Goal: Complete application form: Complete application form

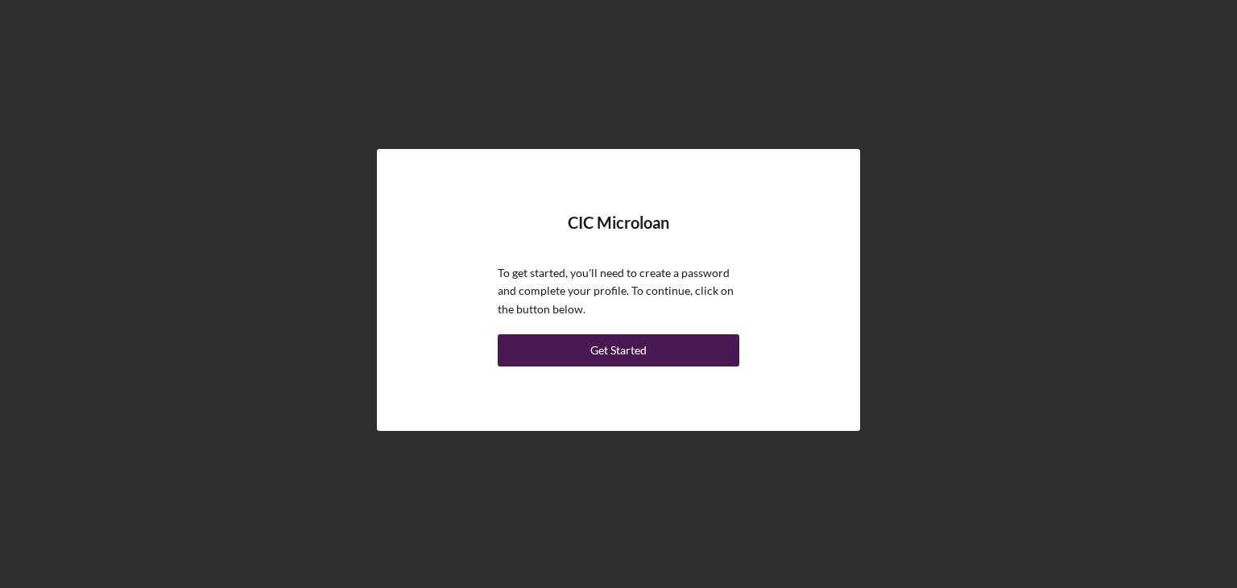
click at [693, 344] on button "Get Started" at bounding box center [619, 350] width 242 height 32
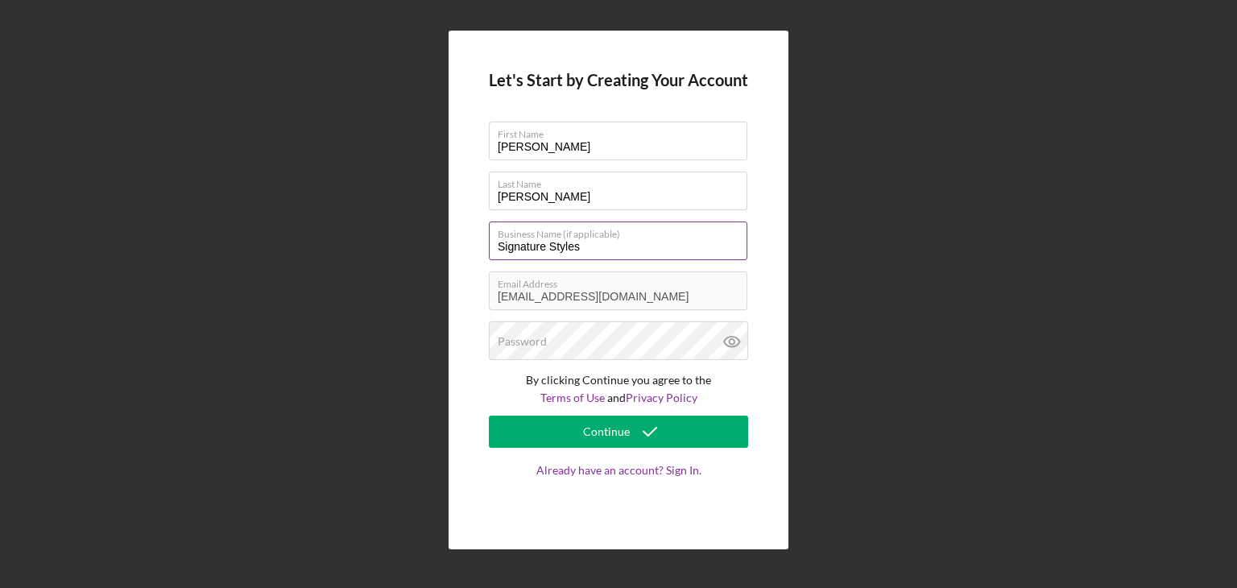
click at [591, 251] on input "Signature Styles" at bounding box center [618, 241] width 259 height 39
type input "Signature Style"
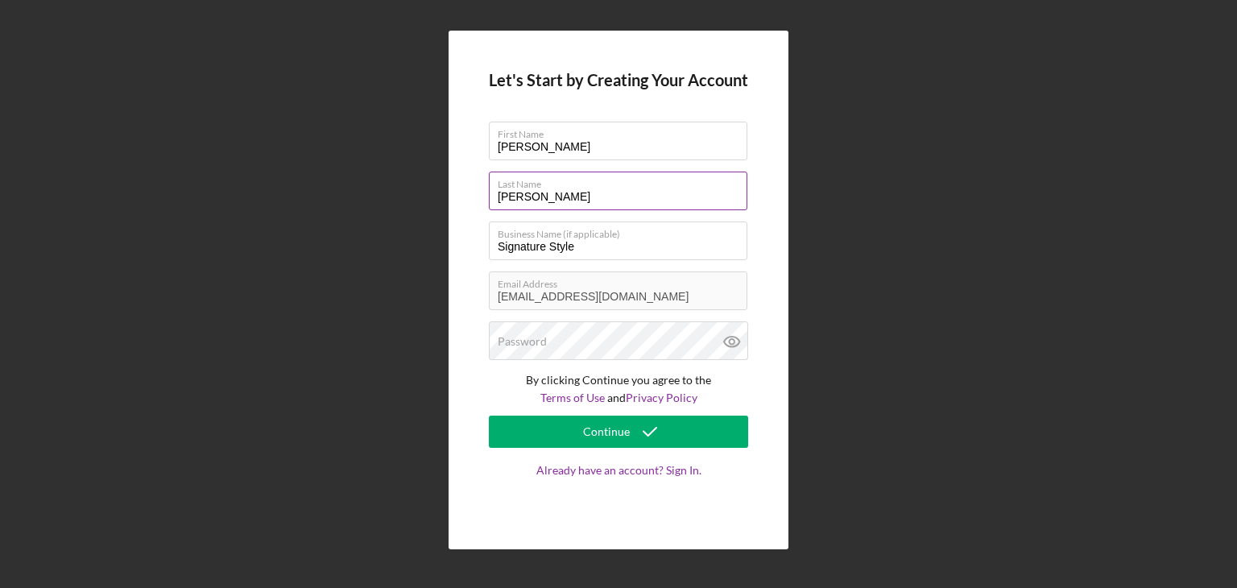
click at [524, 197] on input "[PERSON_NAME]" at bounding box center [618, 191] width 259 height 39
type input "Shepherd"
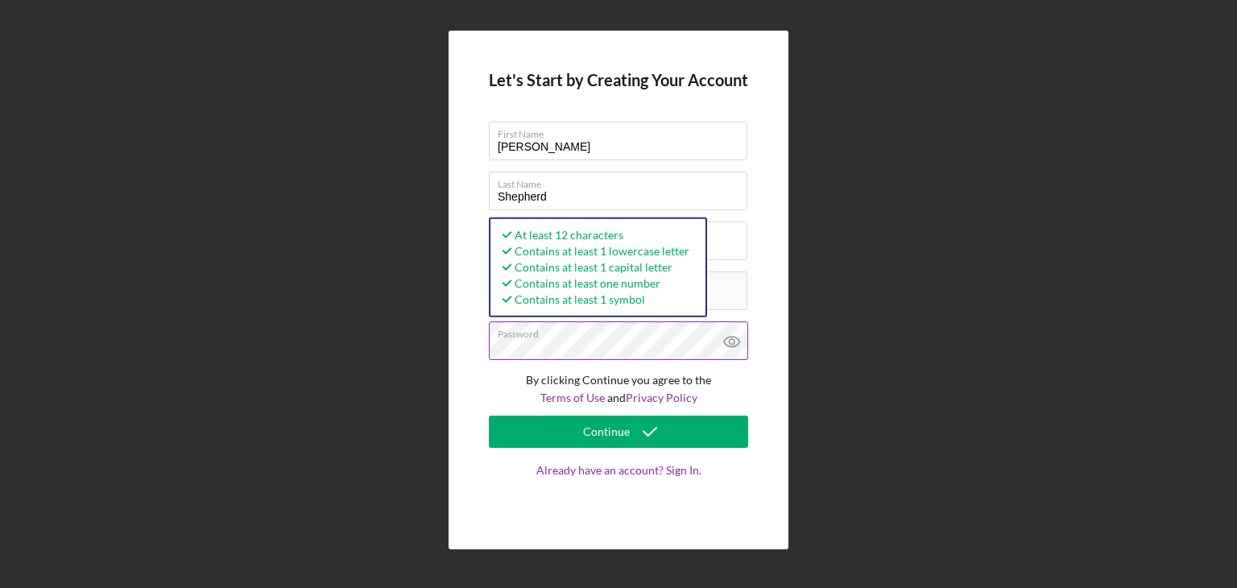
click at [489, 416] on button "Continue" at bounding box center [618, 432] width 259 height 32
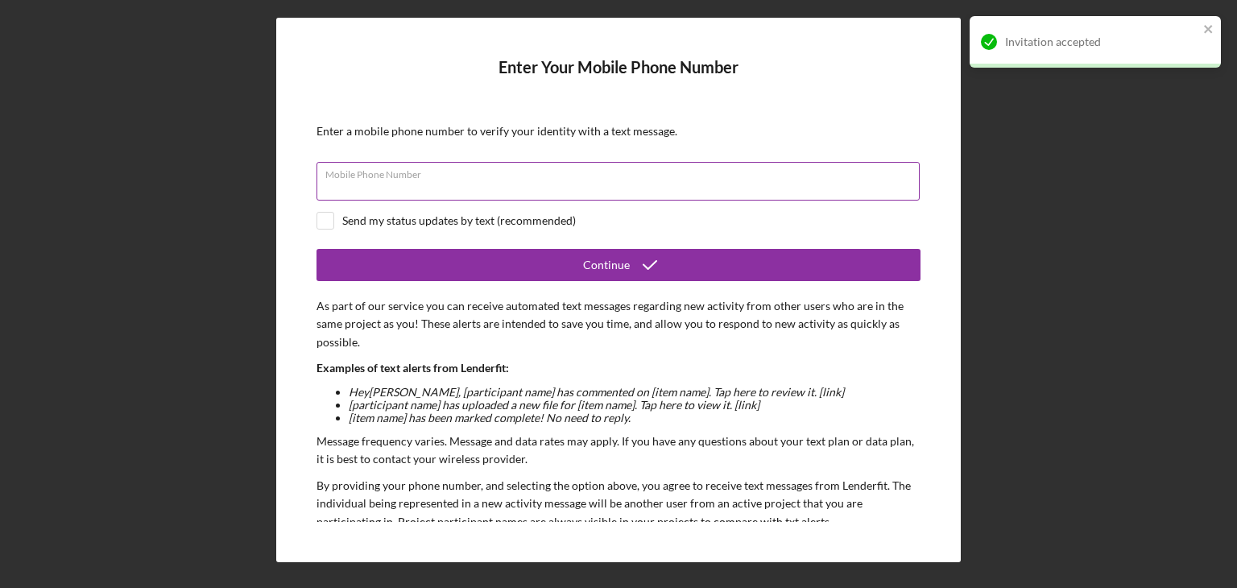
click at [446, 180] on input "Mobile Phone Number" at bounding box center [618, 181] width 603 height 39
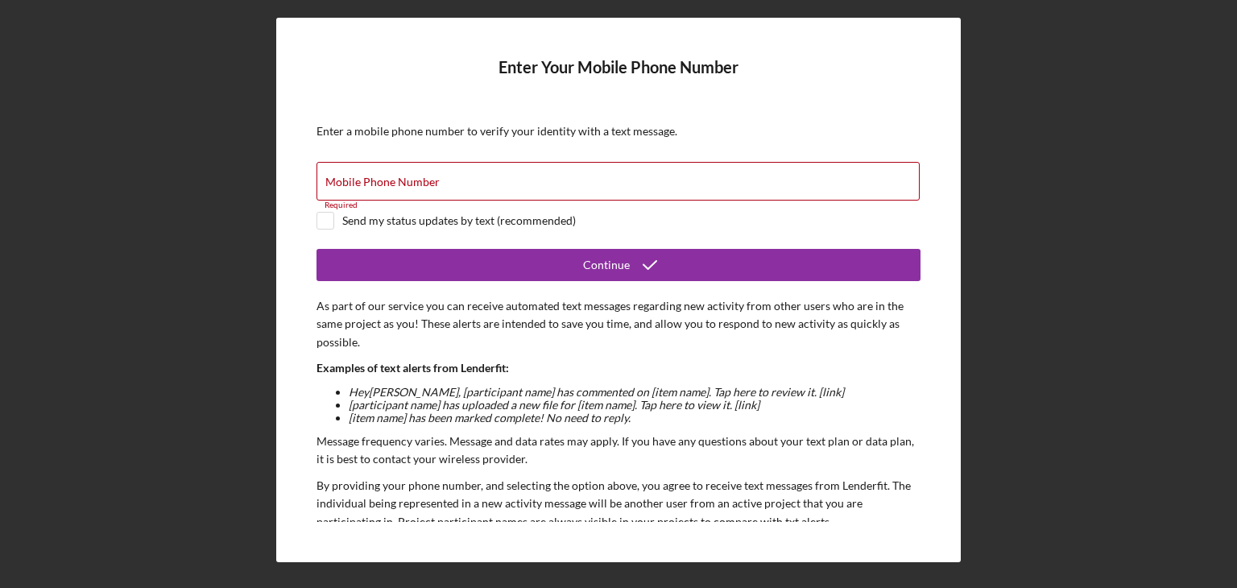
click at [667, 304] on p "As part of our service you can receive automated text messages regarding new ac…" at bounding box center [619, 324] width 604 height 54
click at [389, 184] on label "Mobile Phone Number" at bounding box center [382, 182] width 114 height 13
click at [389, 184] on input "Mobile Phone Number" at bounding box center [618, 181] width 603 height 39
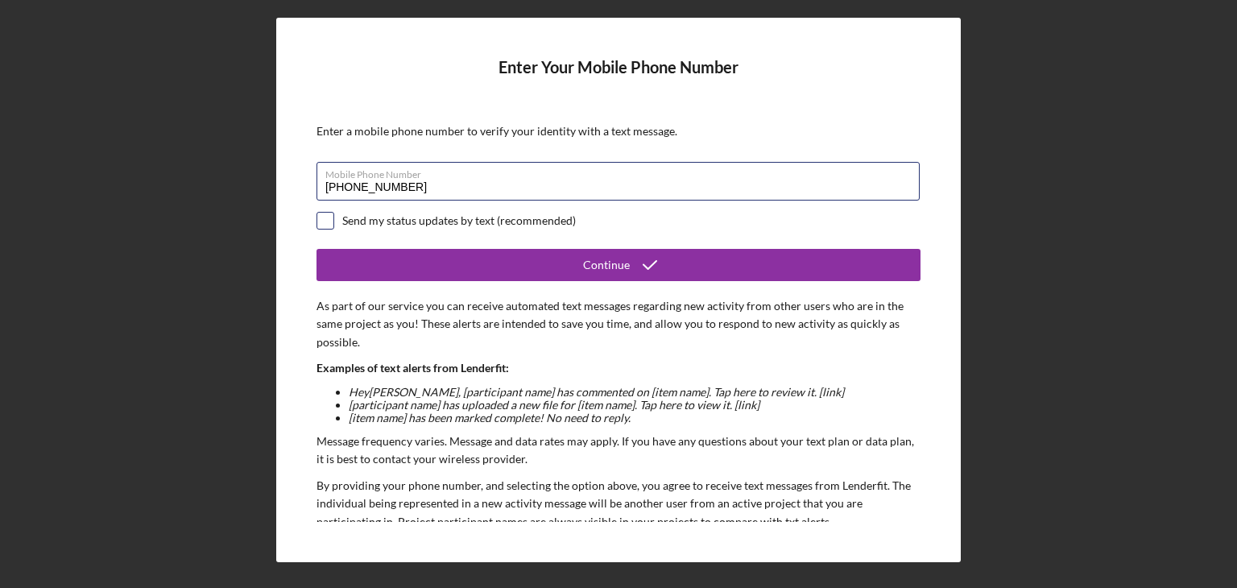
type input "[PHONE_NUMBER]"
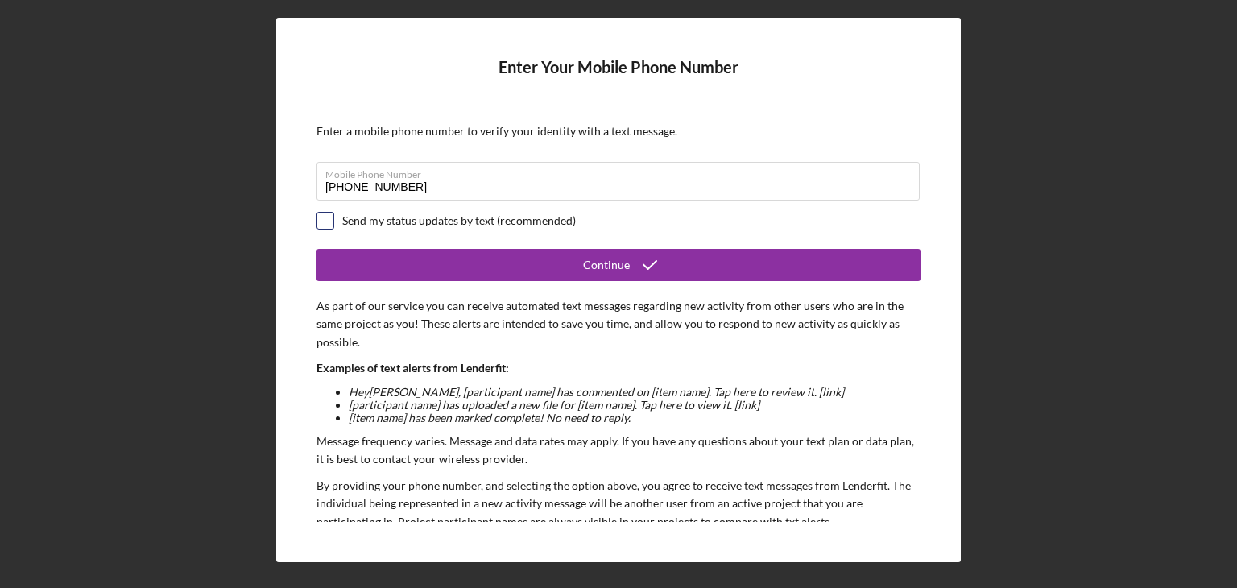
click at [326, 227] on input "checkbox" at bounding box center [325, 221] width 16 height 16
checkbox input "true"
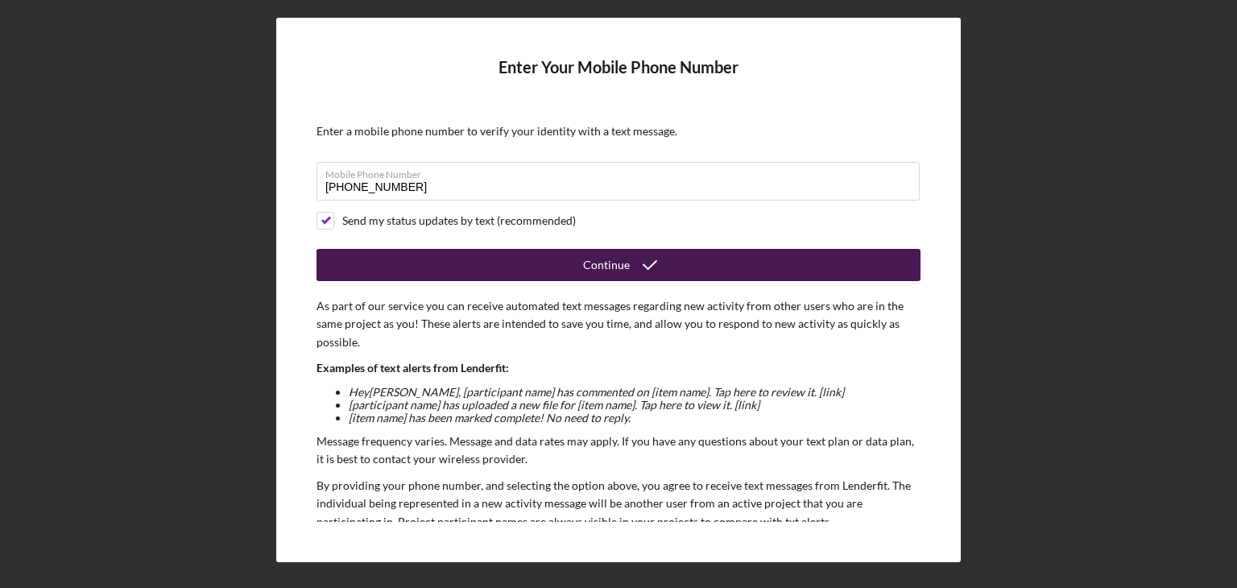
click at [377, 267] on button "Continue" at bounding box center [619, 265] width 604 height 32
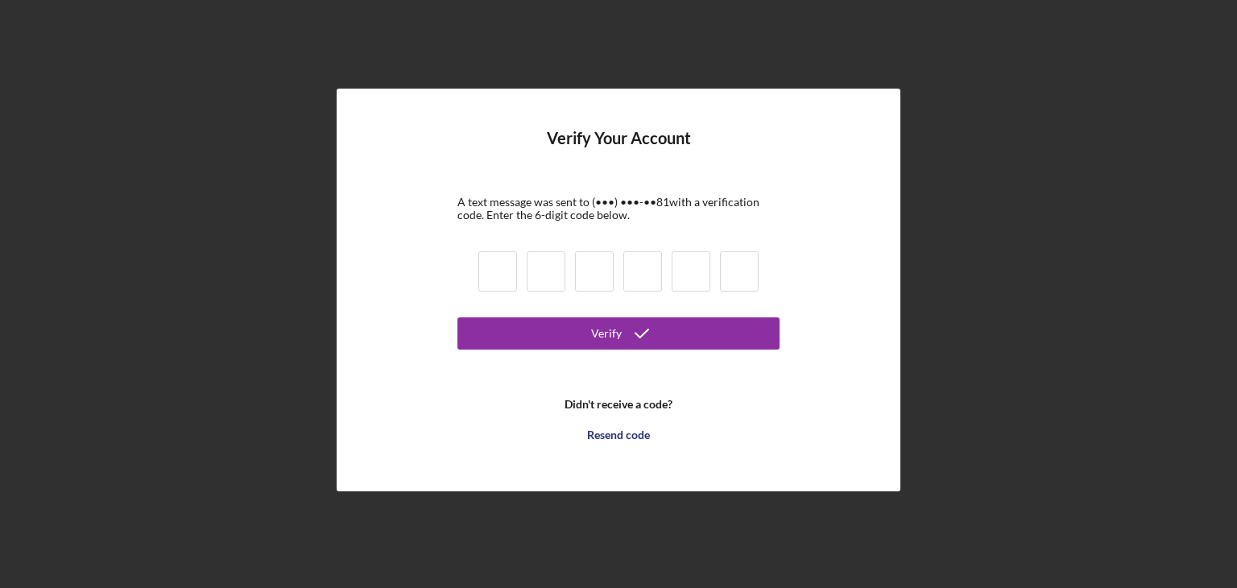
click at [507, 277] on input at bounding box center [498, 271] width 39 height 40
type input "0"
type input "7"
type input "3"
type input "8"
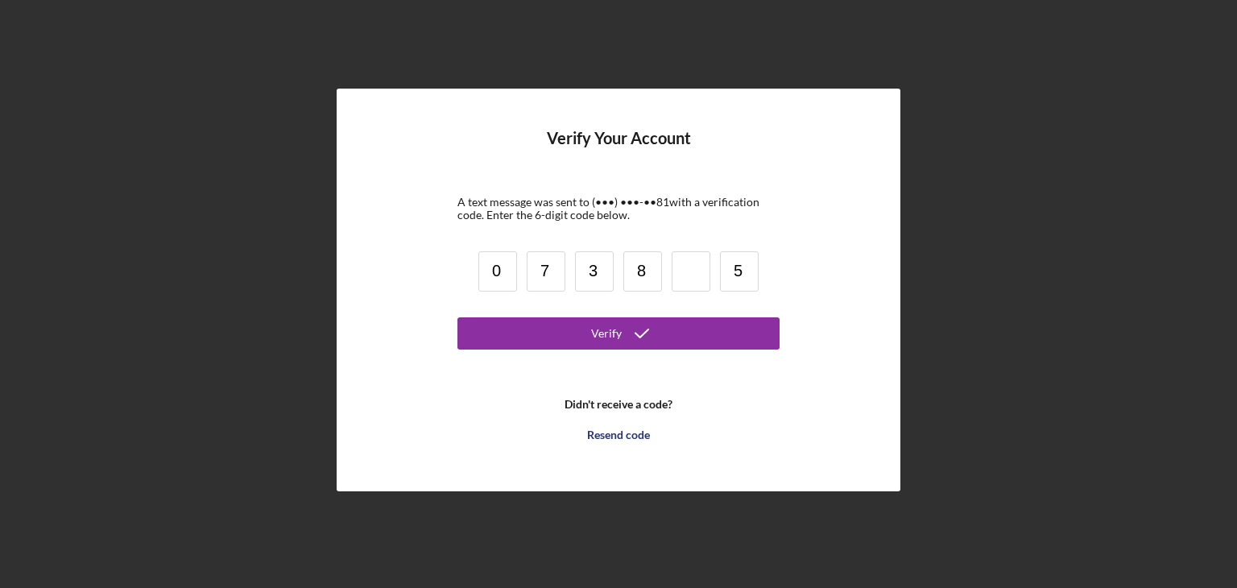
type input "5"
click at [699, 263] on input at bounding box center [691, 271] width 39 height 40
type input "9"
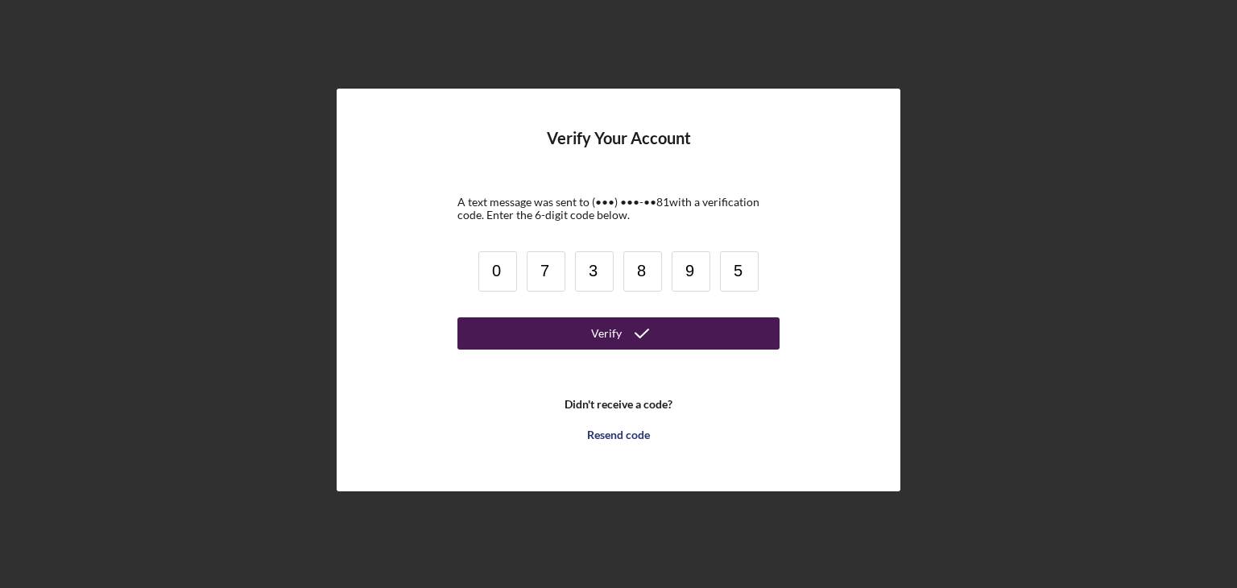
click at [689, 336] on button "Verify" at bounding box center [619, 333] width 322 height 32
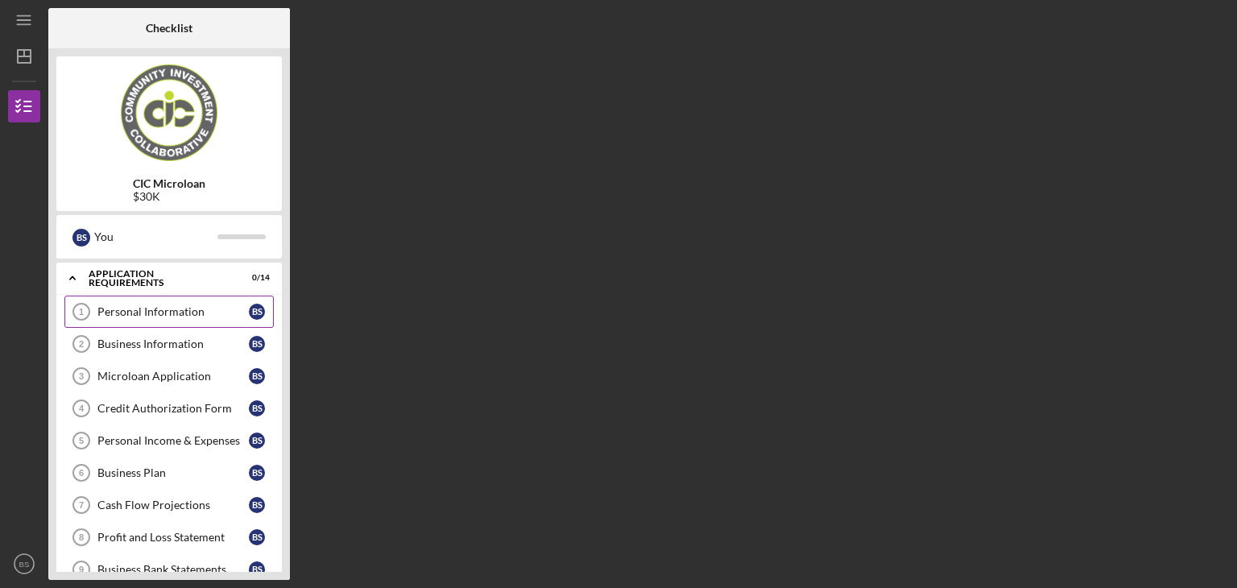
click at [222, 305] on div "Personal Information" at bounding box center [172, 311] width 151 height 13
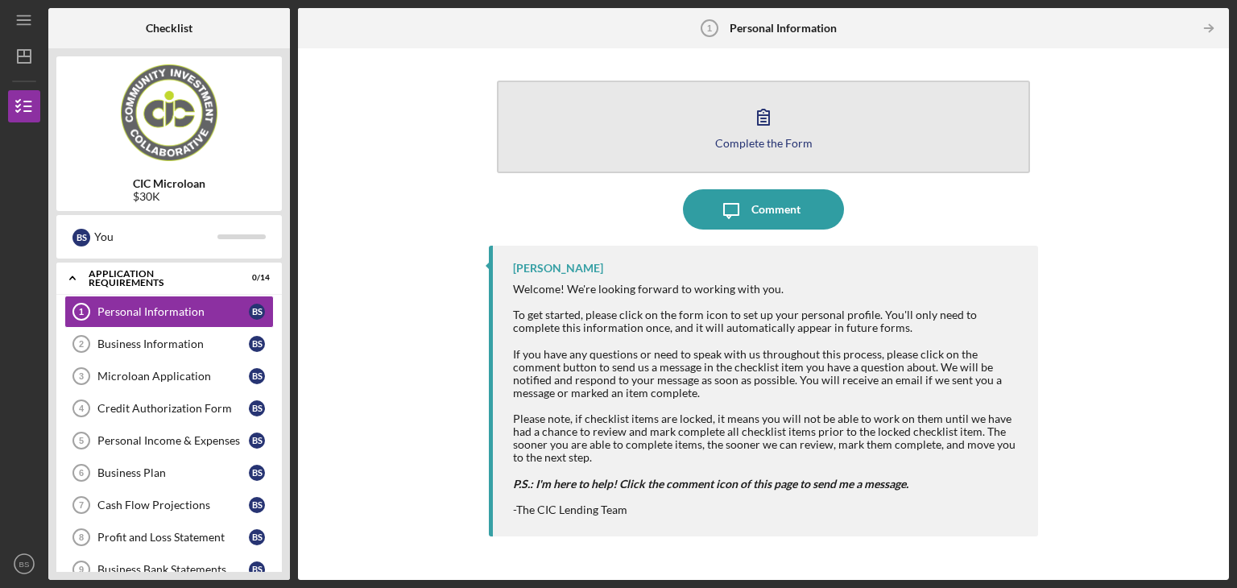
click at [750, 142] on div "Complete the Form" at bounding box center [763, 143] width 97 height 12
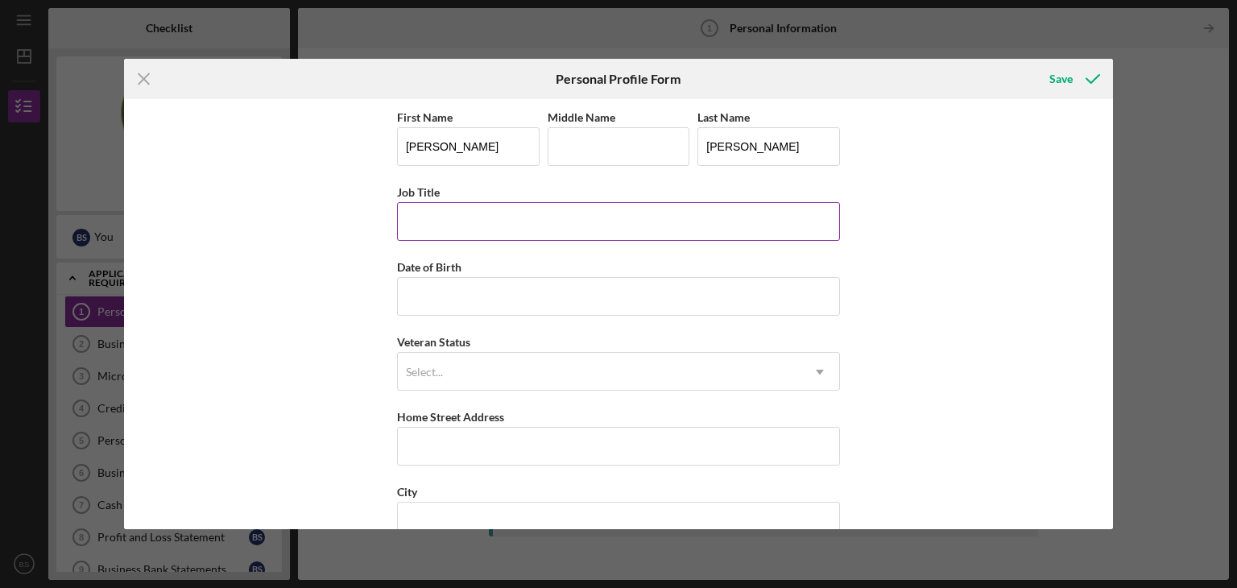
click at [545, 222] on input "Job Title" at bounding box center [618, 221] width 443 height 39
type input "Owner"
type input "[DATE]"
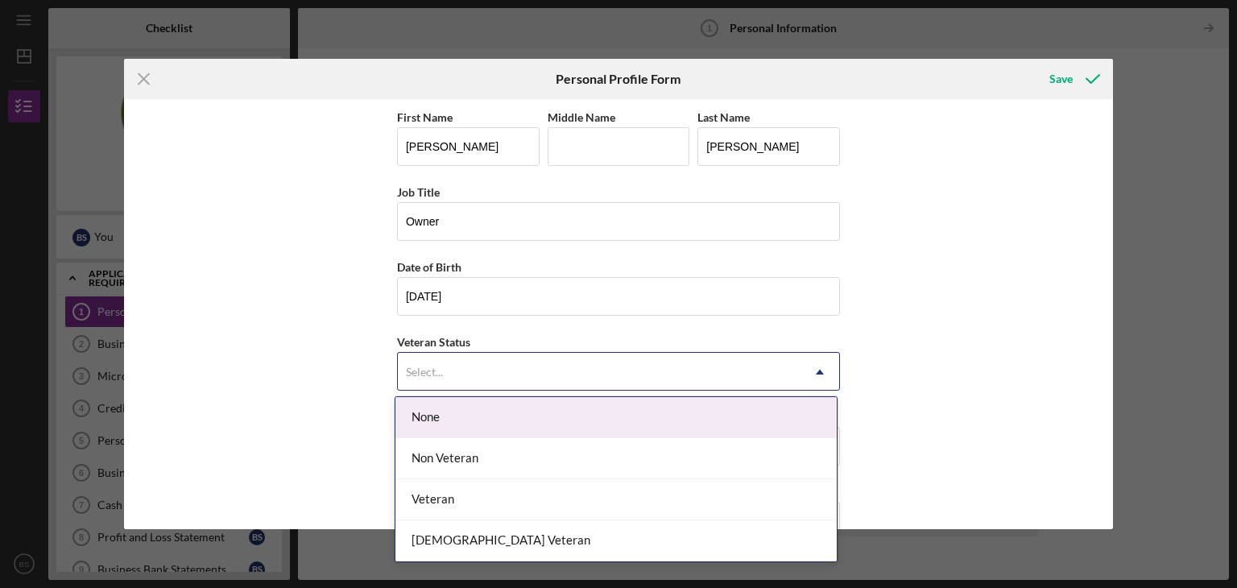
click at [601, 373] on div "Select..." at bounding box center [599, 372] width 403 height 37
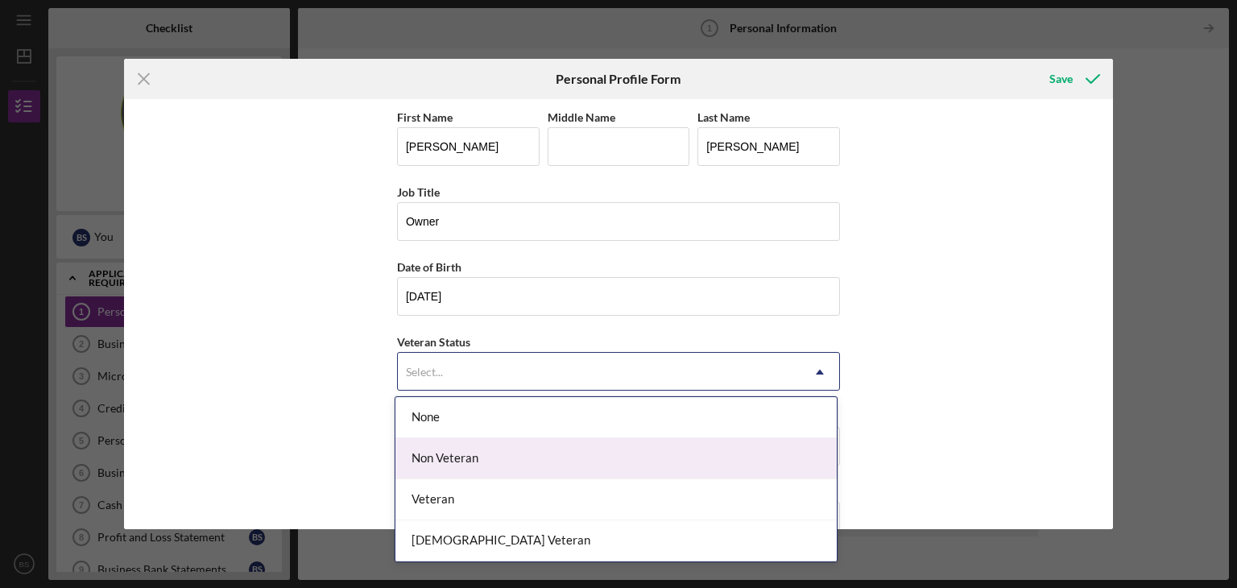
click at [594, 472] on div "Non Veteran" at bounding box center [617, 458] width 442 height 41
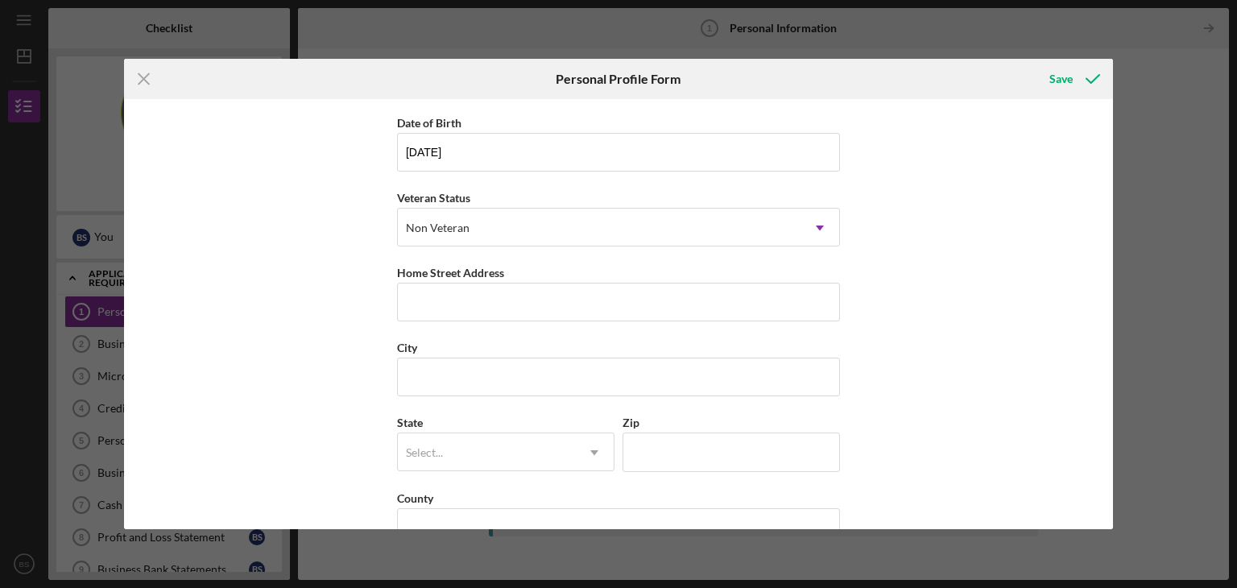
scroll to position [184, 0]
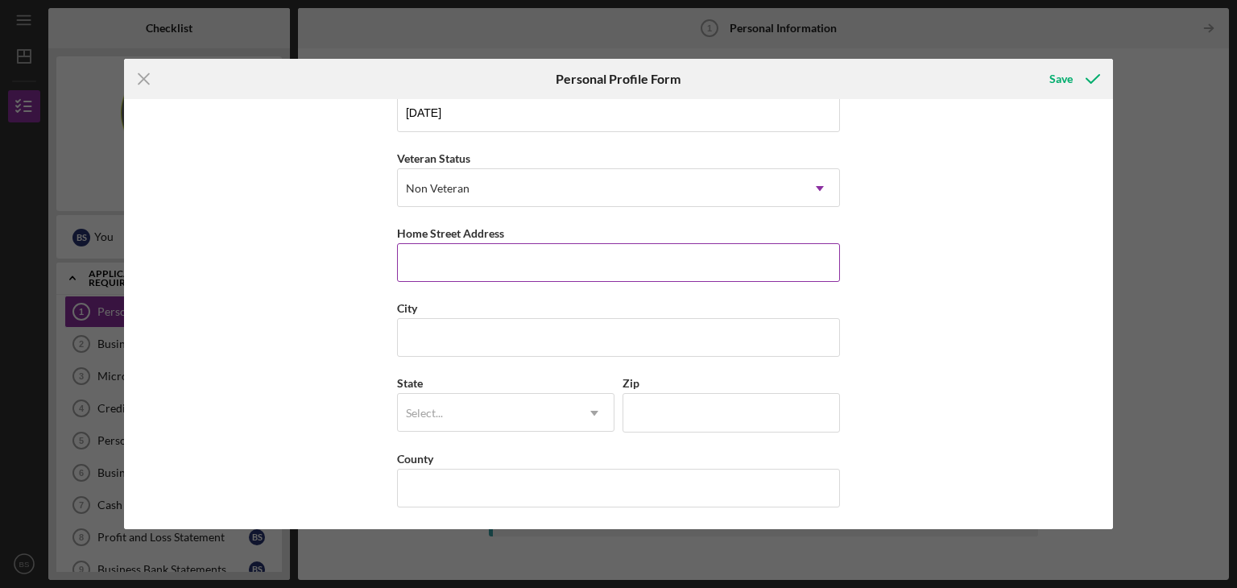
click at [562, 245] on input "Home Street Address" at bounding box center [618, 262] width 443 height 39
type input "[STREET_ADDRESS][PERSON_NAME]"
click at [512, 397] on div "Select..." at bounding box center [486, 413] width 177 height 37
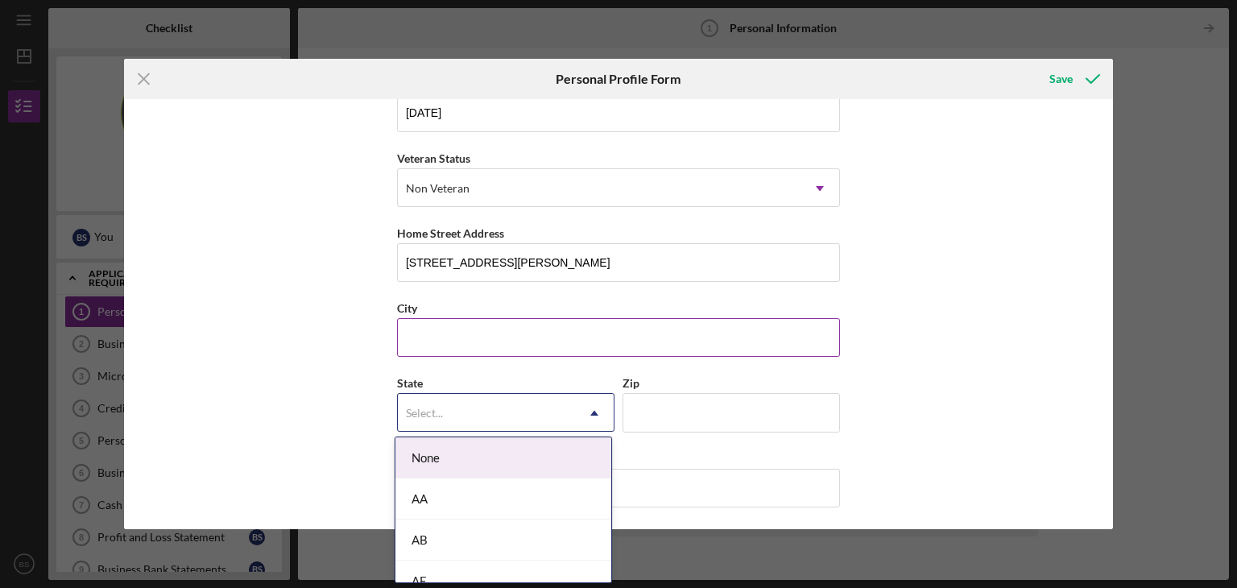
click at [495, 351] on input "City" at bounding box center [618, 337] width 443 height 39
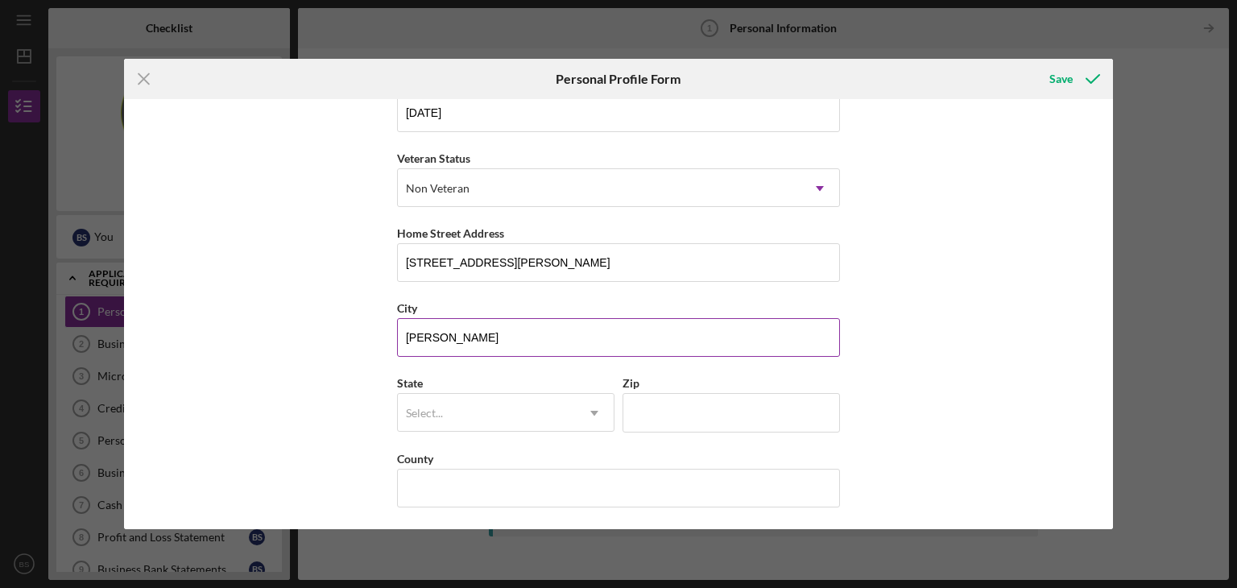
type input "[PERSON_NAME]"
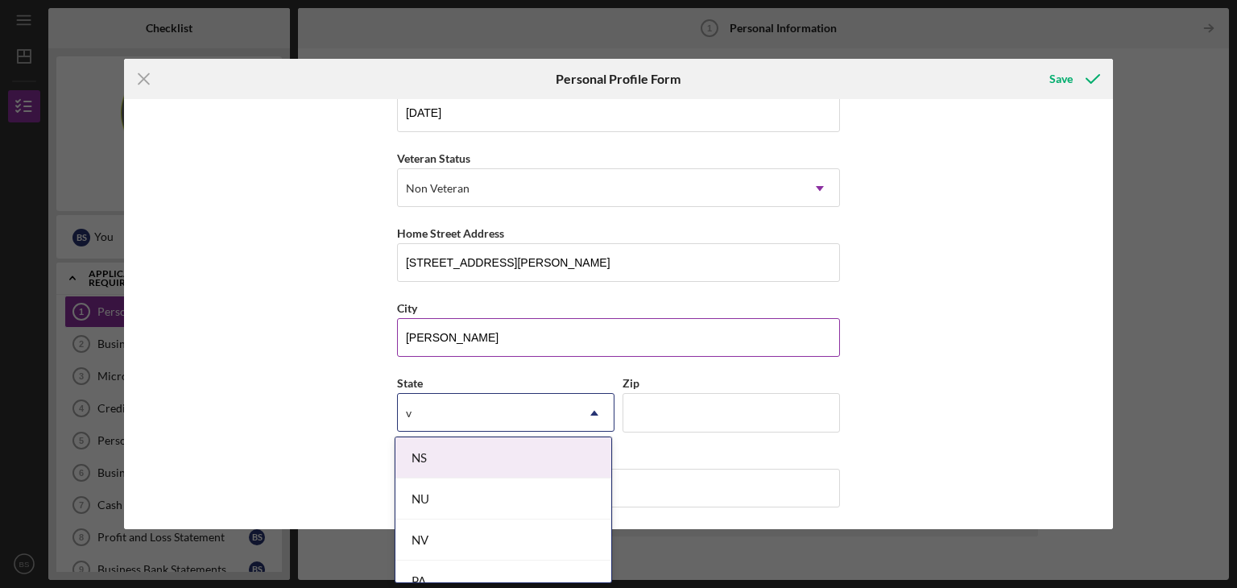
type input "va"
click at [542, 412] on div "NS" at bounding box center [486, 413] width 177 height 37
type input "v"
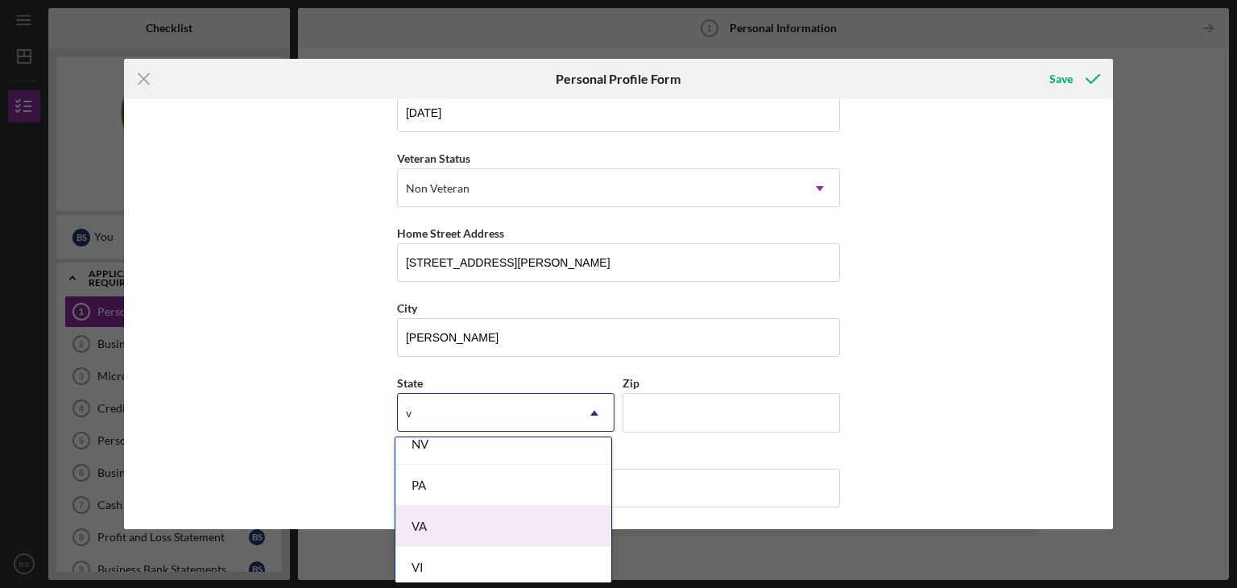
click at [509, 533] on div "VA" at bounding box center [504, 526] width 216 height 41
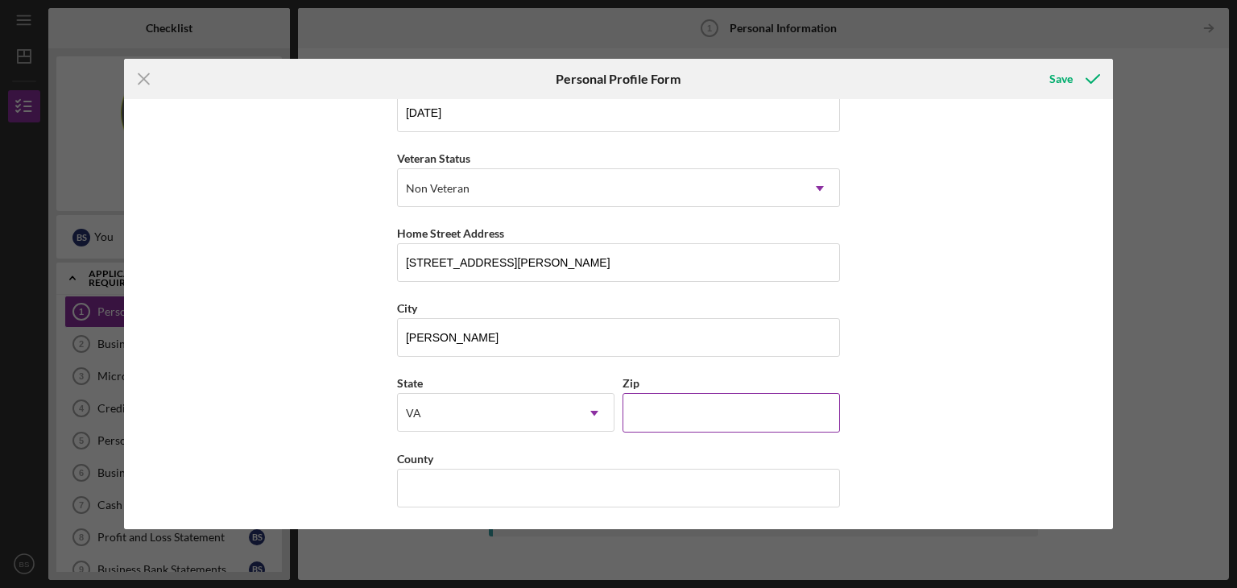
click at [714, 426] on input "Zip" at bounding box center [732, 412] width 218 height 39
type input "23093"
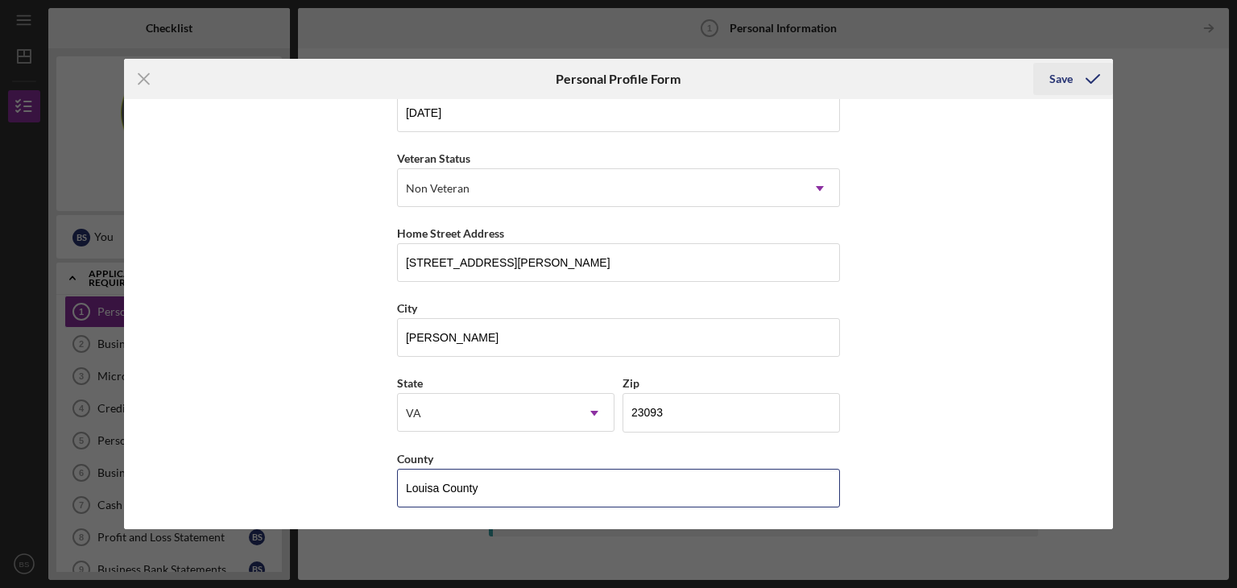
type input "Louisa County"
click at [1064, 89] on div "Save" at bounding box center [1061, 79] width 23 height 32
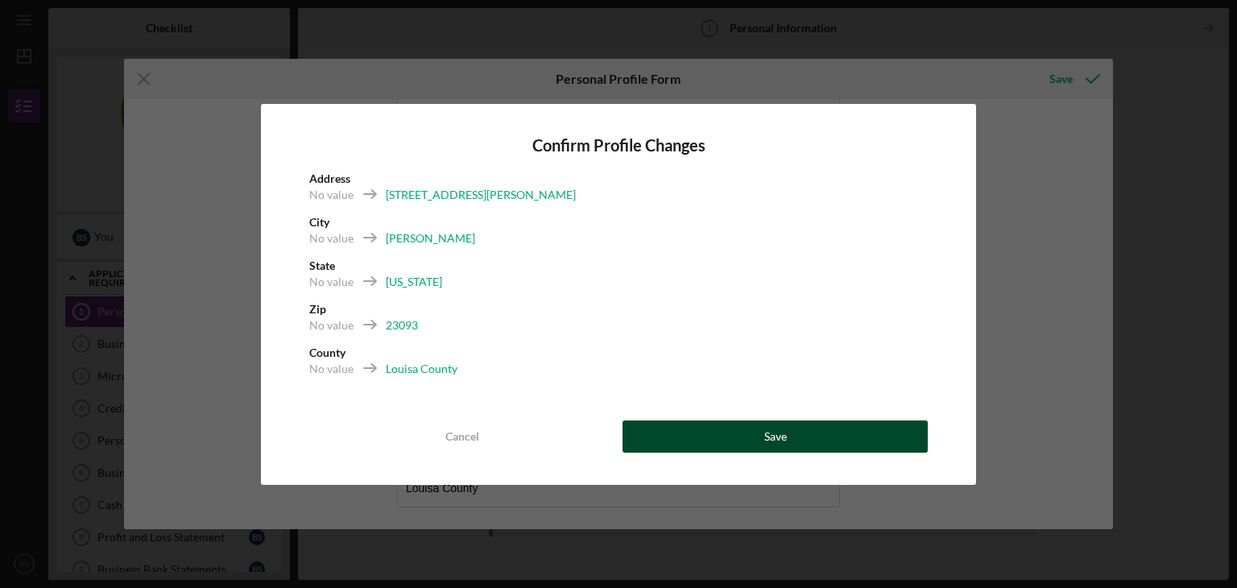
click at [783, 442] on div "Save" at bounding box center [776, 437] width 23 height 32
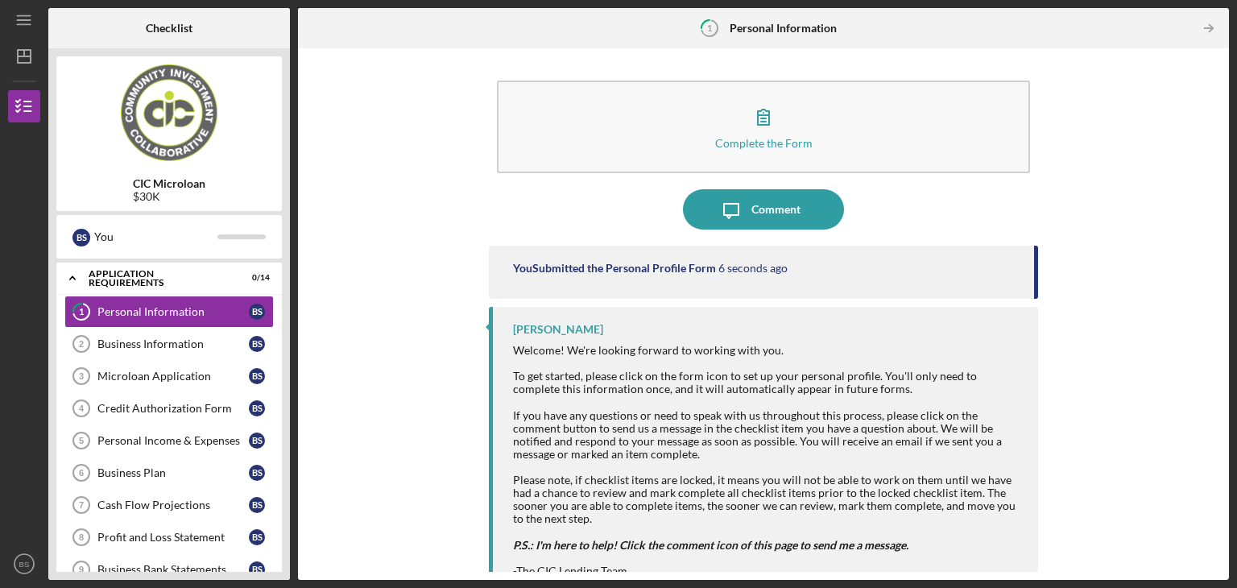
scroll to position [26, 0]
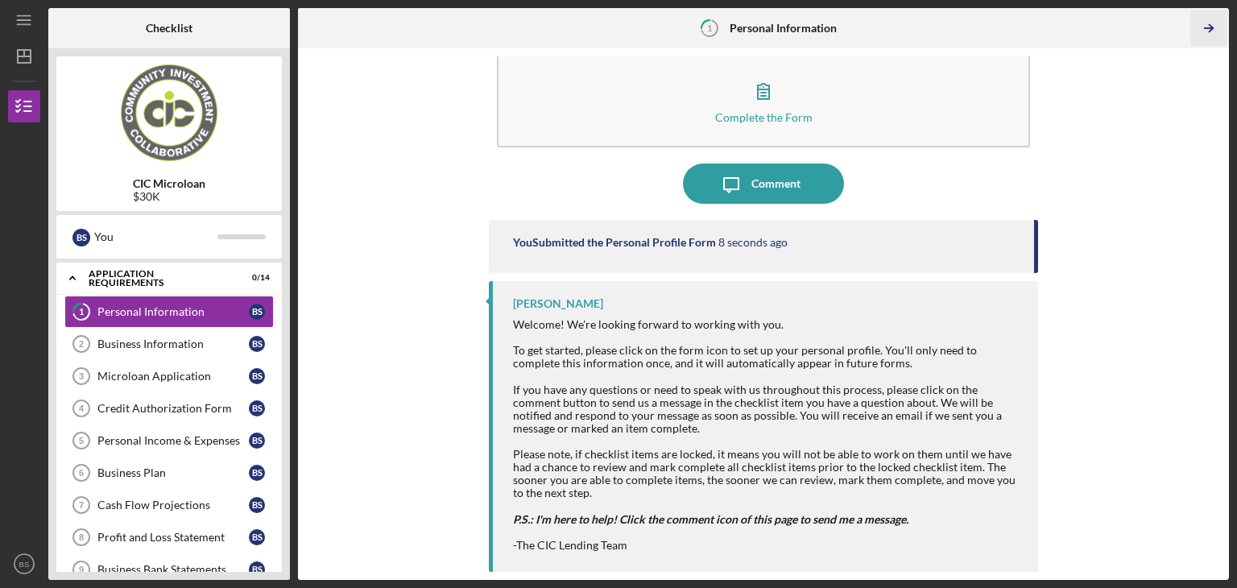
click at [1217, 30] on icon "Icon/Table Pagination Arrow" at bounding box center [1209, 28] width 36 height 36
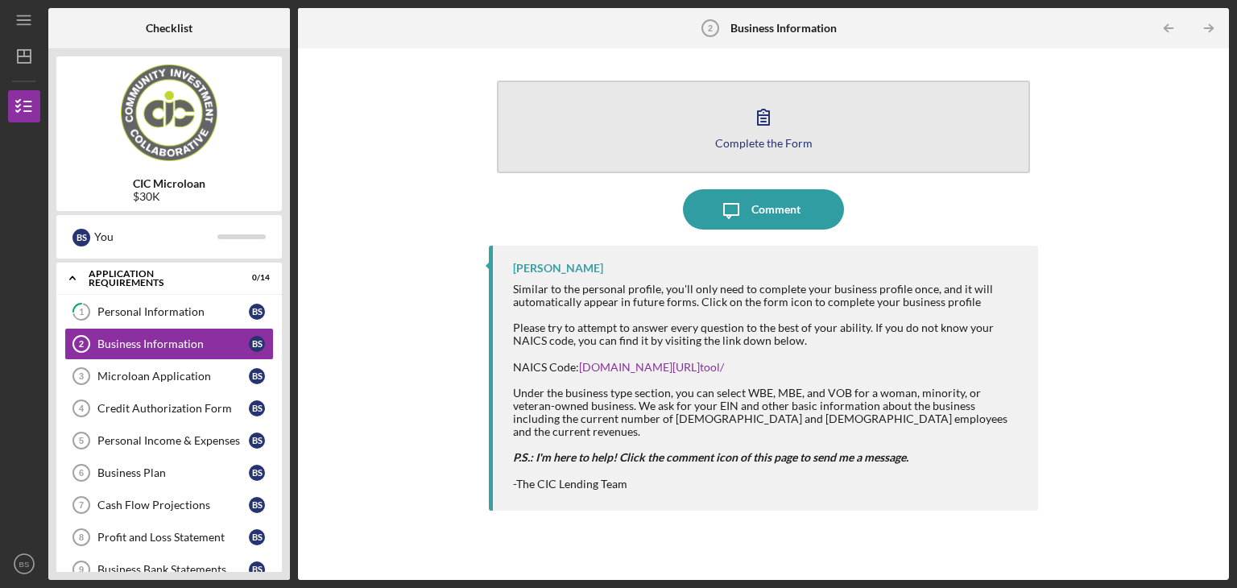
click at [901, 134] on button "Complete the Form Form" at bounding box center [763, 127] width 533 height 93
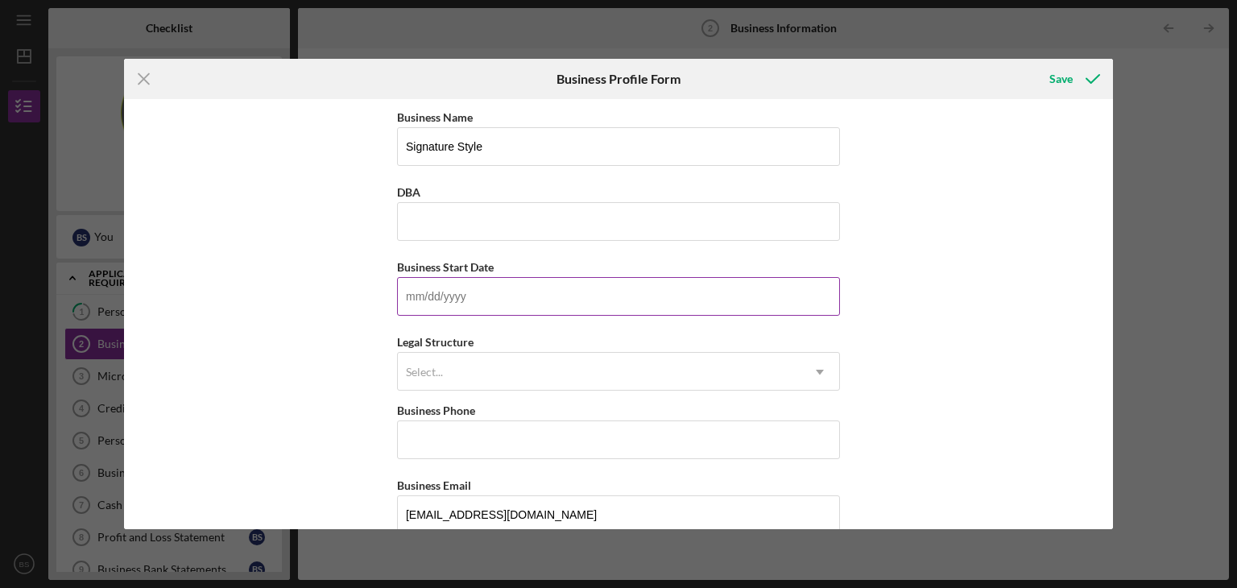
click at [709, 291] on input "Business Start Date" at bounding box center [618, 296] width 443 height 39
type input "[DATE]"
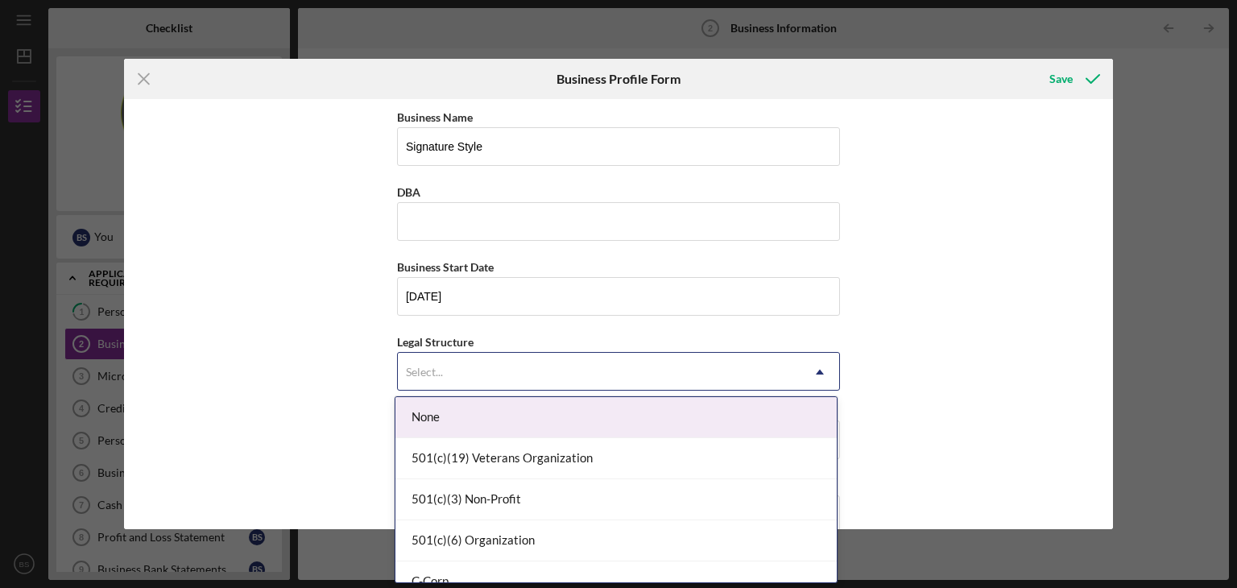
click at [711, 373] on div "Select..." at bounding box center [599, 372] width 403 height 37
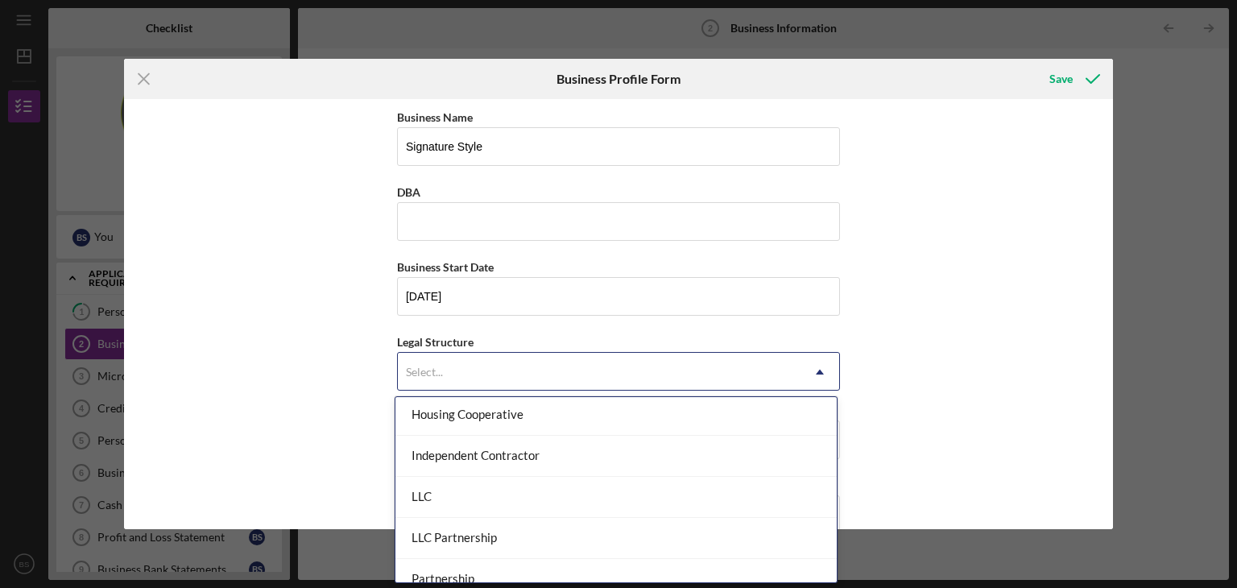
scroll to position [238, 0]
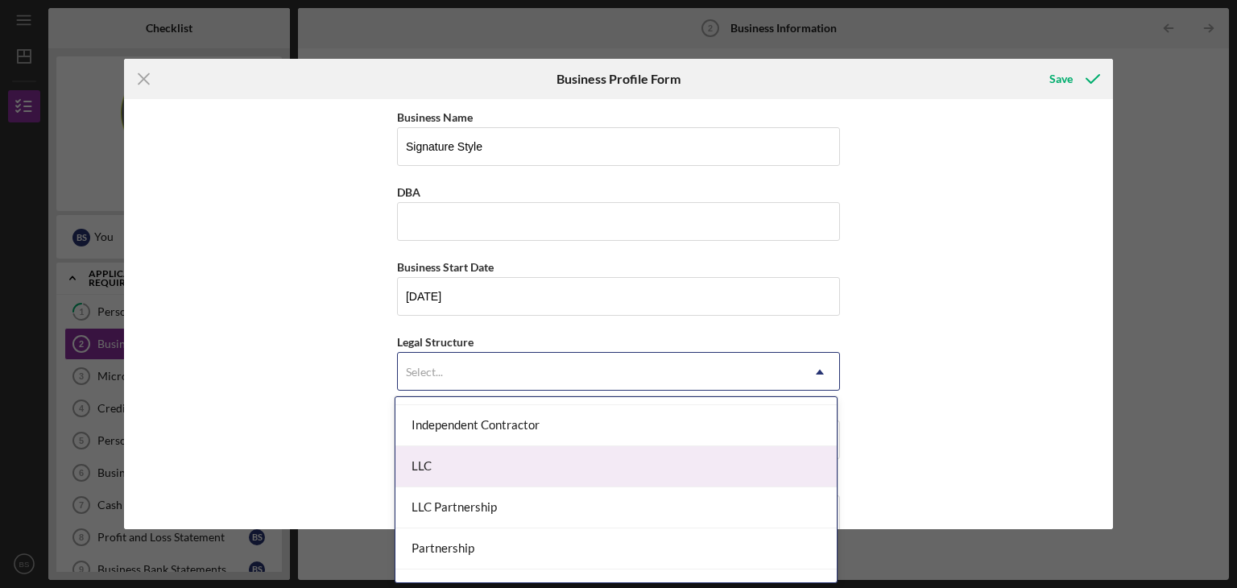
click at [659, 470] on div "LLC" at bounding box center [617, 466] width 442 height 41
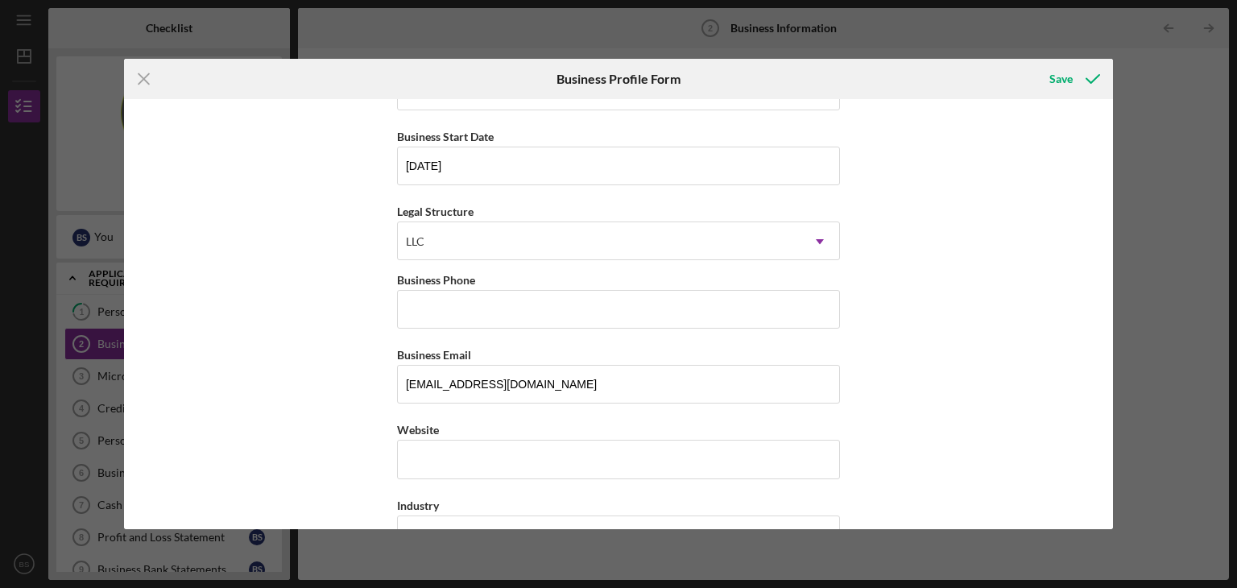
scroll to position [133, 0]
click at [636, 309] on input "Business Phone" at bounding box center [618, 307] width 443 height 39
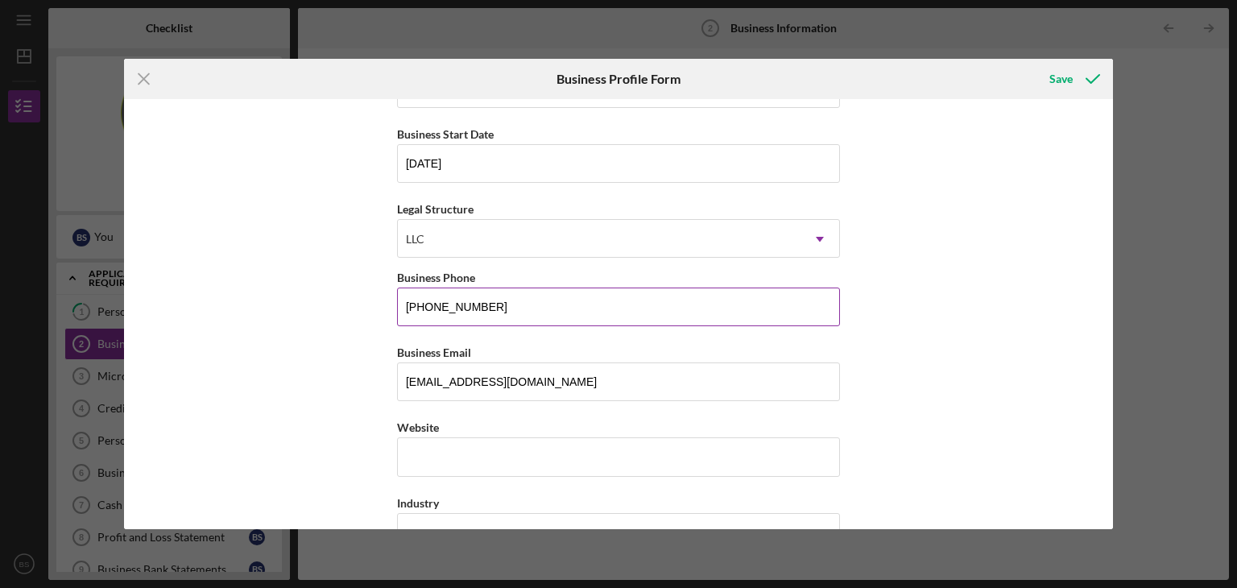
type input "[PHONE_NUMBER]"
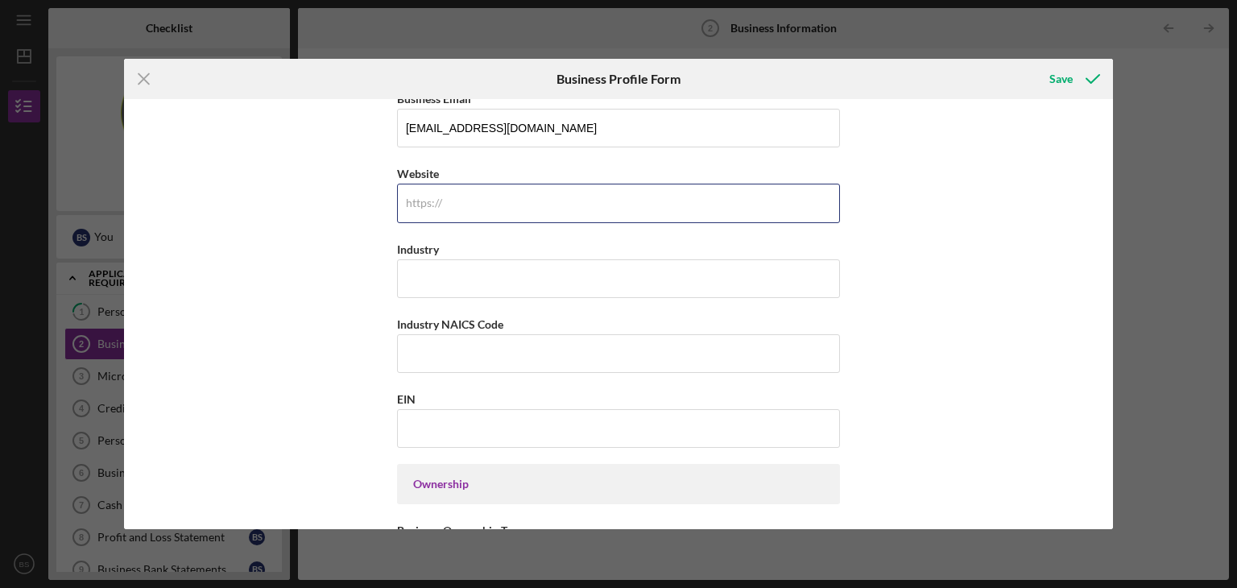
scroll to position [387, 0]
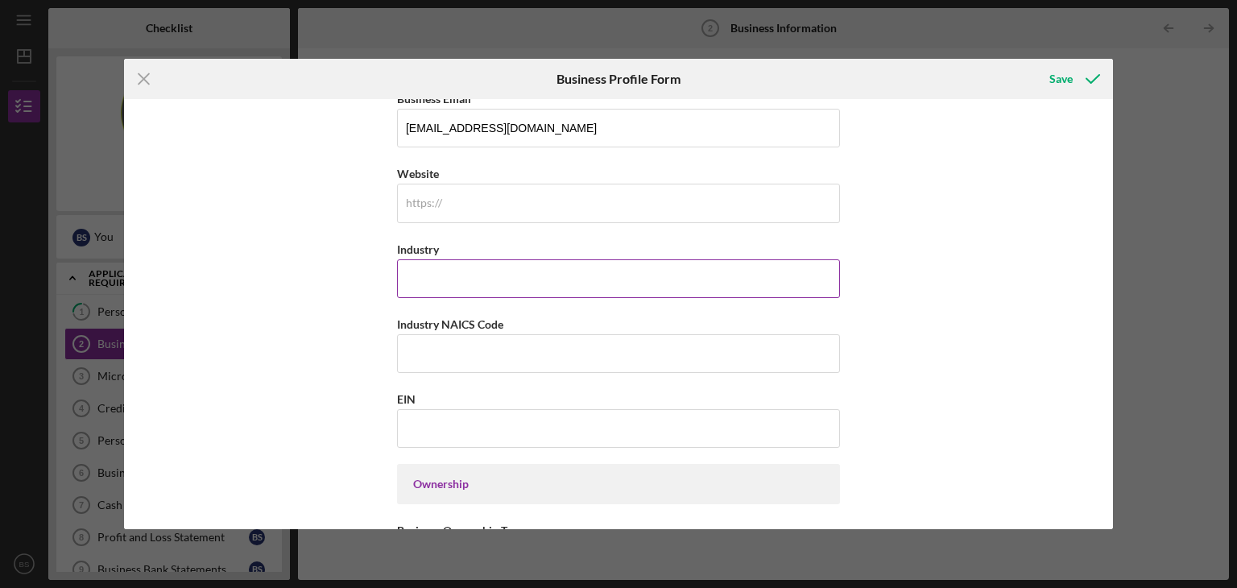
click at [740, 267] on input "Industry" at bounding box center [618, 278] width 443 height 39
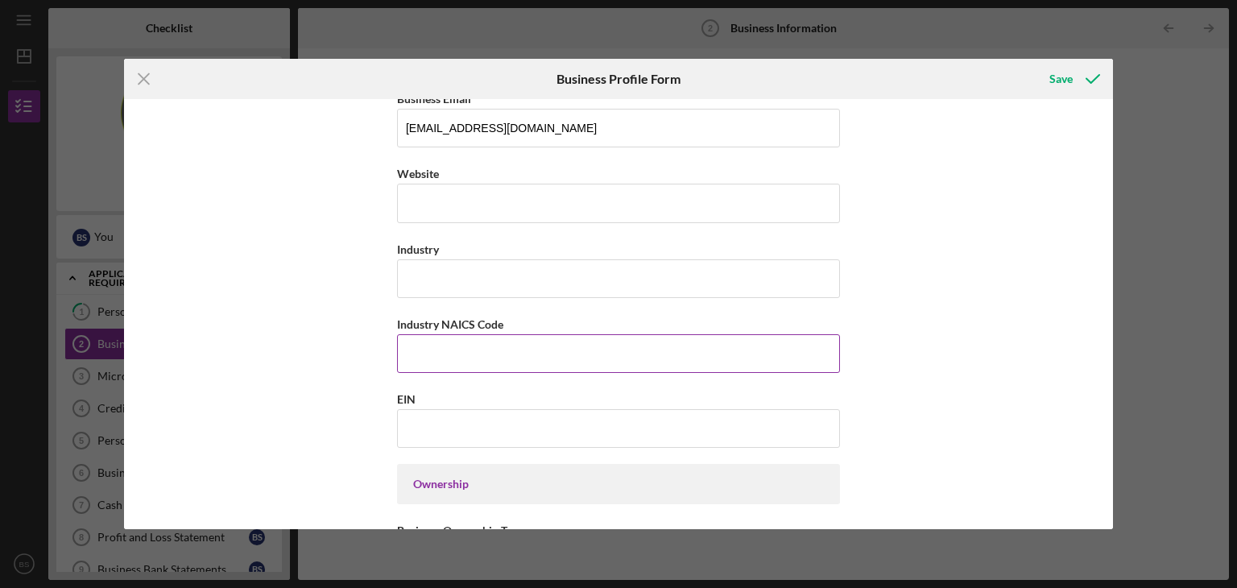
click at [678, 342] on input "Industry NAICS Code" at bounding box center [618, 353] width 443 height 39
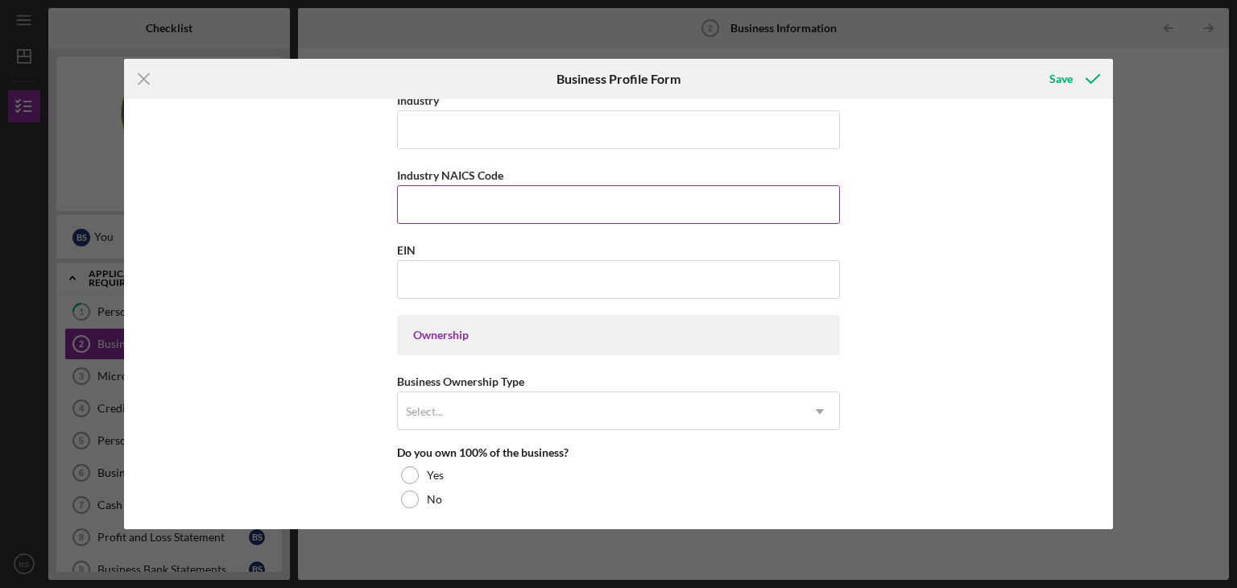
scroll to position [538, 0]
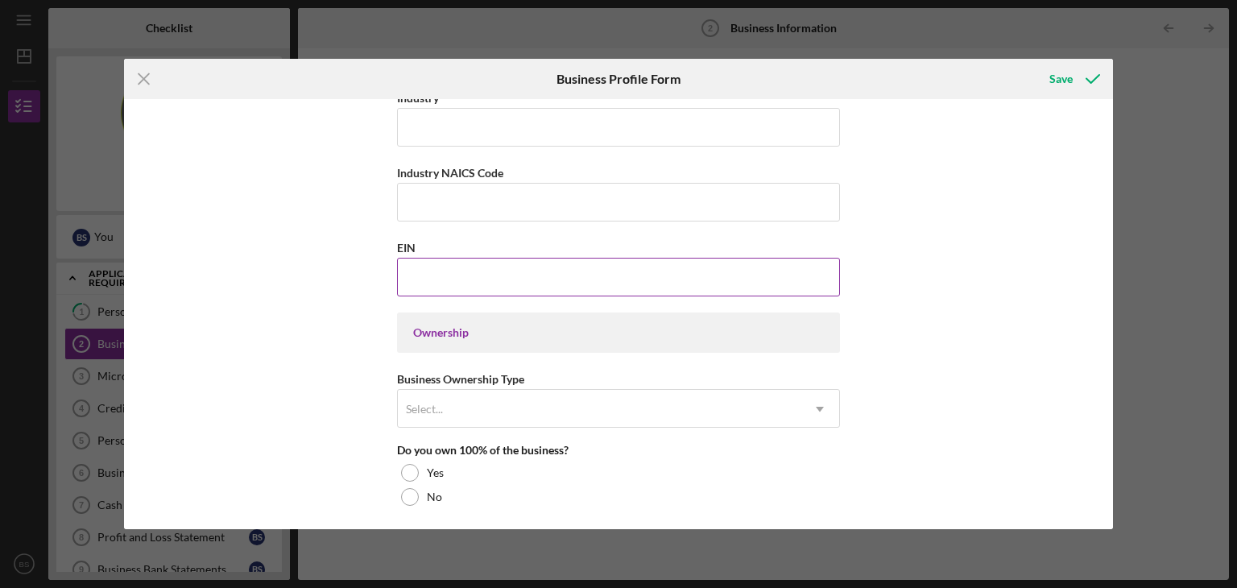
click at [640, 281] on input "EIN" at bounding box center [618, 277] width 443 height 39
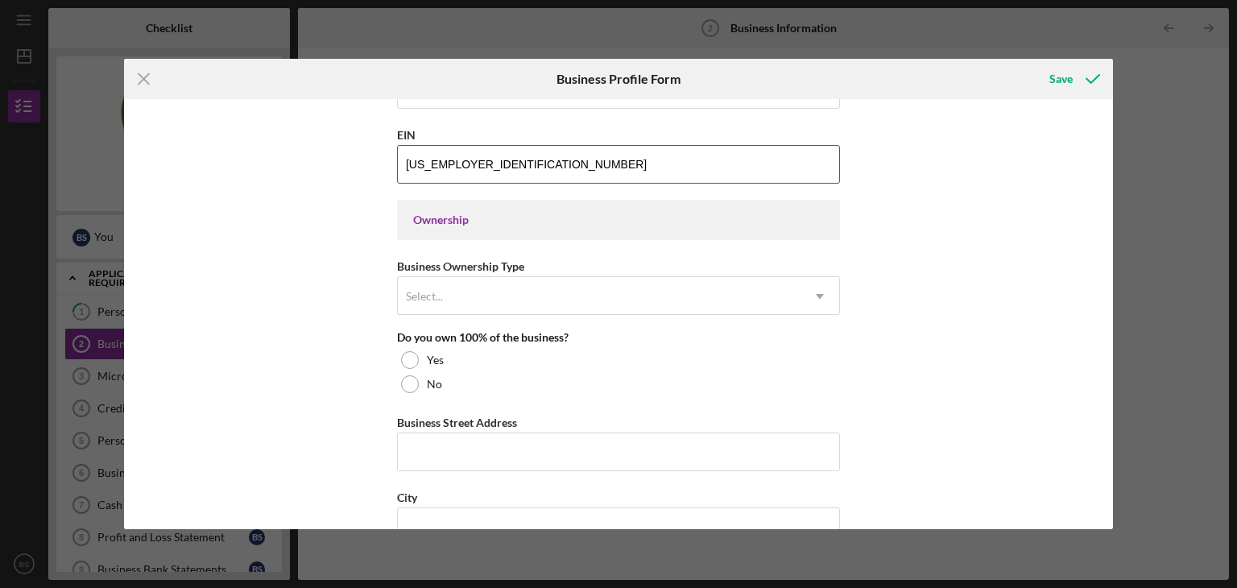
scroll to position [654, 0]
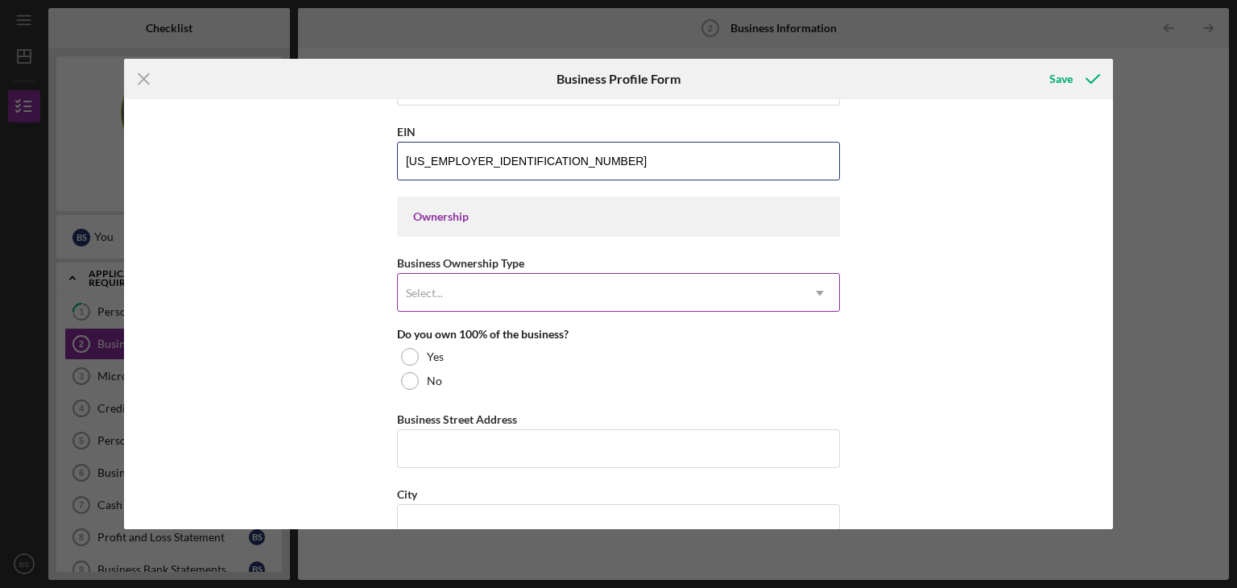
type input "[US_EMPLOYER_IDENTIFICATION_NUMBER]"
click at [707, 275] on div "Select..." at bounding box center [599, 293] width 403 height 37
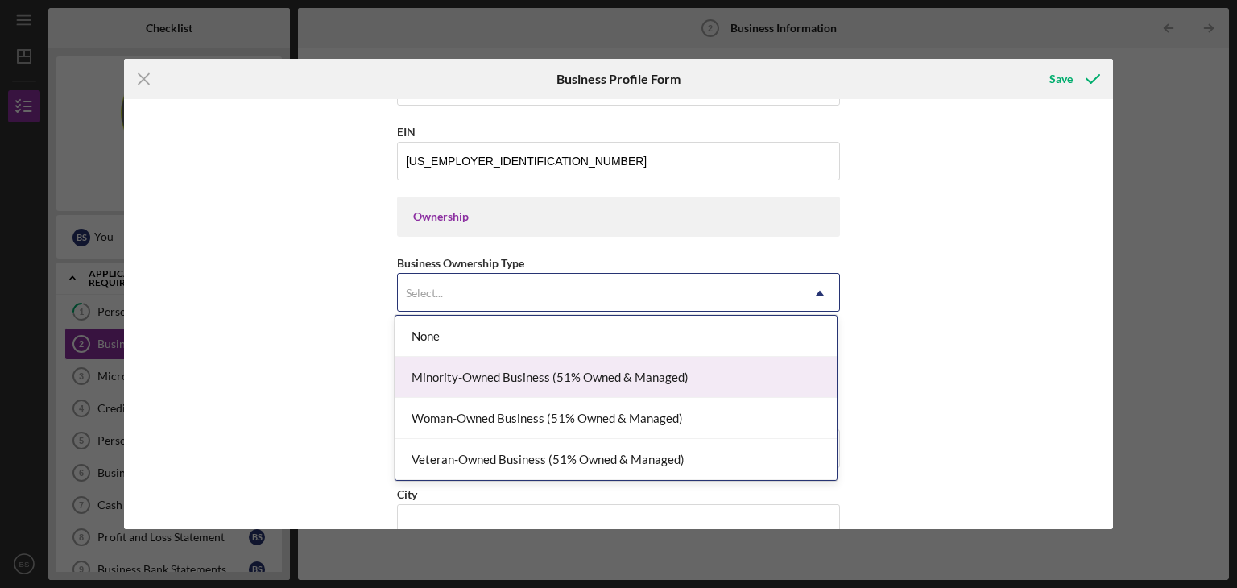
click at [682, 381] on div "Minority-Owned Business (51% Owned & Managed)" at bounding box center [617, 377] width 442 height 41
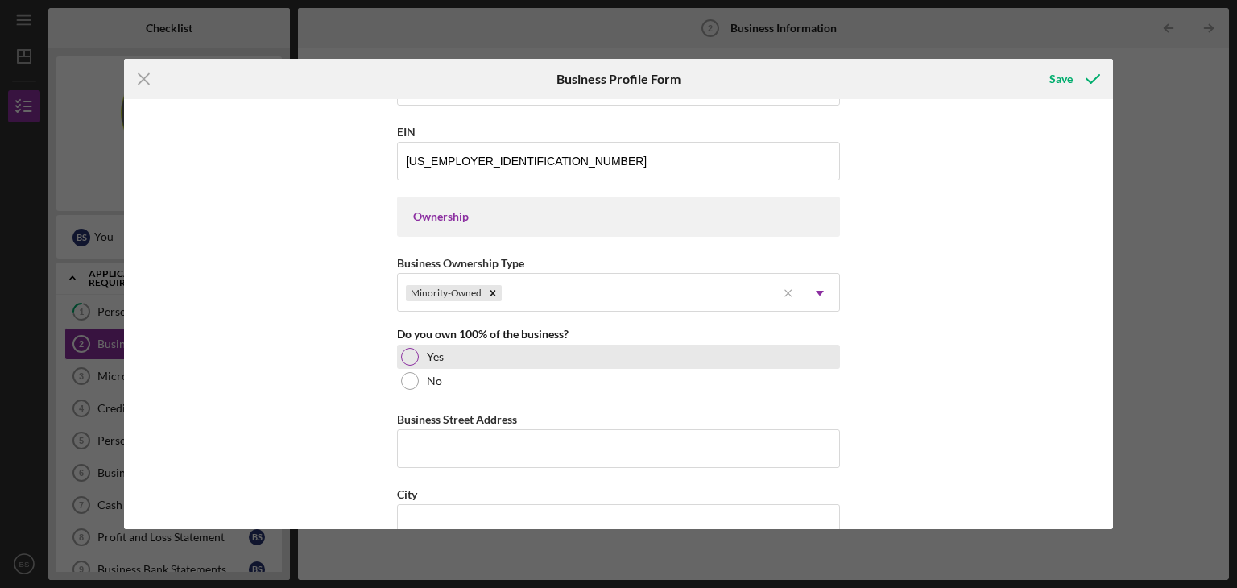
click at [664, 359] on div "Yes" at bounding box center [618, 357] width 443 height 24
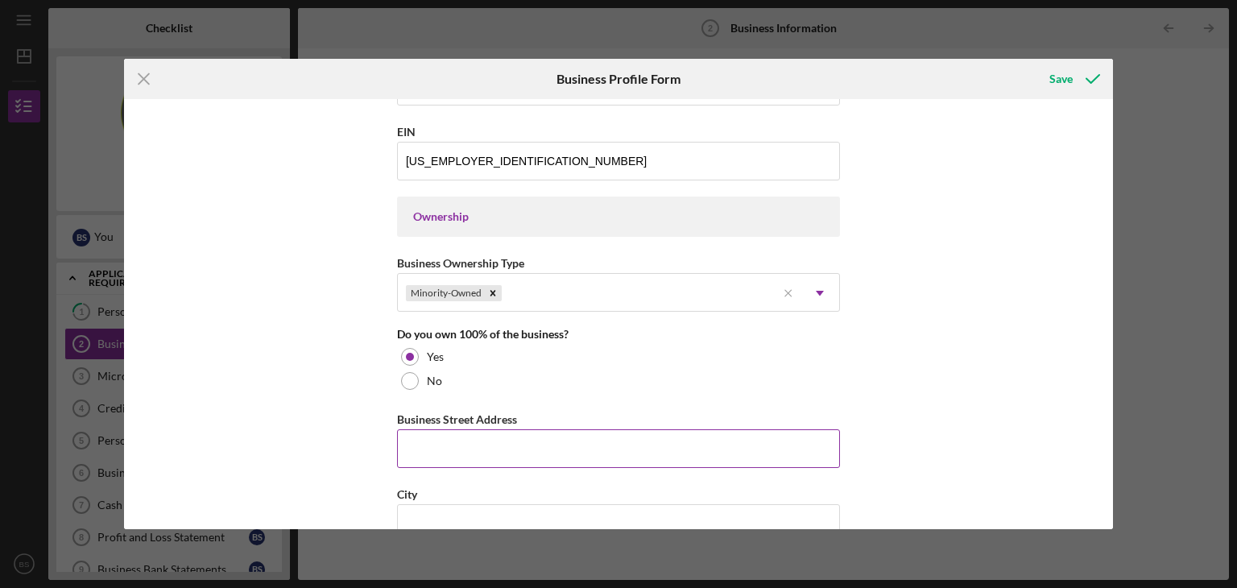
click at [641, 434] on input "Business Street Address" at bounding box center [618, 448] width 443 height 39
type input "[STREET_ADDRESS][PERSON_NAME]"
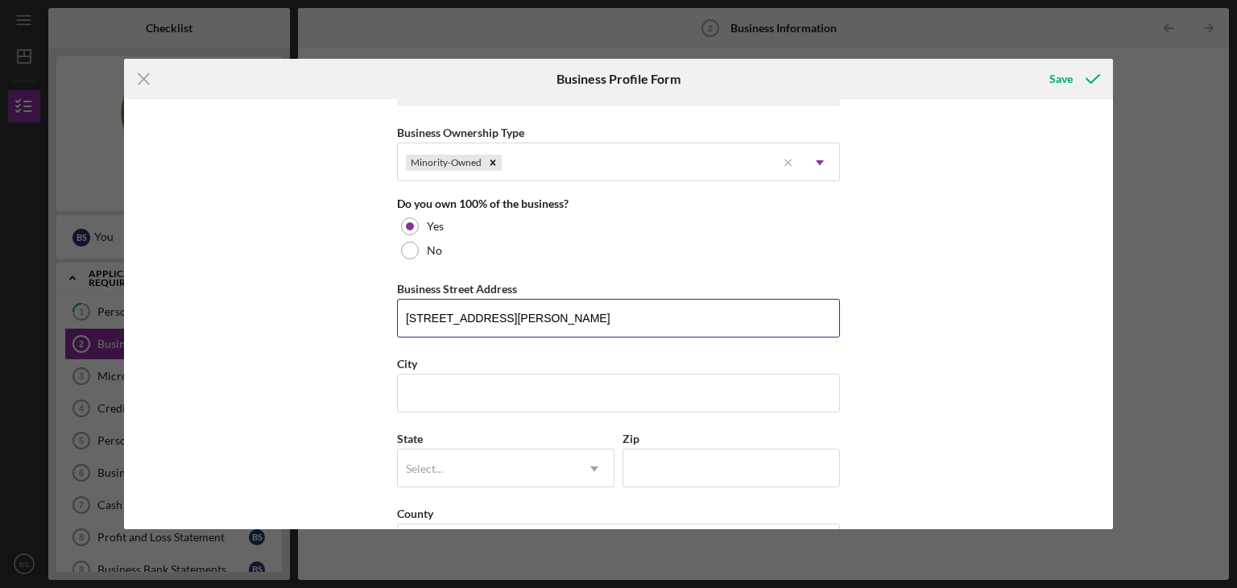
scroll to position [789, 0]
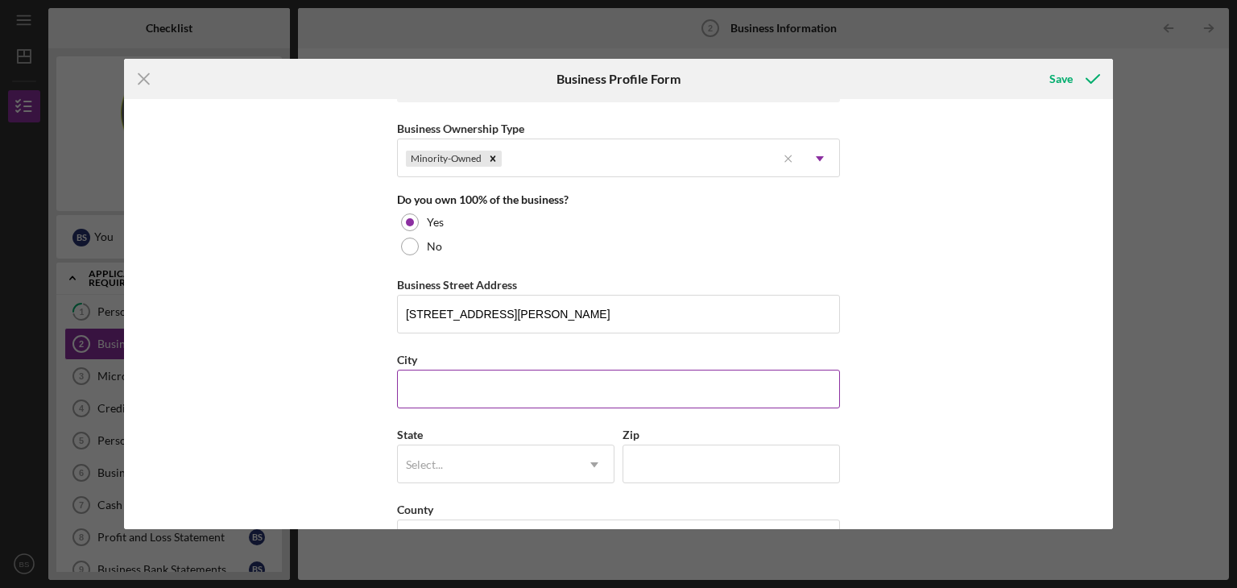
click at [566, 384] on input "City" at bounding box center [618, 389] width 443 height 39
type input "[PERSON_NAME]"
type input "v"
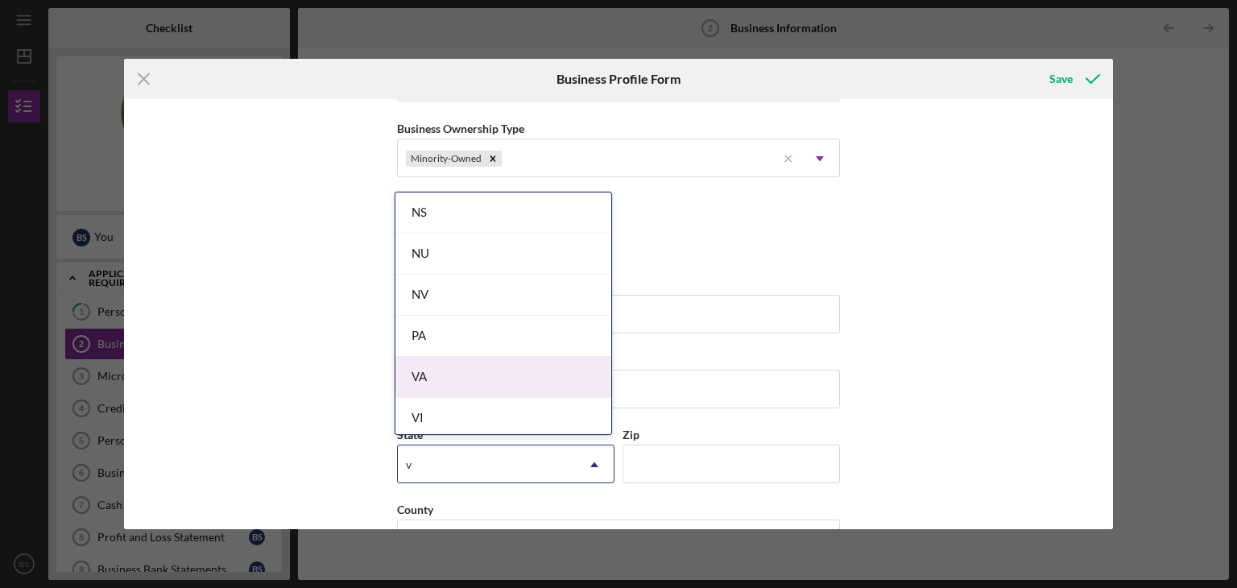
click at [541, 367] on div "VA" at bounding box center [504, 377] width 216 height 41
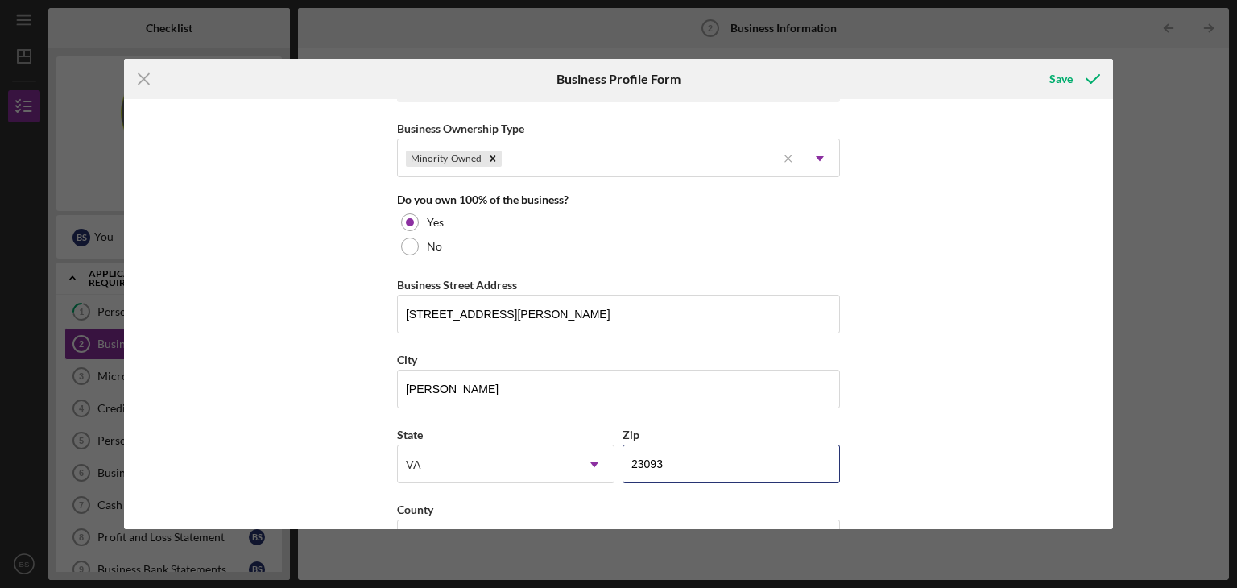
type input "23093"
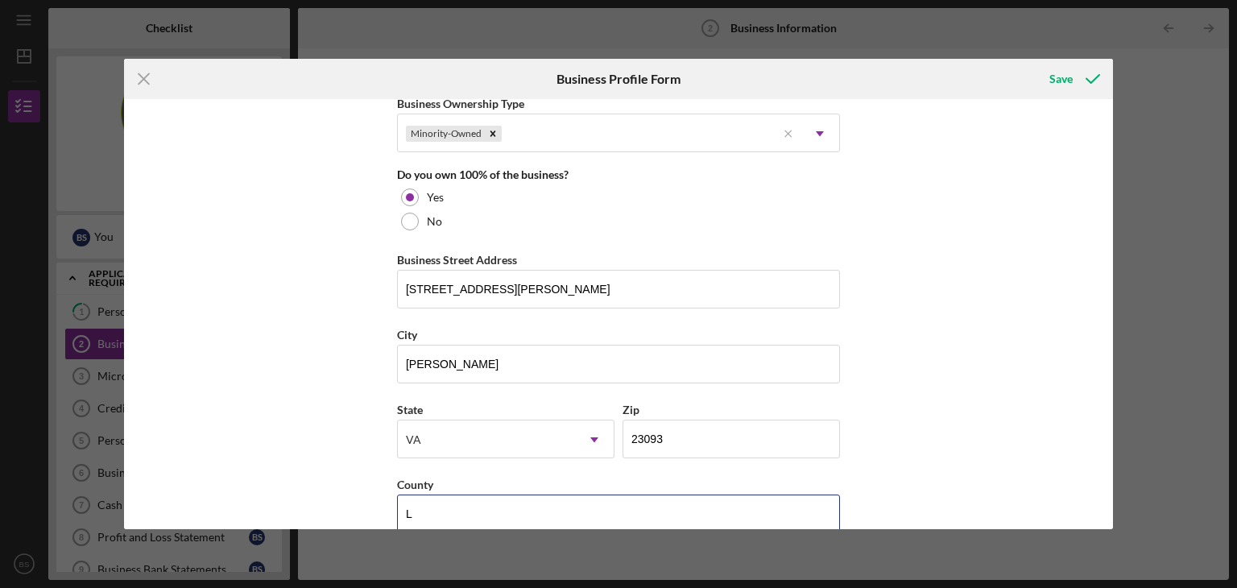
type input "Louisa County"
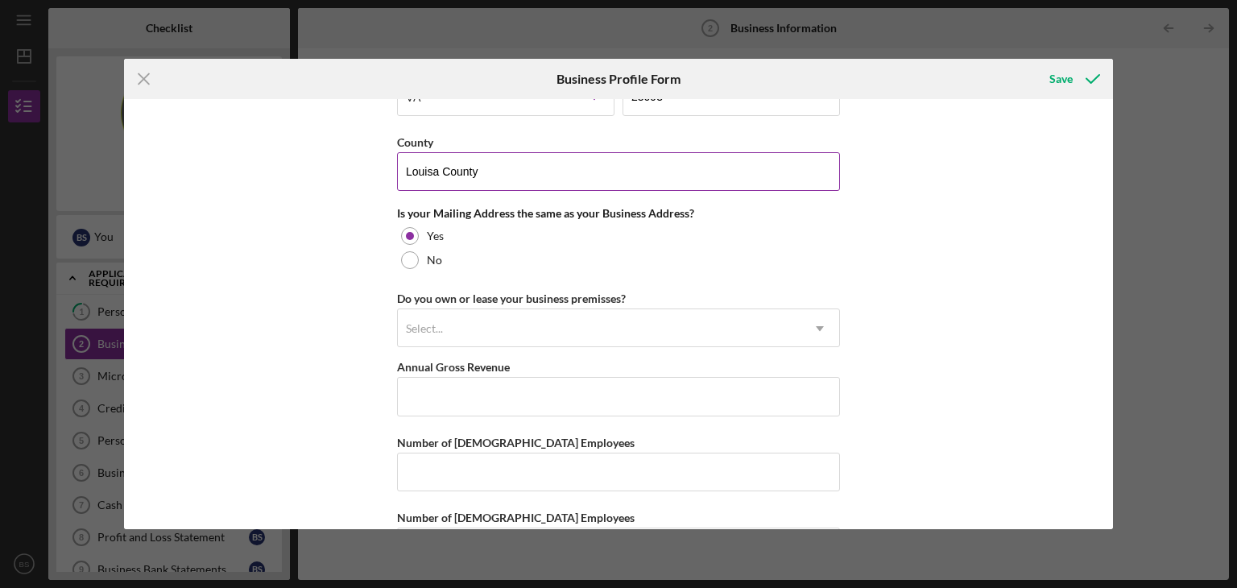
scroll to position [1161, 0]
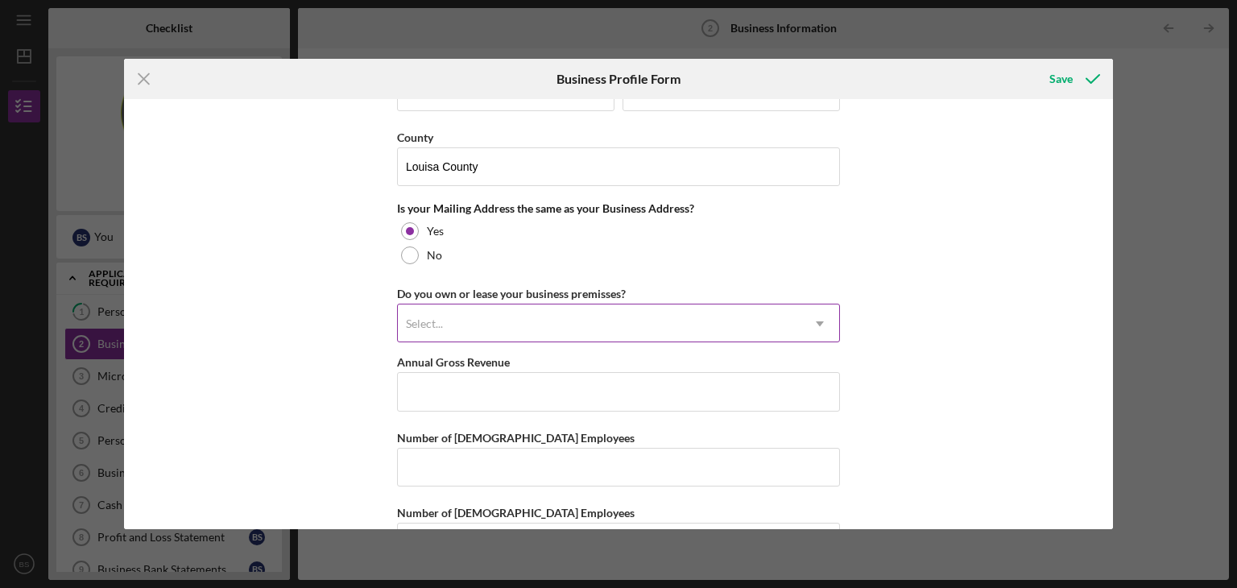
click at [539, 326] on div "Select..." at bounding box center [599, 323] width 403 height 37
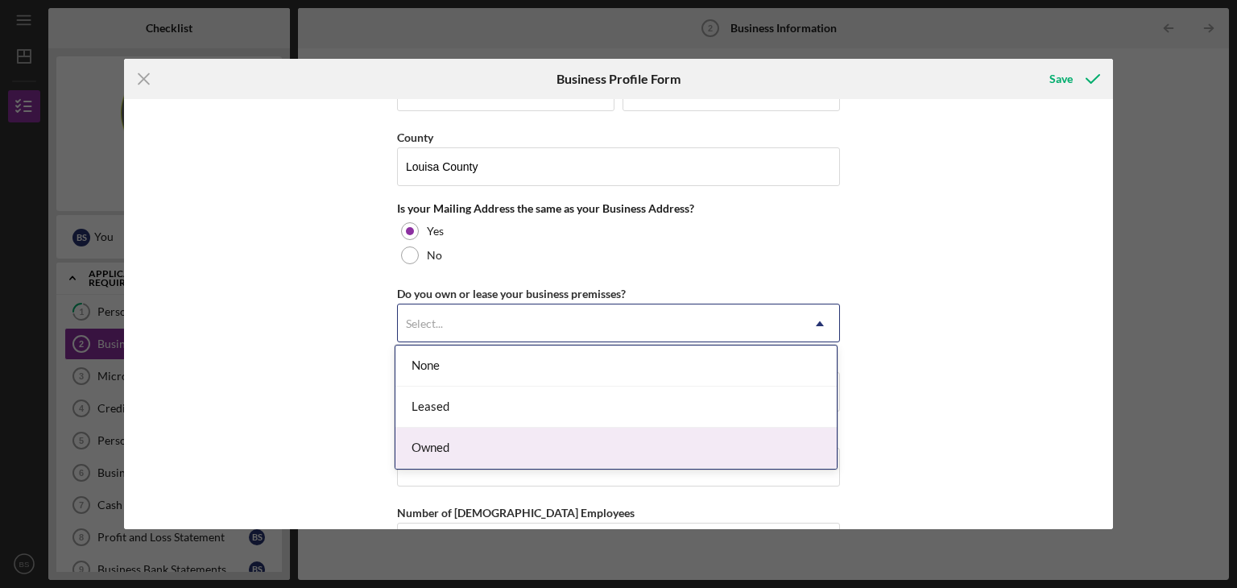
click at [500, 456] on div "Owned" at bounding box center [617, 448] width 442 height 41
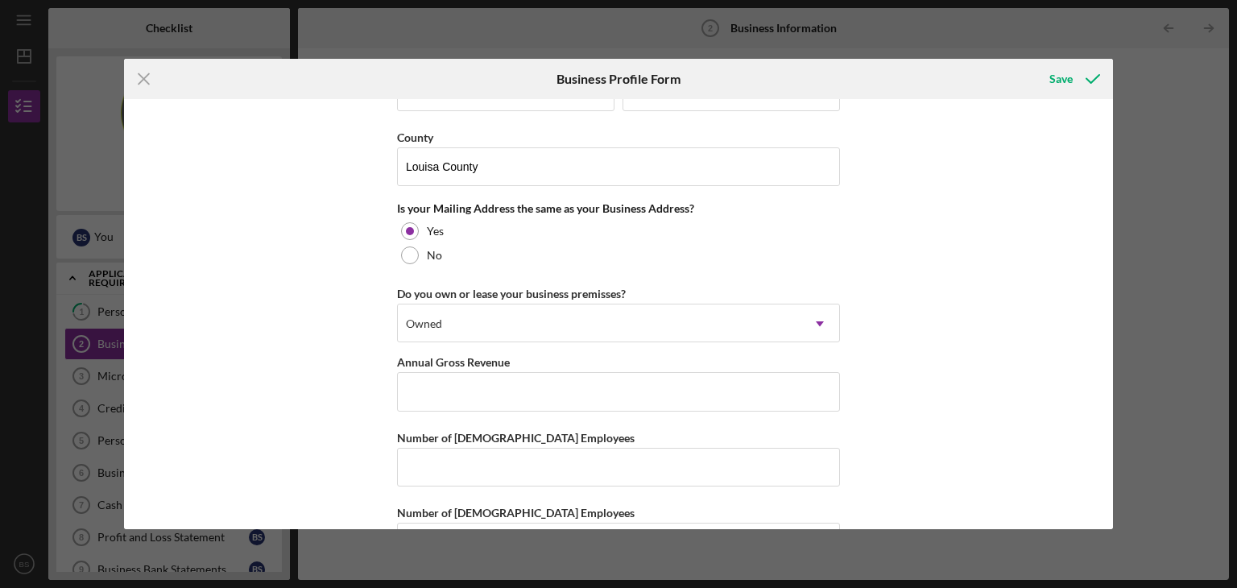
scroll to position [1212, 0]
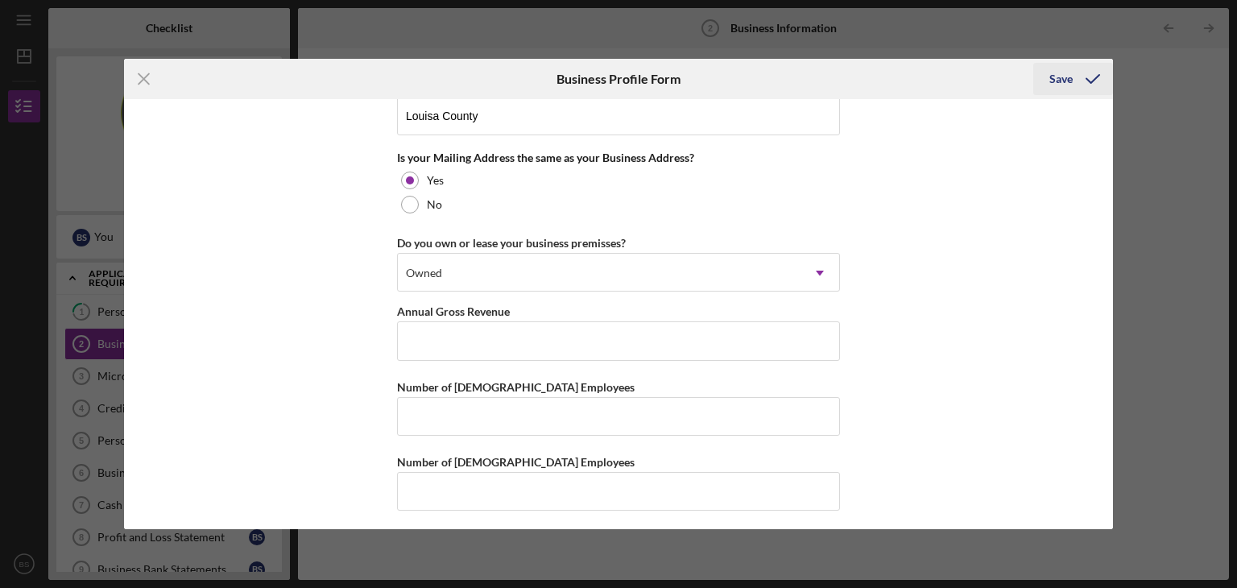
click at [1065, 90] on div "Save" at bounding box center [1061, 79] width 23 height 32
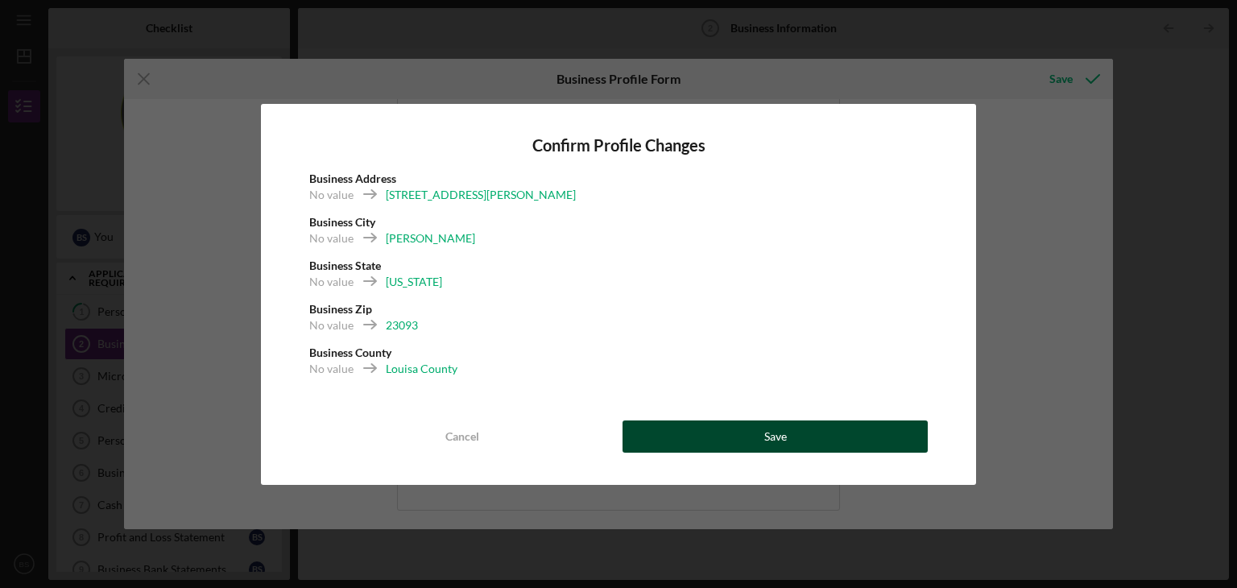
click at [788, 437] on button "Save" at bounding box center [775, 437] width 305 height 32
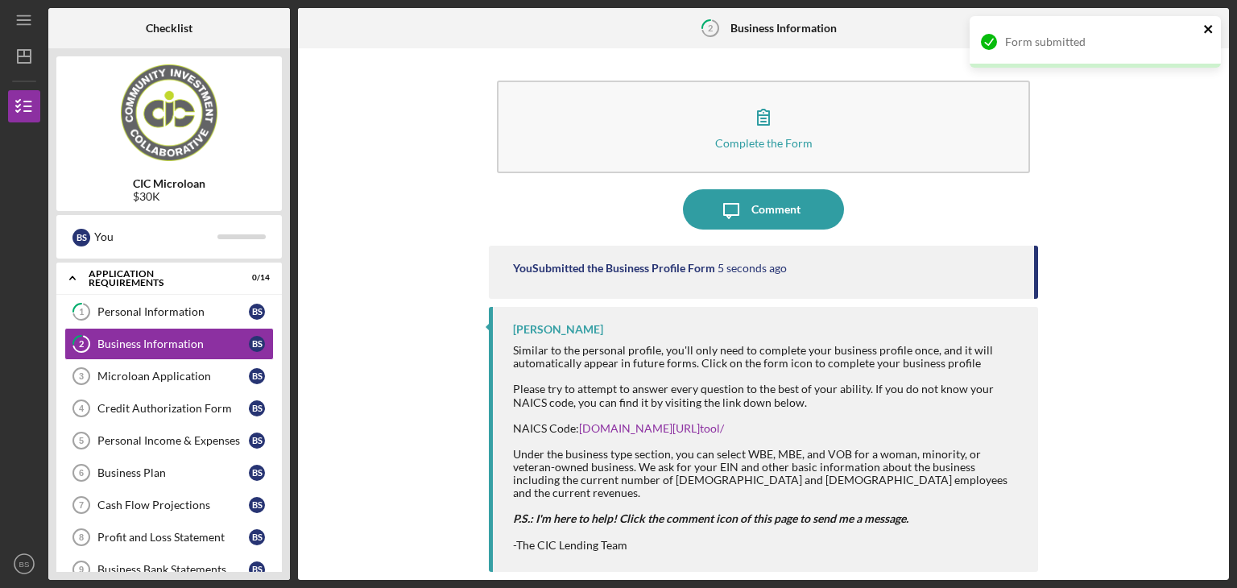
click at [1208, 35] on button "close" at bounding box center [1209, 30] width 11 height 15
click at [1207, 31] on icon "Icon/Table Pagination Arrow" at bounding box center [1209, 28] width 36 height 36
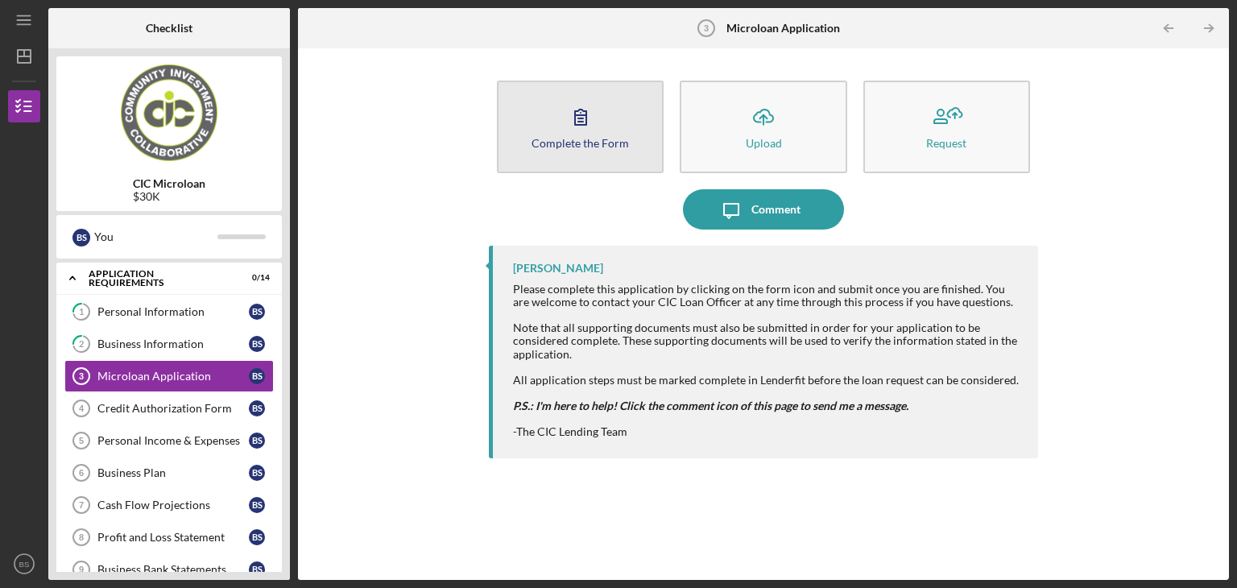
click at [573, 145] on div "Complete the Form" at bounding box center [580, 143] width 97 height 12
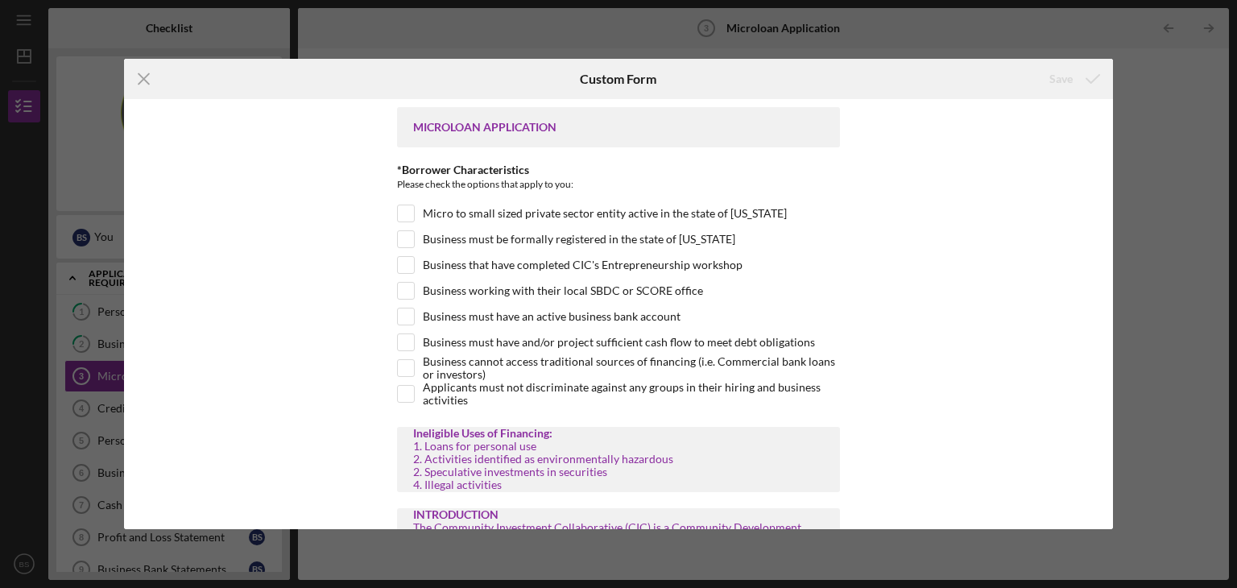
scroll to position [2, 0]
click at [401, 218] on input "Micro to small sized private sector entity active in the state of [US_STATE]" at bounding box center [406, 211] width 16 height 16
checkbox input "true"
click at [402, 243] on input "Business must be formally registered in the state of [US_STATE]" at bounding box center [406, 237] width 16 height 16
checkbox input "true"
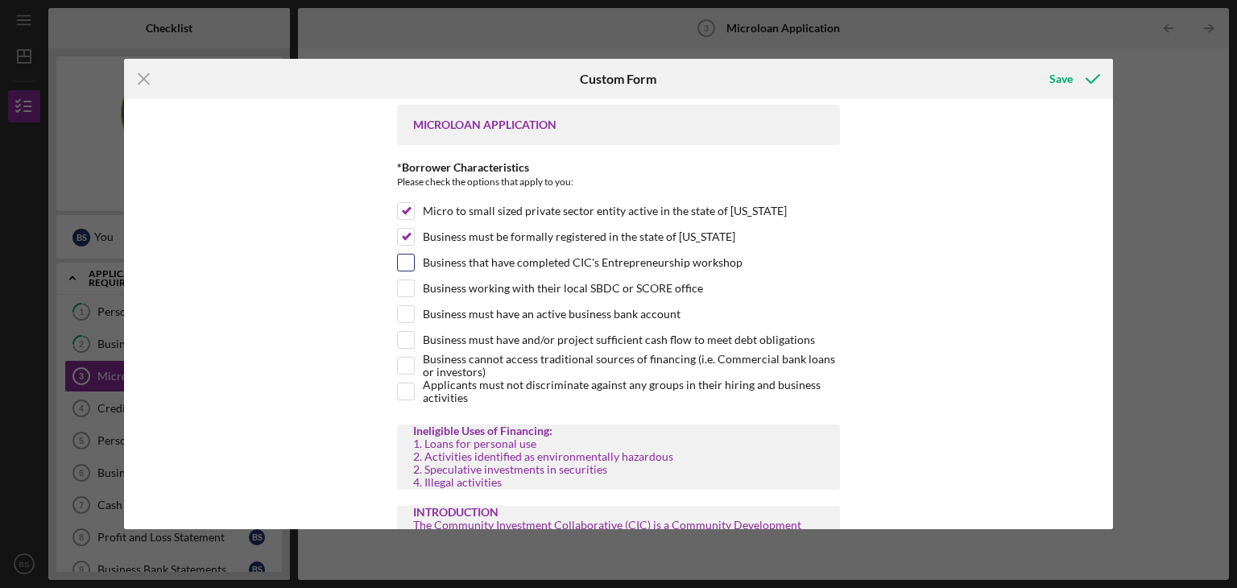
click at [403, 263] on input "Business that have completed CIC's Entrepreneurship workshop" at bounding box center [406, 263] width 16 height 16
checkbox input "true"
click at [403, 284] on input "Business working with their local SBDC or SCORE office" at bounding box center [406, 288] width 16 height 16
checkbox input "true"
click at [403, 315] on input "Business must have an active business bank account" at bounding box center [406, 314] width 16 height 16
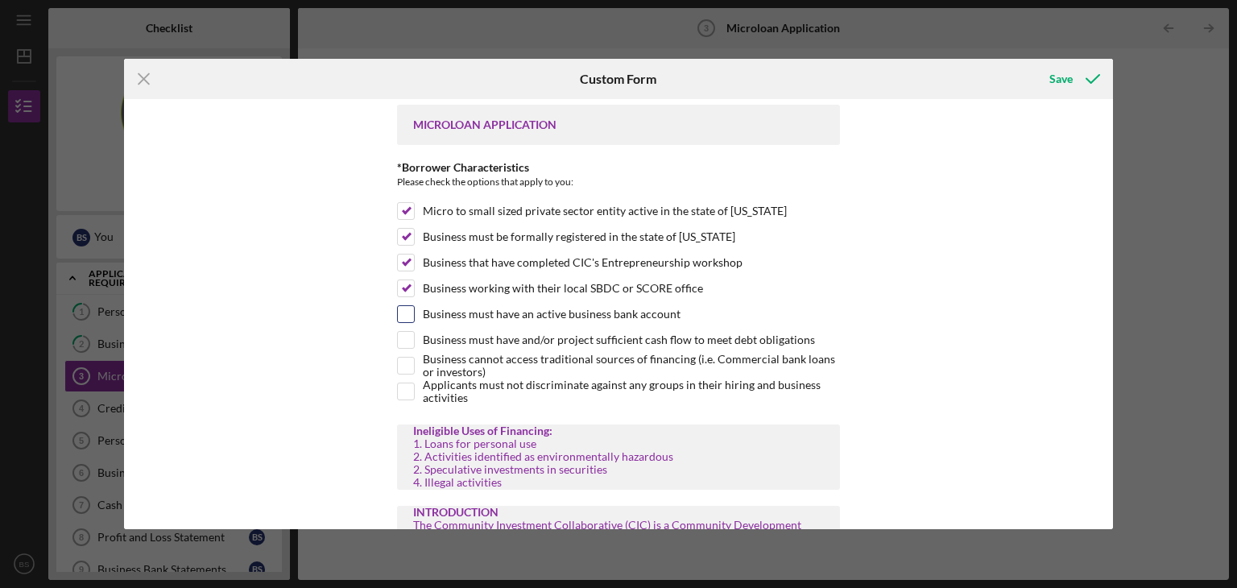
checkbox input "true"
click at [404, 340] on input "Business must have and/or project sufficient cash flow to meet debt obligations" at bounding box center [406, 340] width 16 height 16
checkbox input "true"
click at [404, 362] on input "Business cannot access traditional sources of financing (i.e. Commercial bank l…" at bounding box center [406, 366] width 16 height 16
checkbox input "true"
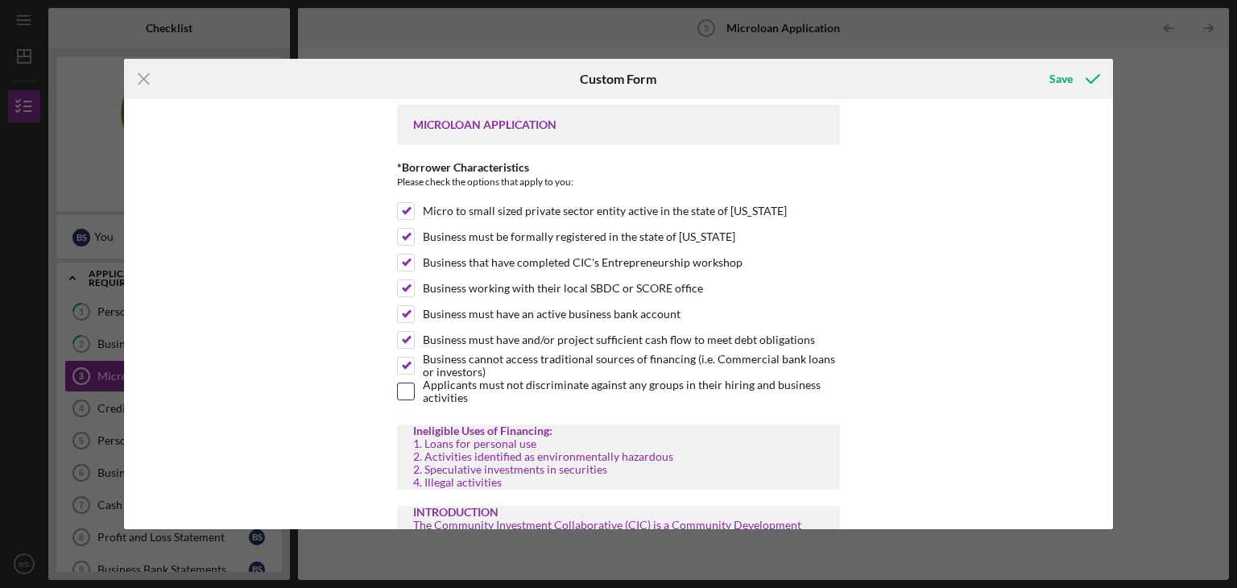
click at [405, 394] on input "Applicants must not discriminate against any groups in their hiring and busines…" at bounding box center [406, 391] width 16 height 16
checkbox input "true"
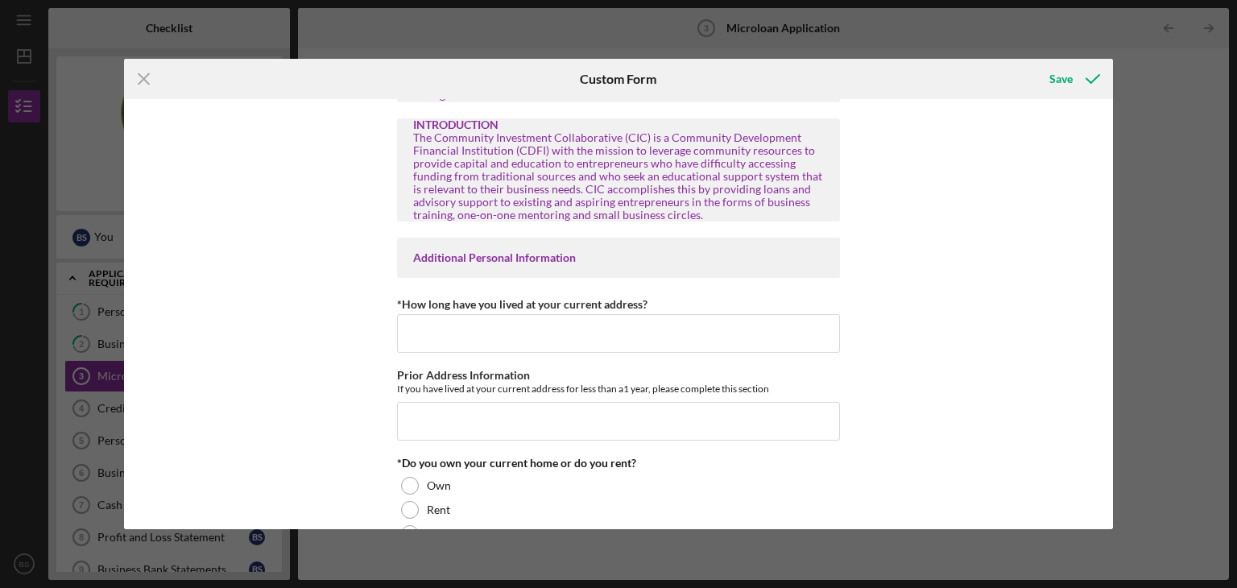
scroll to position [393, 0]
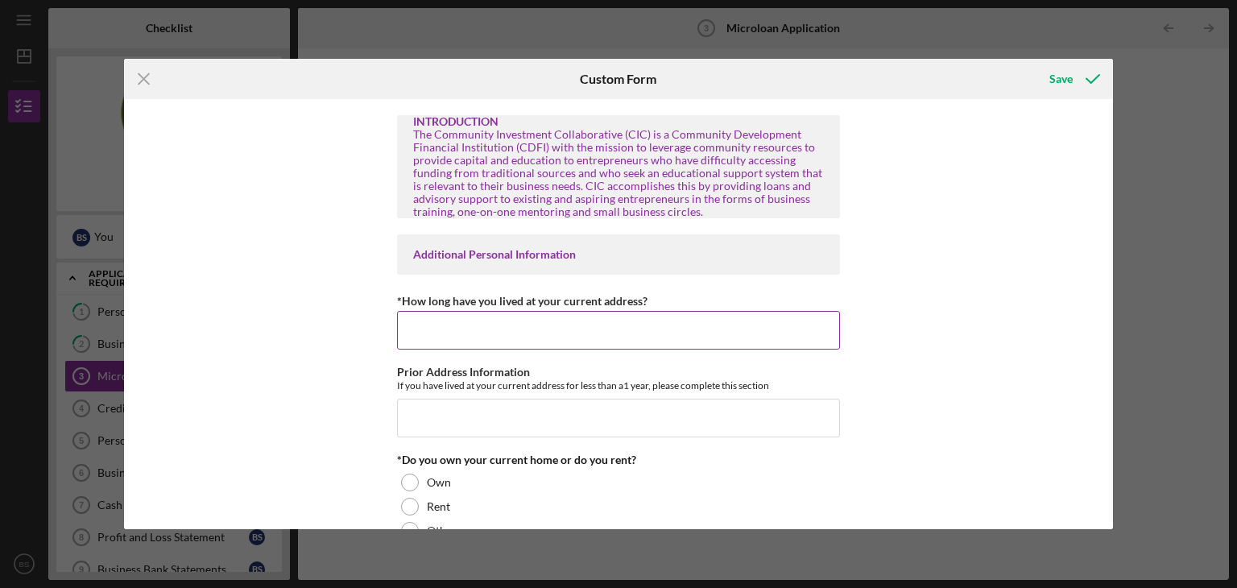
click at [483, 326] on input "*How long have you lived at your current address?" at bounding box center [618, 330] width 443 height 39
type input "1"
type input "2 years"
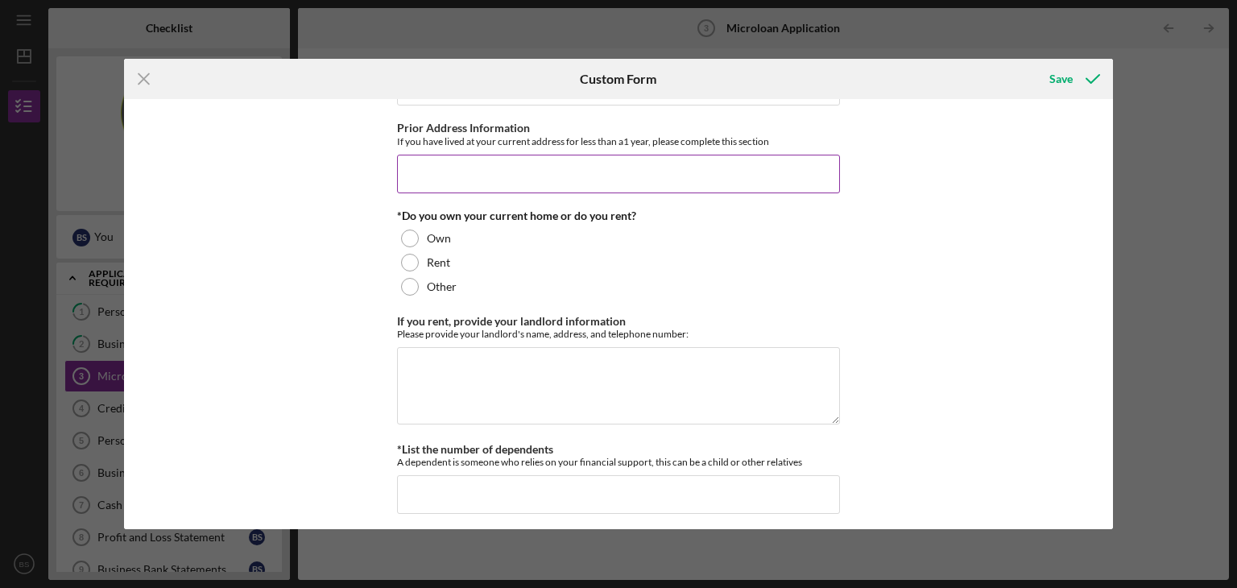
scroll to position [638, 0]
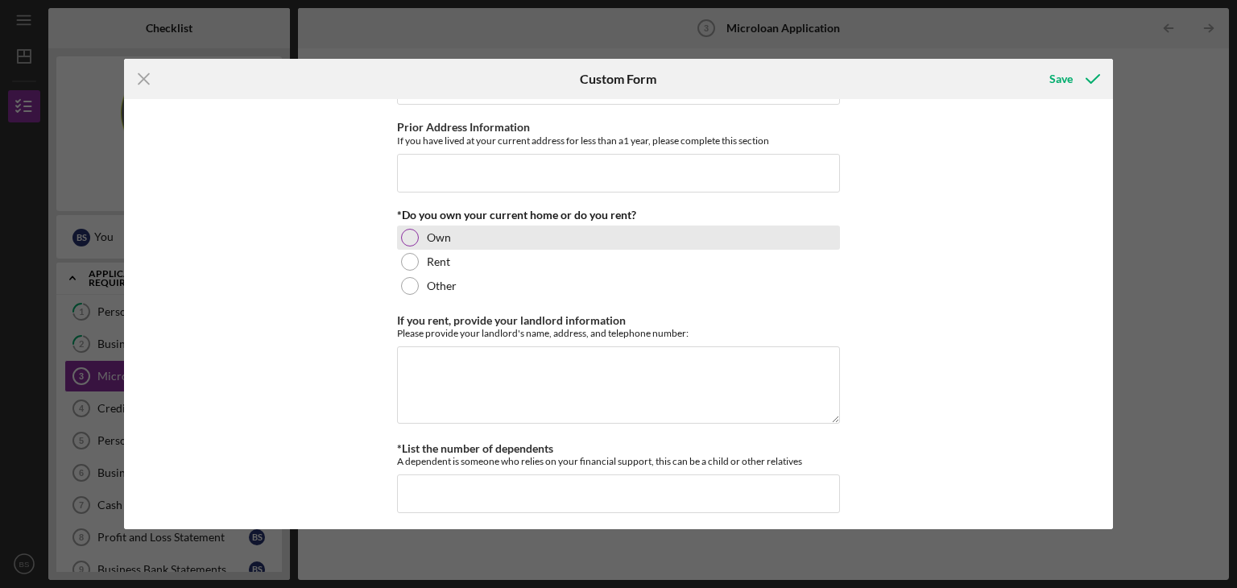
click at [419, 233] on div "Own" at bounding box center [618, 238] width 443 height 24
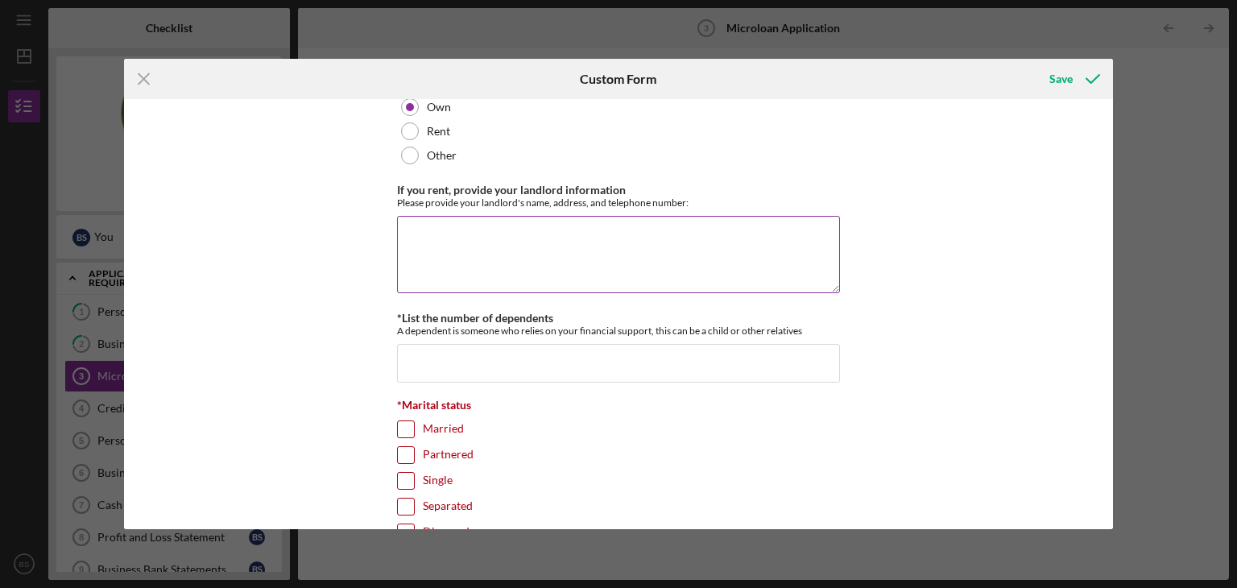
scroll to position [777, 0]
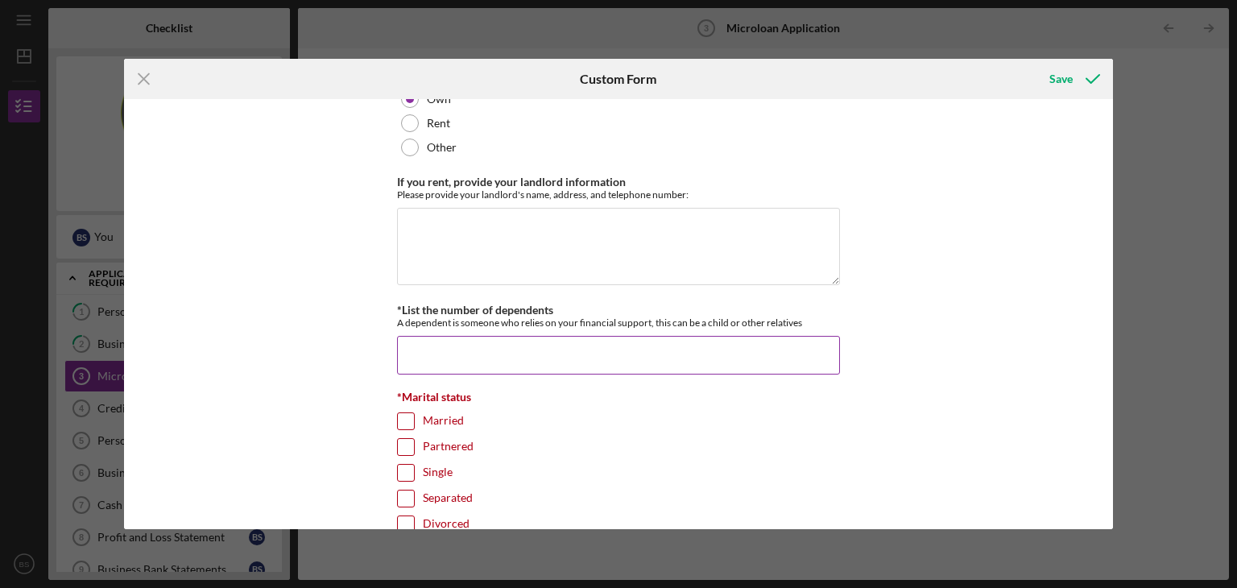
click at [458, 350] on input "*List the number of dependents" at bounding box center [618, 355] width 443 height 39
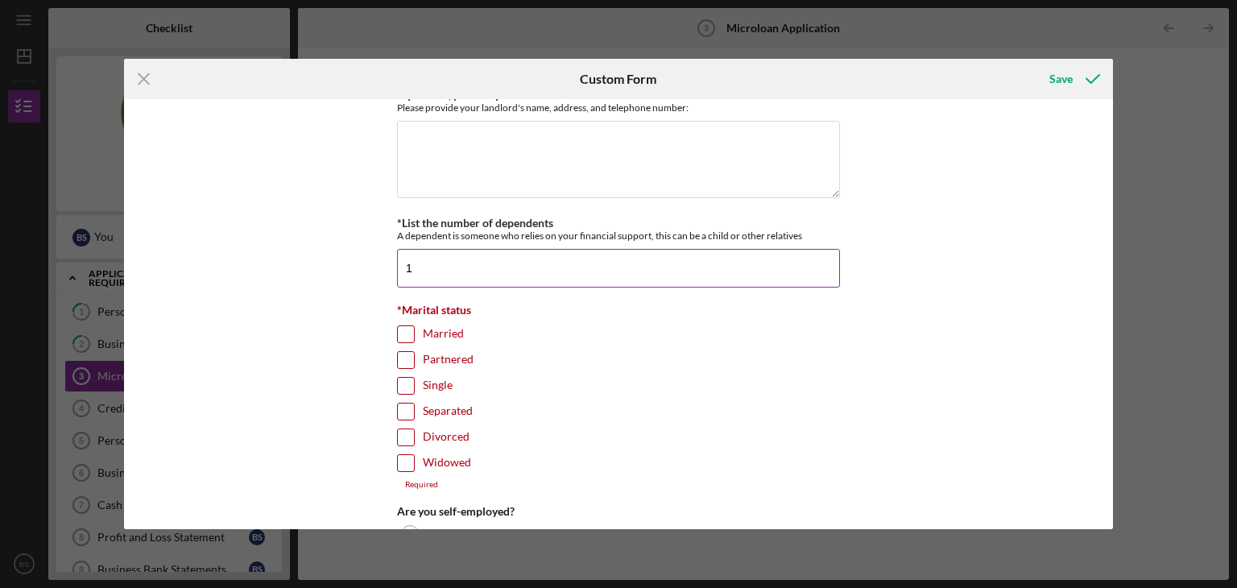
scroll to position [866, 0]
type input "1"
click at [408, 350] on input "Partnered" at bounding box center [406, 358] width 16 height 16
checkbox input "true"
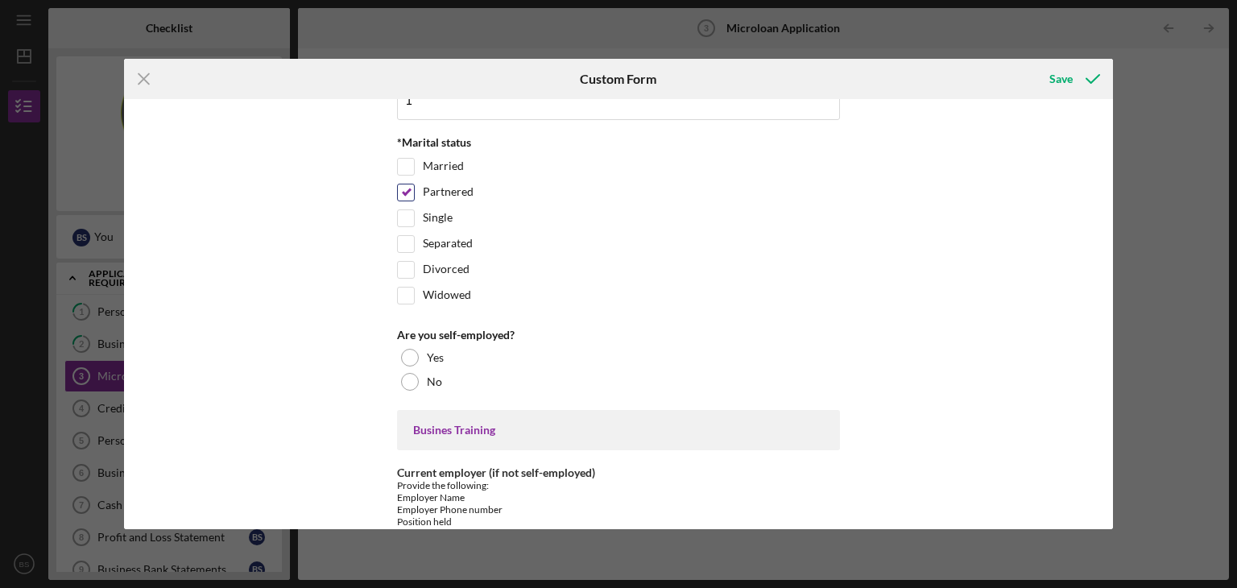
click at [408, 350] on div at bounding box center [410, 358] width 18 height 18
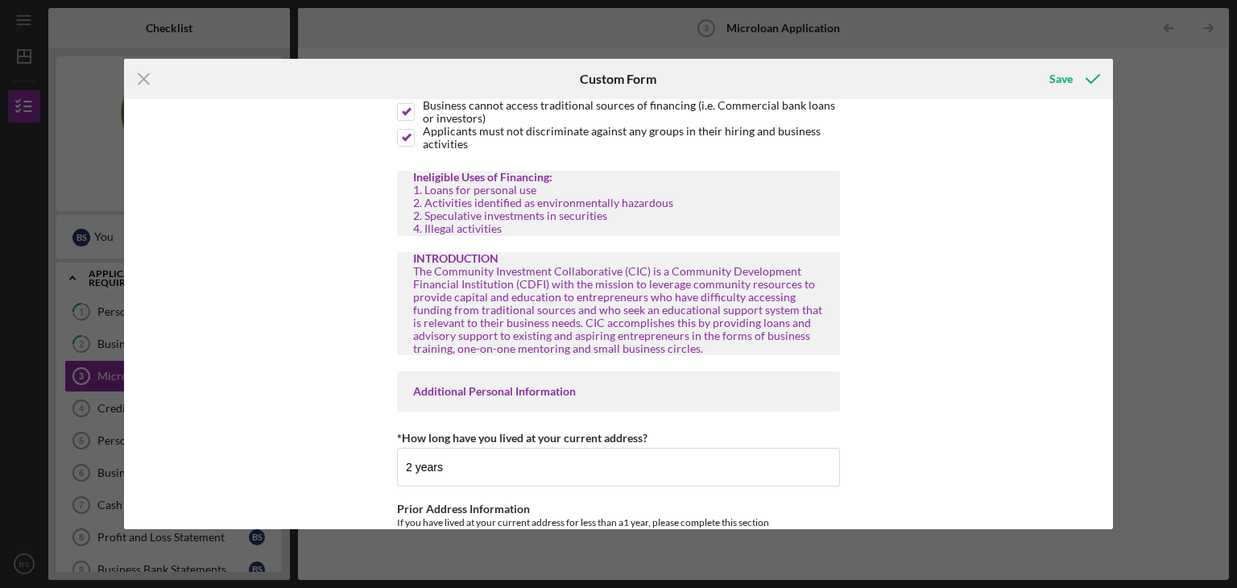
scroll to position [0, 0]
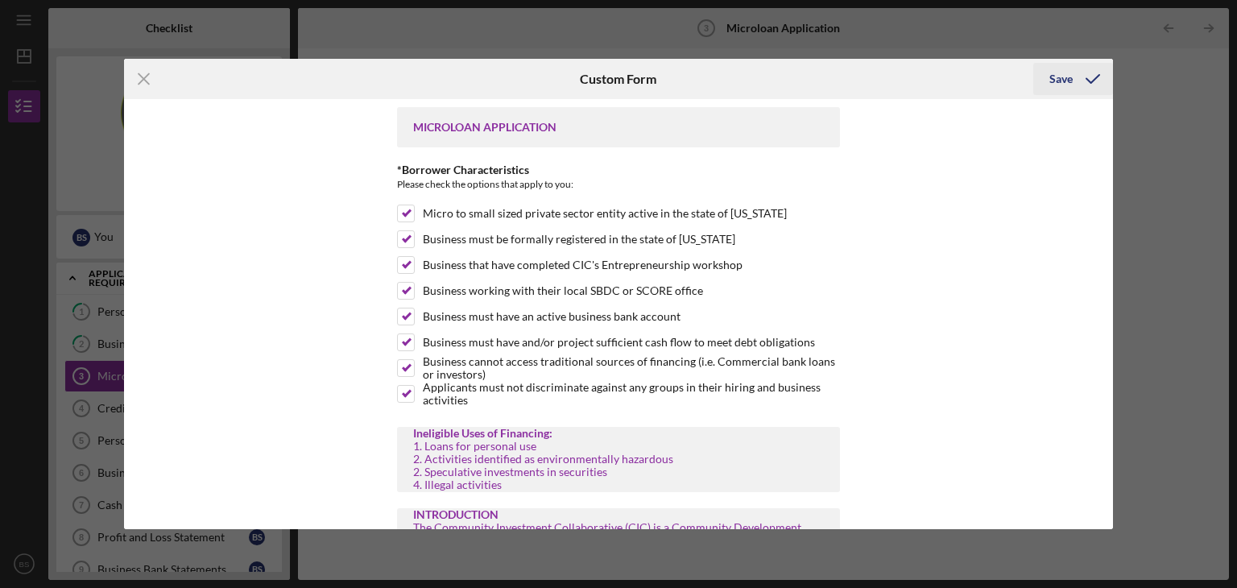
click at [1087, 76] on icon "submit" at bounding box center [1093, 79] width 40 height 40
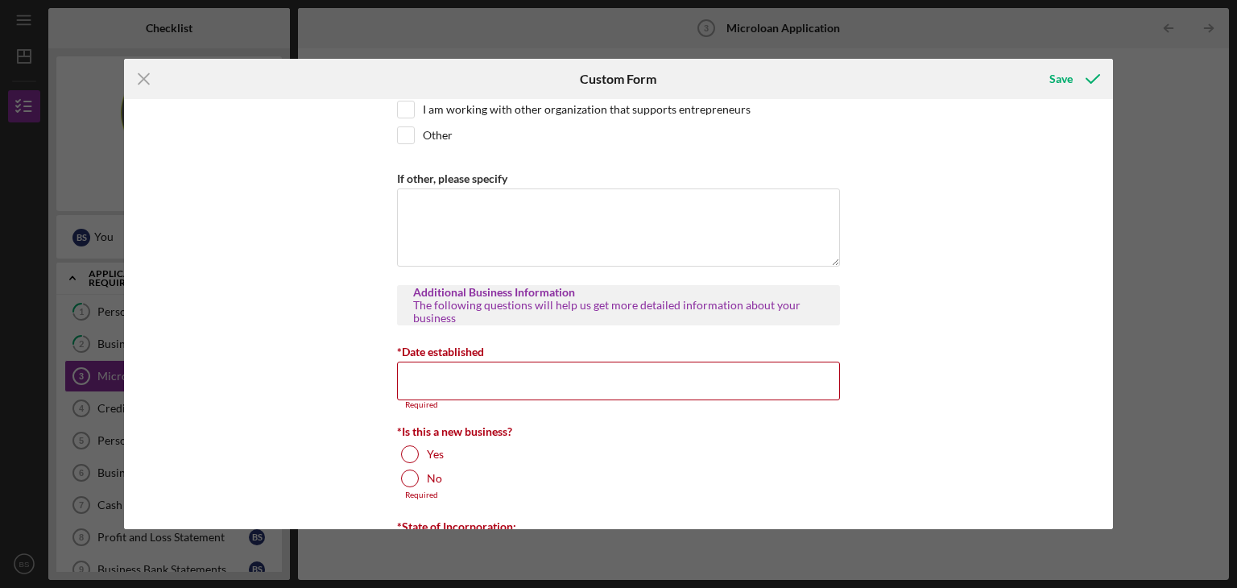
scroll to position [1727, 0]
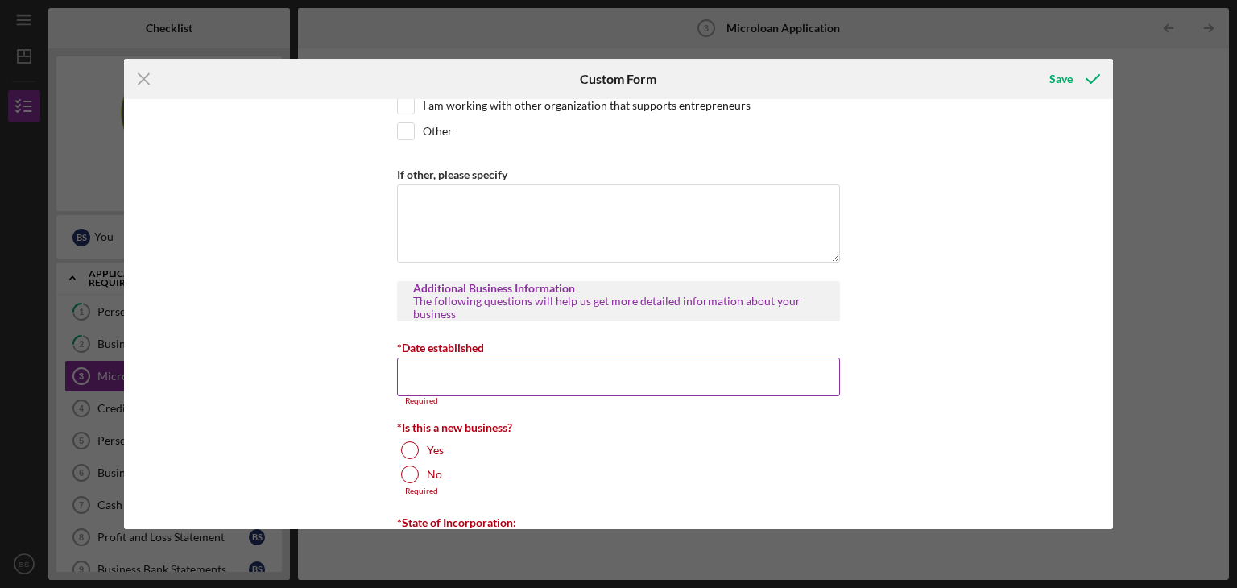
click at [475, 372] on input "*Date established" at bounding box center [618, 377] width 443 height 39
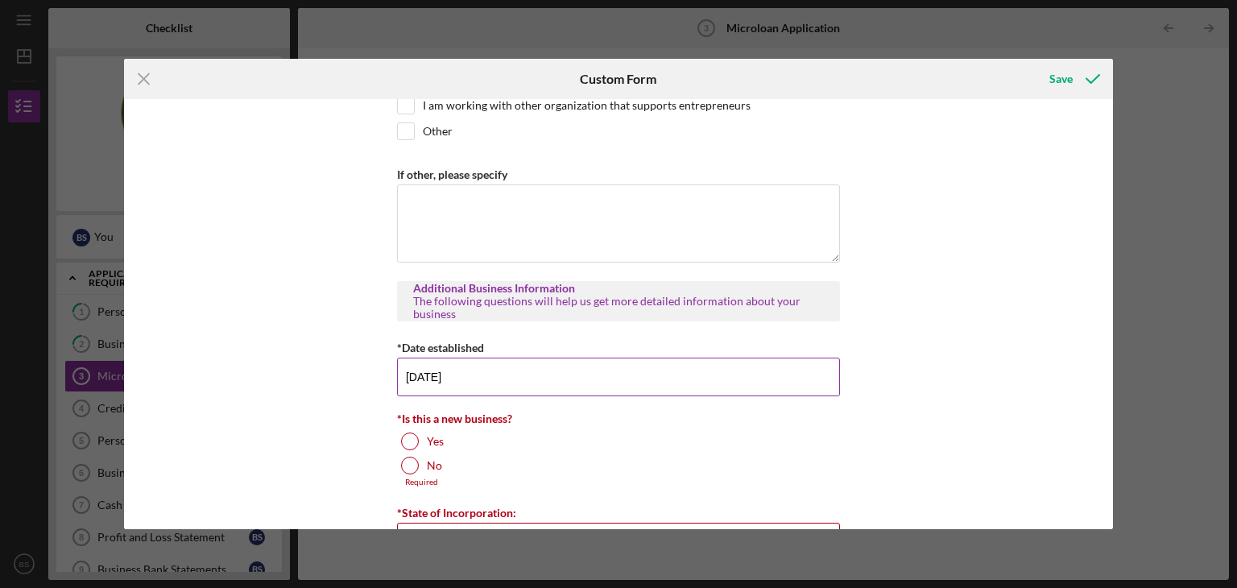
type input "[DATE]"
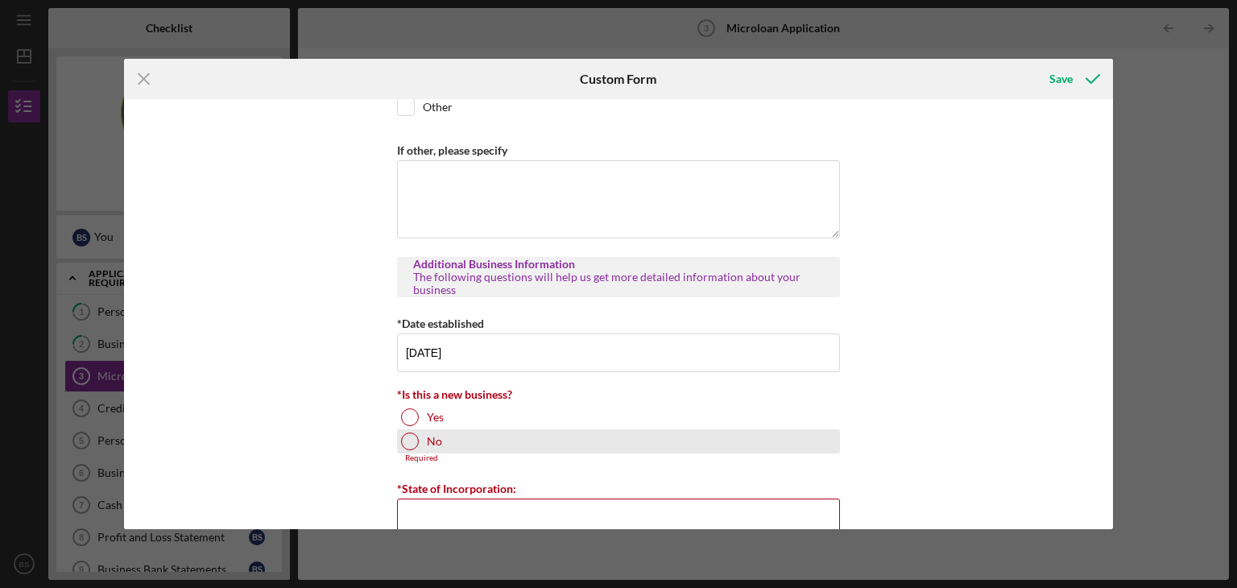
click at [411, 434] on div at bounding box center [410, 442] width 18 height 18
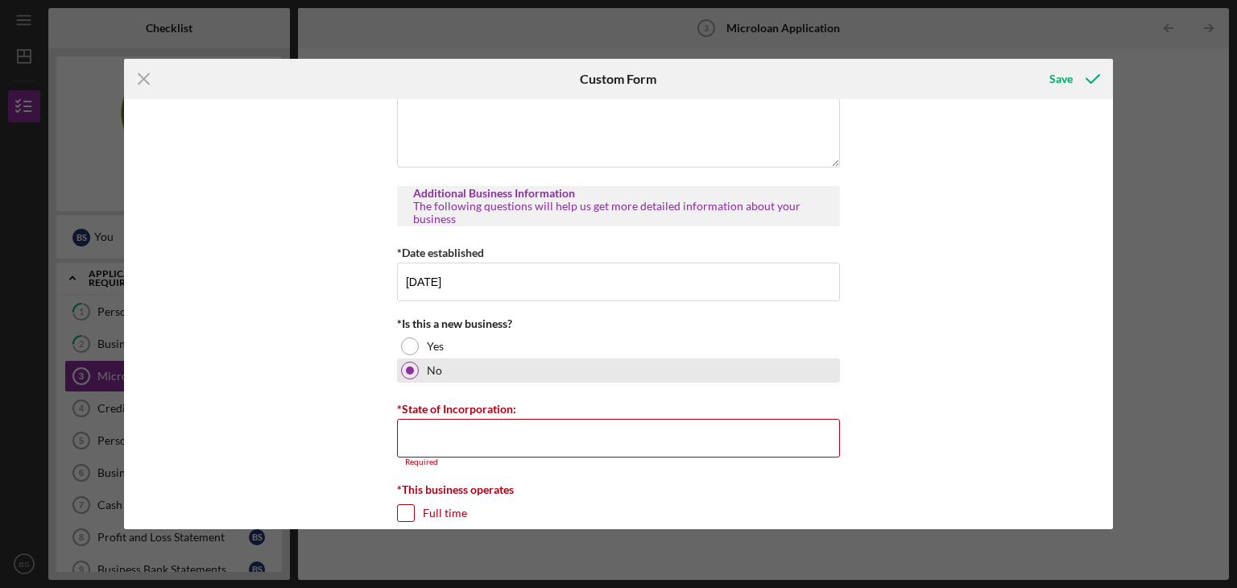
scroll to position [1827, 0]
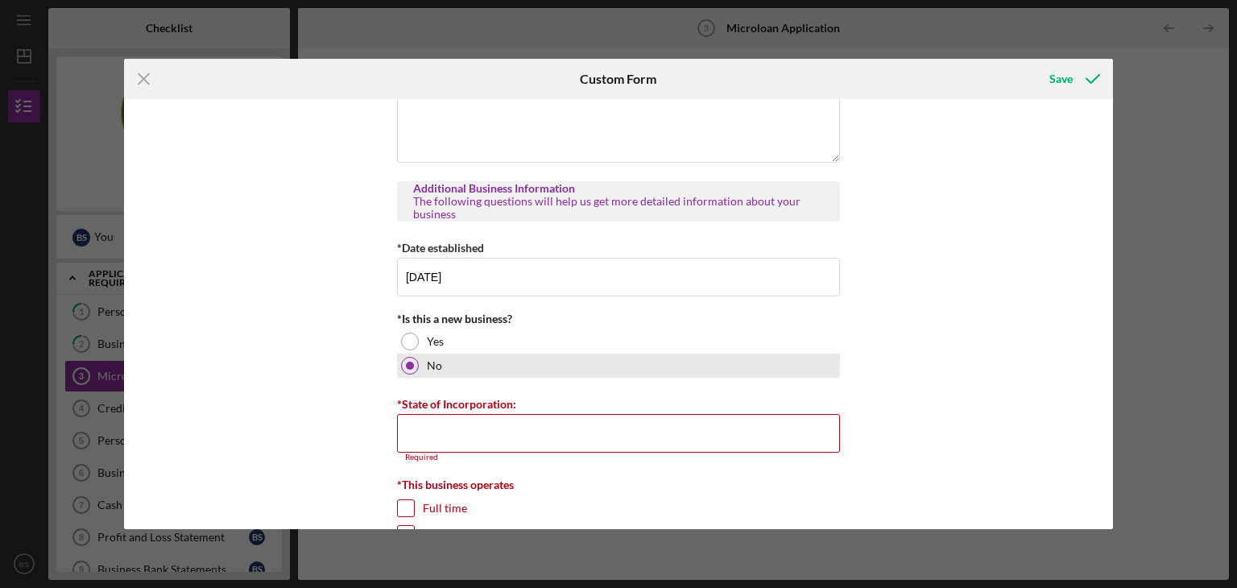
click at [411, 434] on input "*State of Incorporation:" at bounding box center [618, 433] width 443 height 39
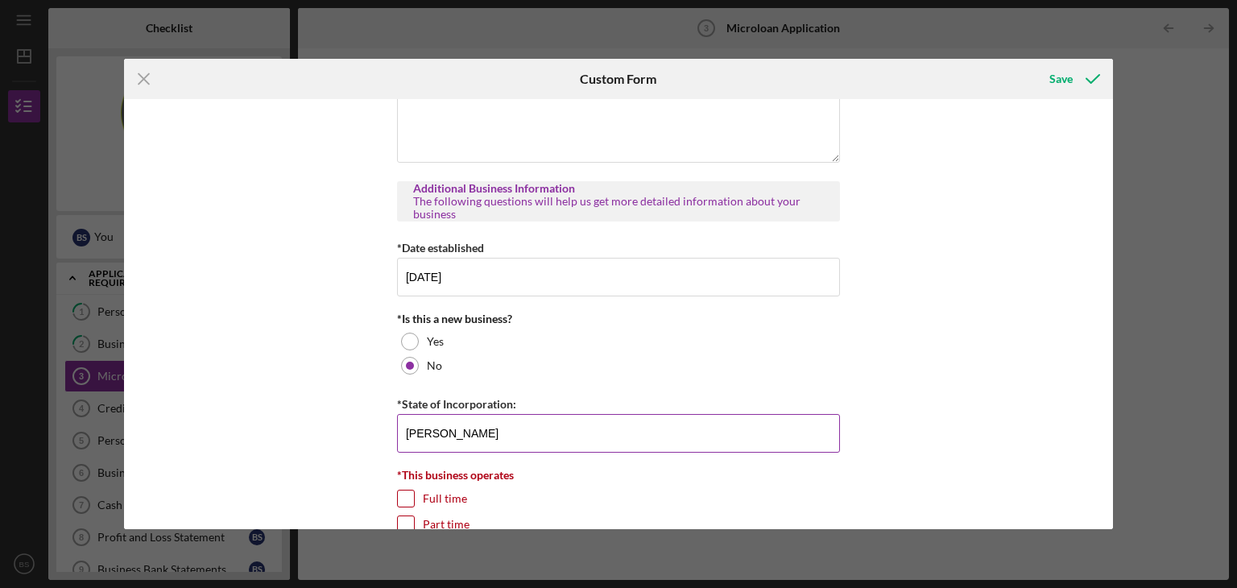
click at [430, 427] on input "[PERSON_NAME]" at bounding box center [618, 433] width 443 height 39
type input "[US_STATE]"
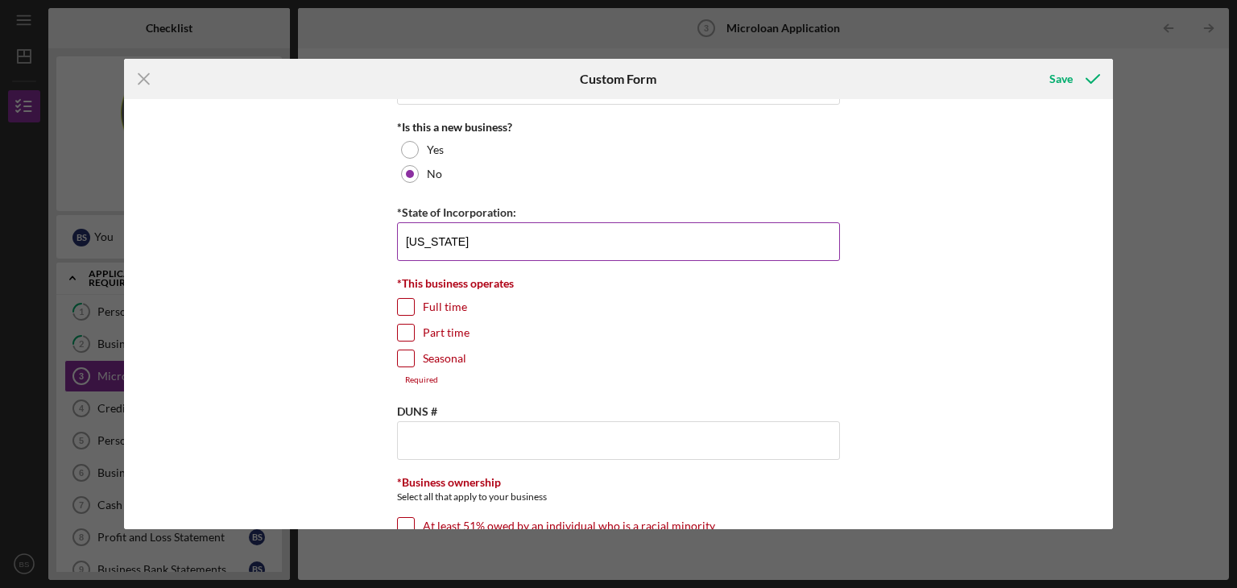
scroll to position [2025, 0]
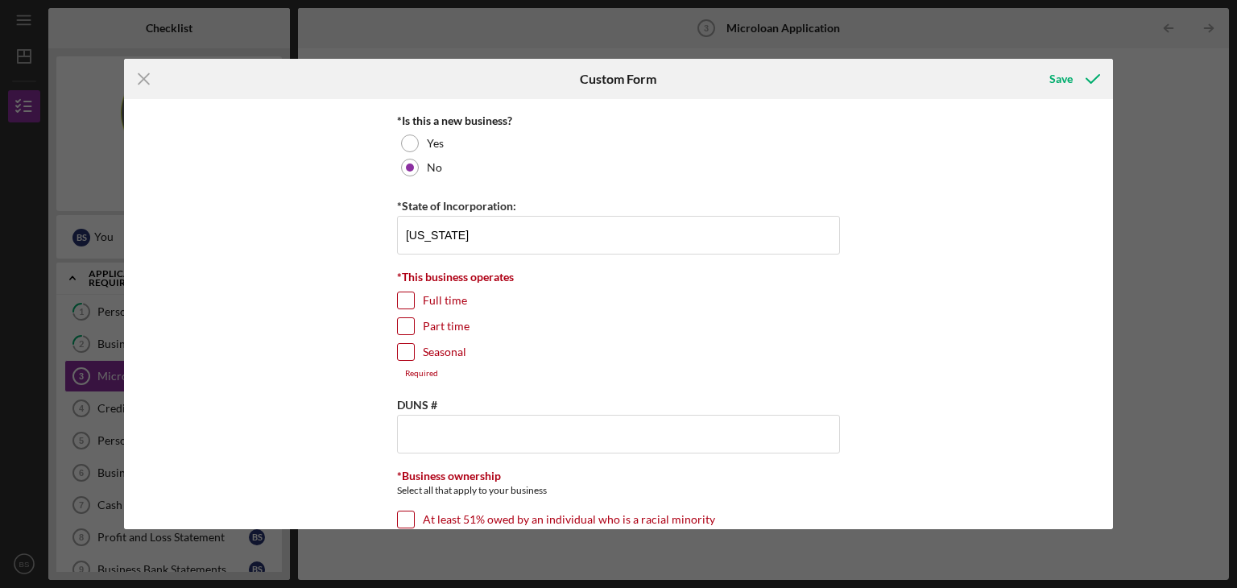
click at [404, 296] on input "Full time" at bounding box center [406, 300] width 16 height 16
checkbox input "true"
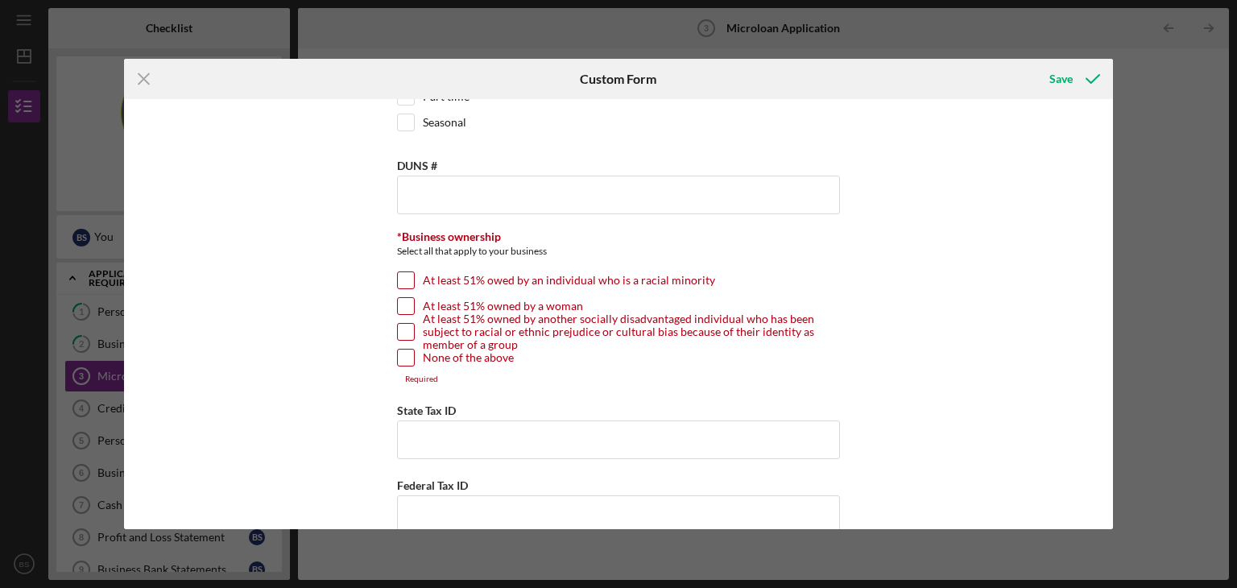
scroll to position [2256, 0]
click at [403, 272] on input "At least 51% owed by an individual who is a racial minority" at bounding box center [406, 280] width 16 height 16
checkbox input "true"
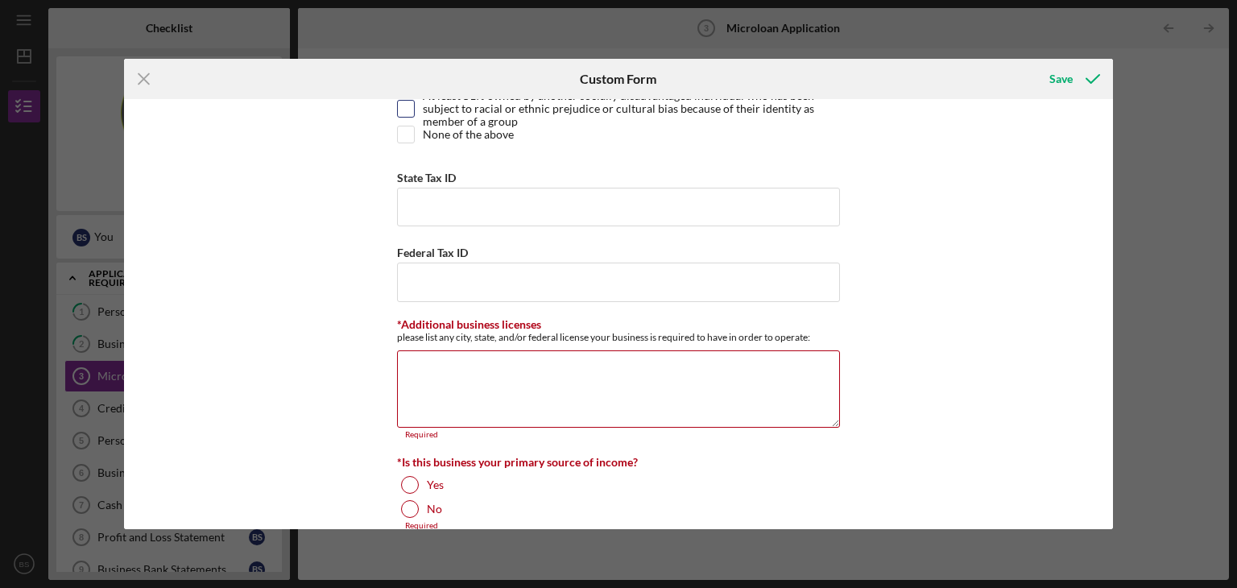
scroll to position [2479, 0]
click at [434, 354] on textarea "*Additional business licenses" at bounding box center [618, 388] width 443 height 77
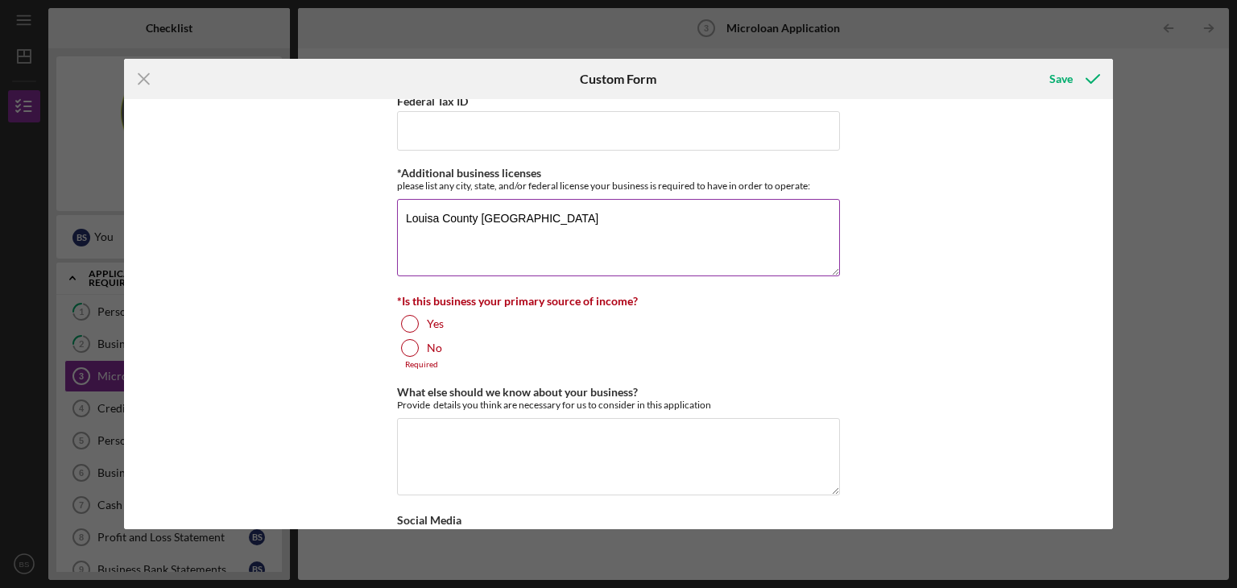
scroll to position [2631, 0]
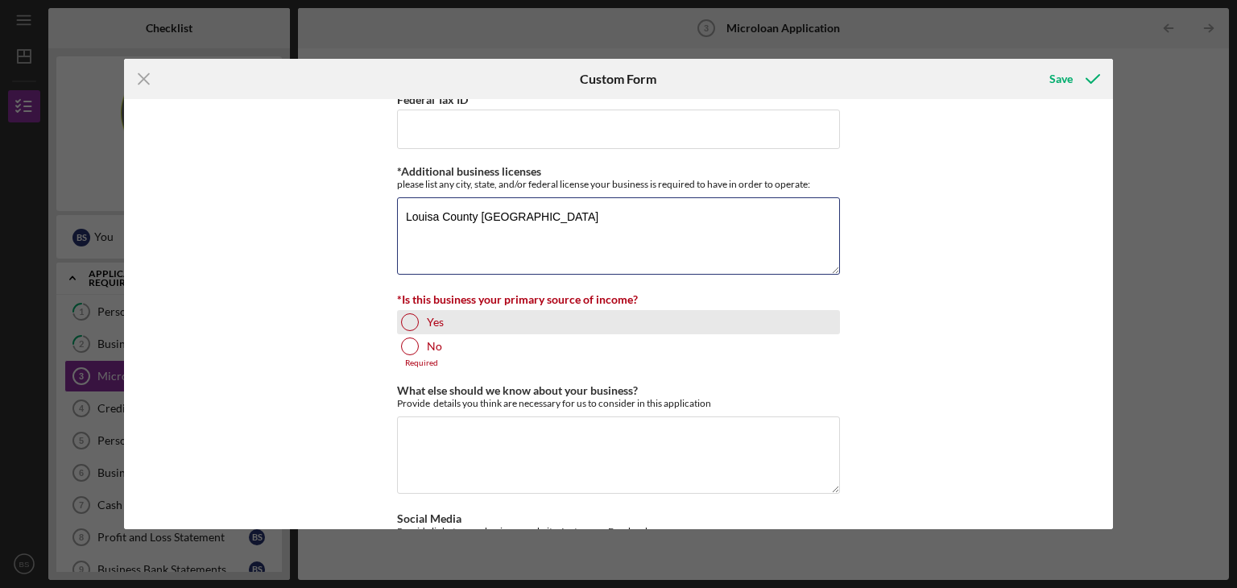
type textarea "Louisa County [GEOGRAPHIC_DATA]"
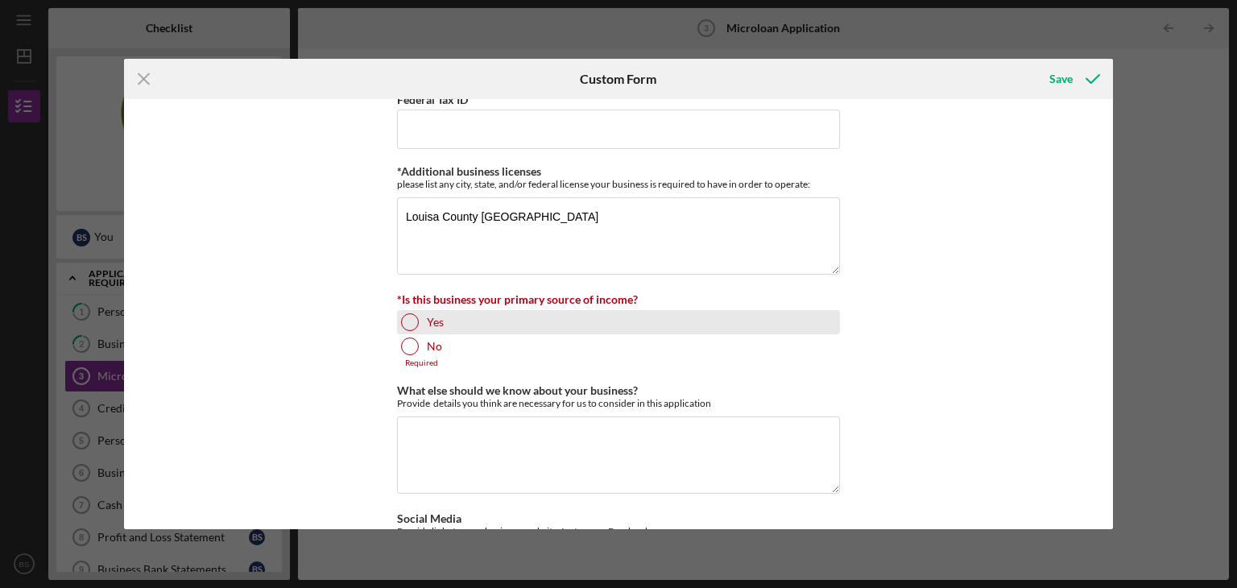
click at [415, 313] on div at bounding box center [410, 322] width 18 height 18
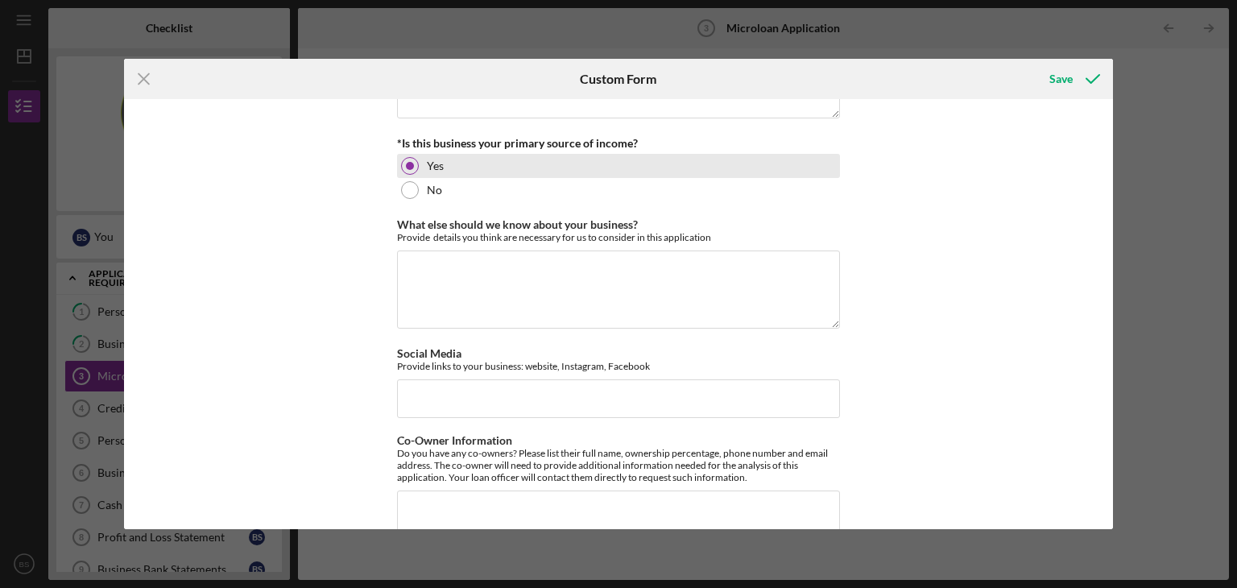
scroll to position [2790, 0]
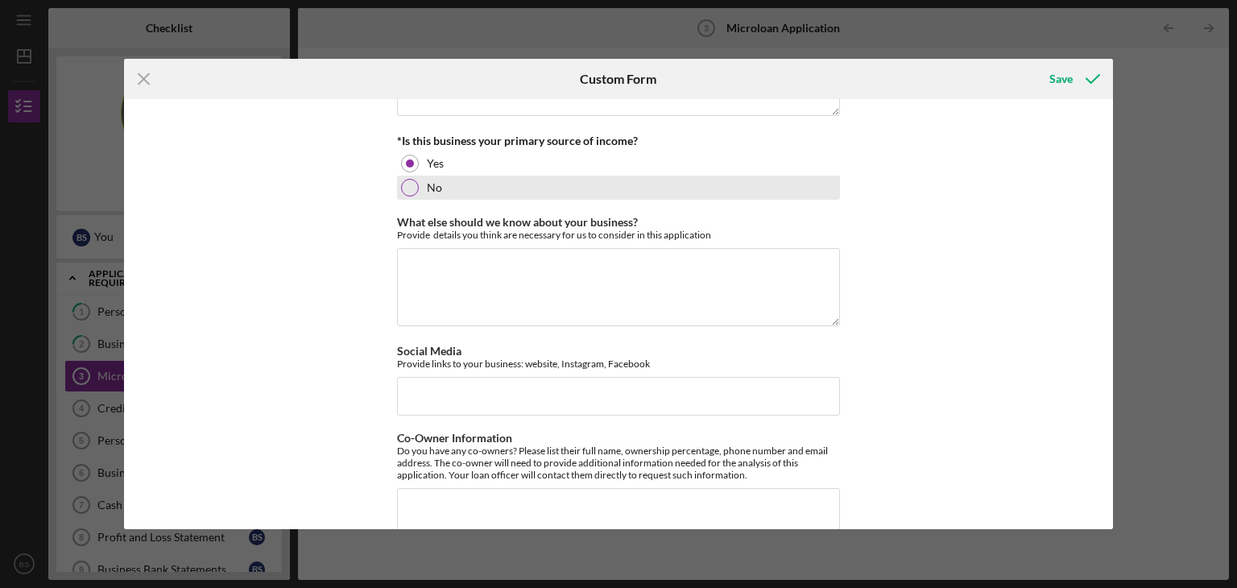
click at [421, 176] on div "No" at bounding box center [618, 188] width 443 height 24
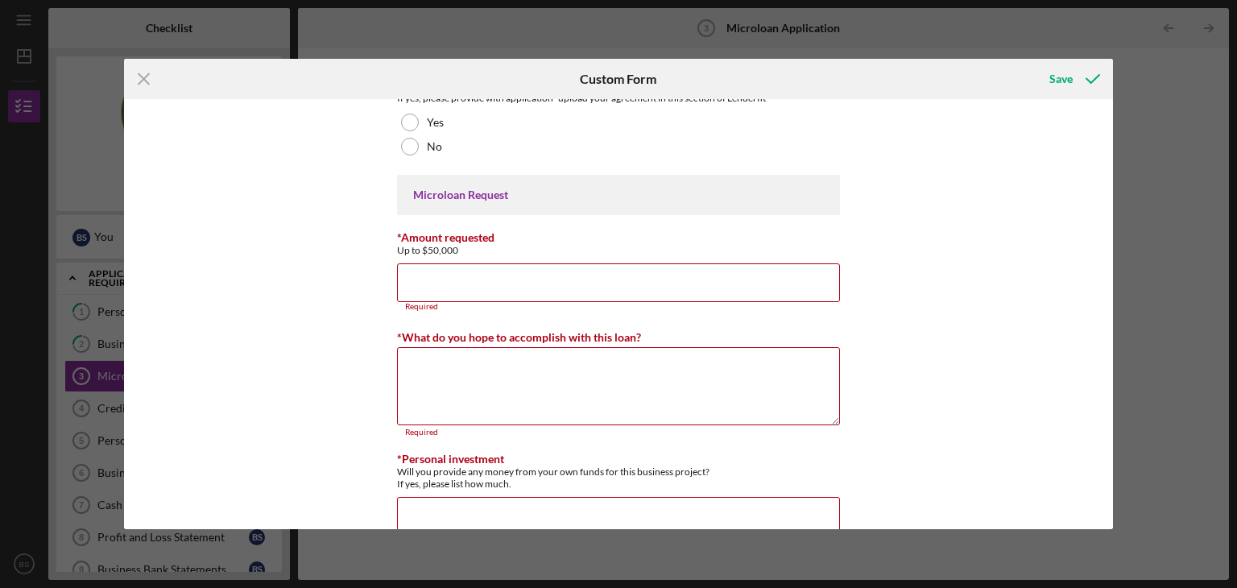
scroll to position [3302, 0]
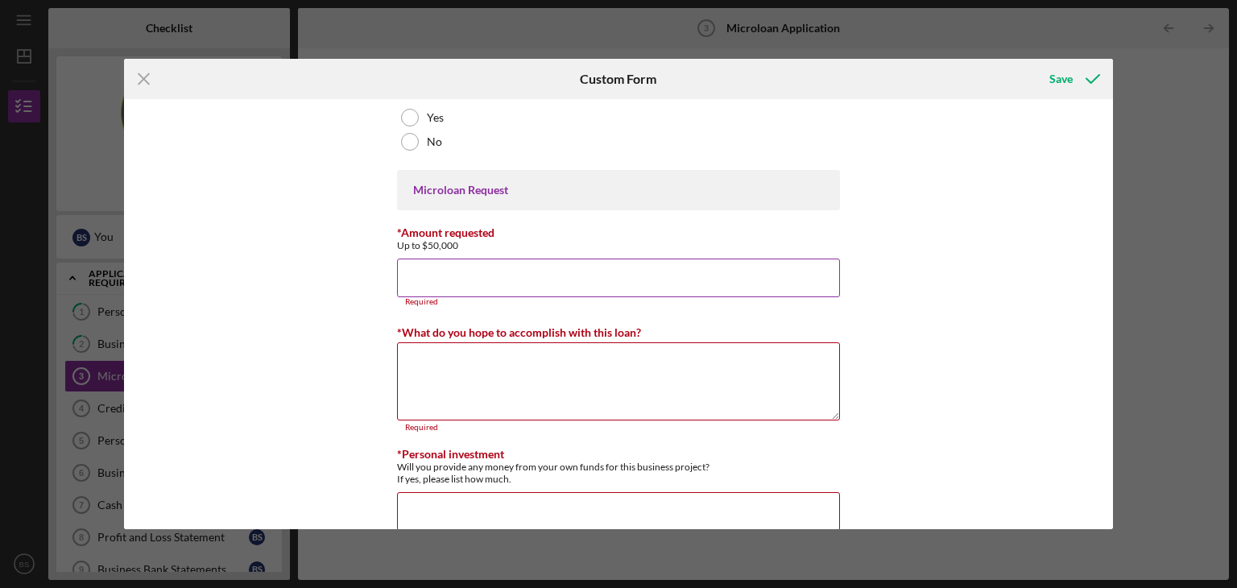
click at [633, 274] on input "*Amount requested" at bounding box center [618, 278] width 443 height 39
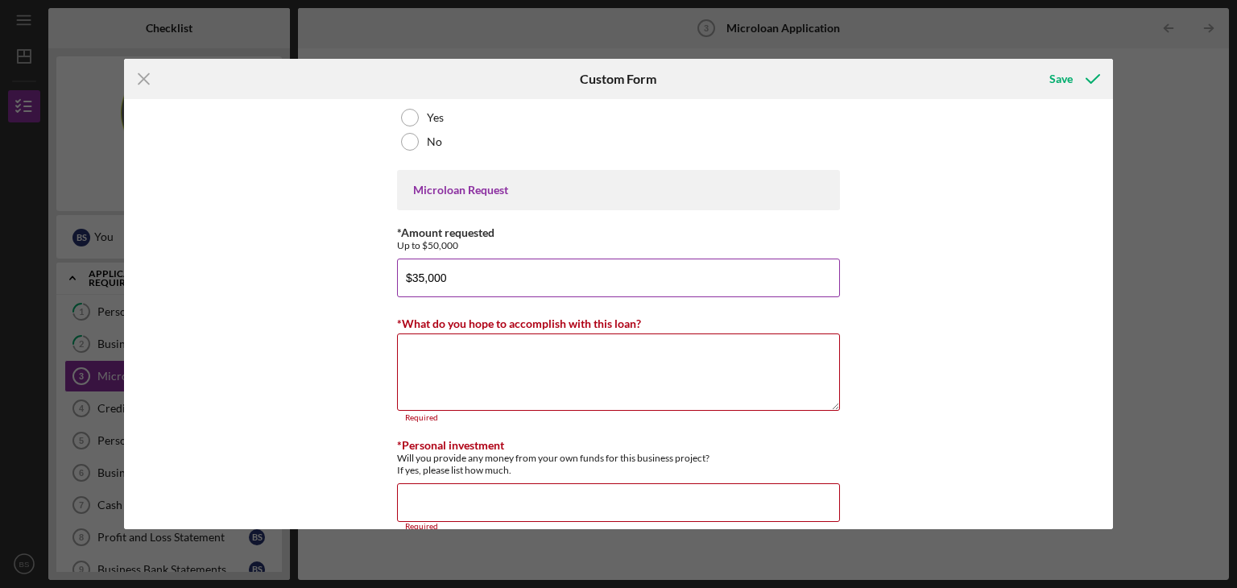
type input "$35,000"
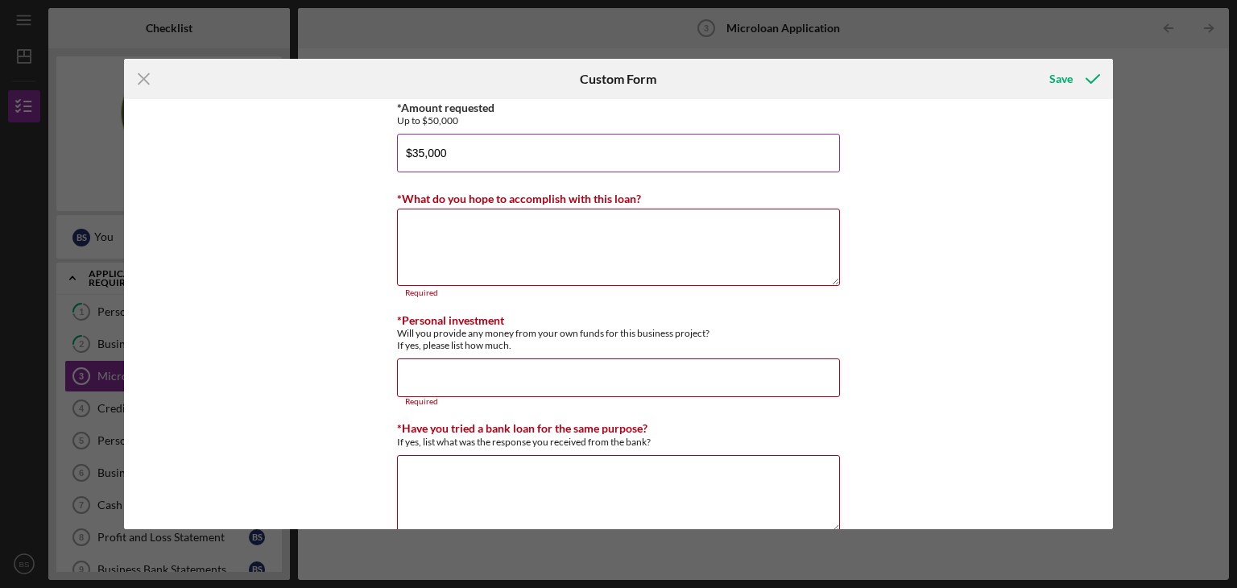
scroll to position [3424, 0]
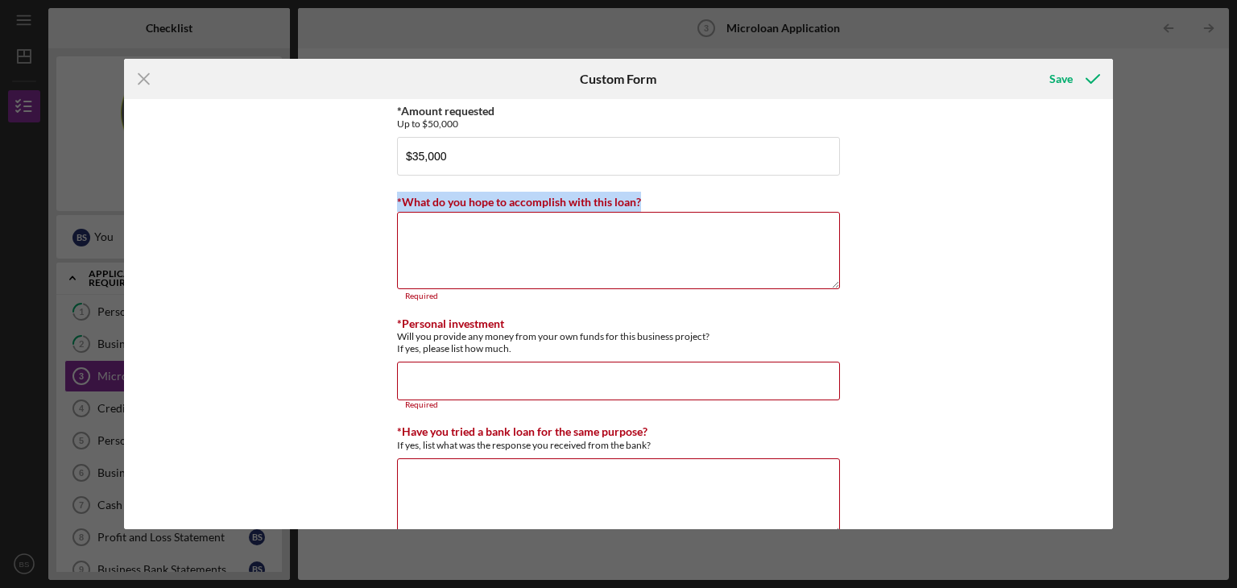
drag, startPoint x: 676, startPoint y: 186, endPoint x: 388, endPoint y: 183, distance: 287.6
click at [388, 183] on div "MICROLOAN APPLICATION *Borrower Characteristics Please check the options that a…" at bounding box center [619, 314] width 990 height 430
copy label "*What do you hope to accomplish with this loan?"
click at [499, 273] on textarea "*What do you hope to accomplish with this loan?" at bounding box center [618, 250] width 443 height 77
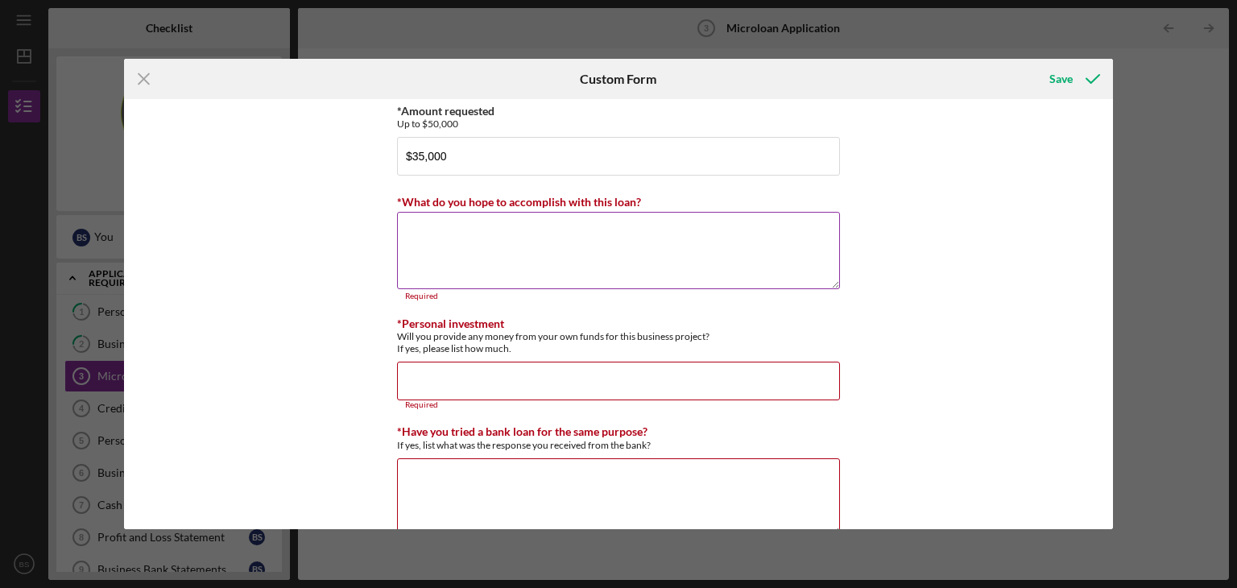
paste textarea "With this loan, I hope to establish and expand Signature Style by purchasing th…"
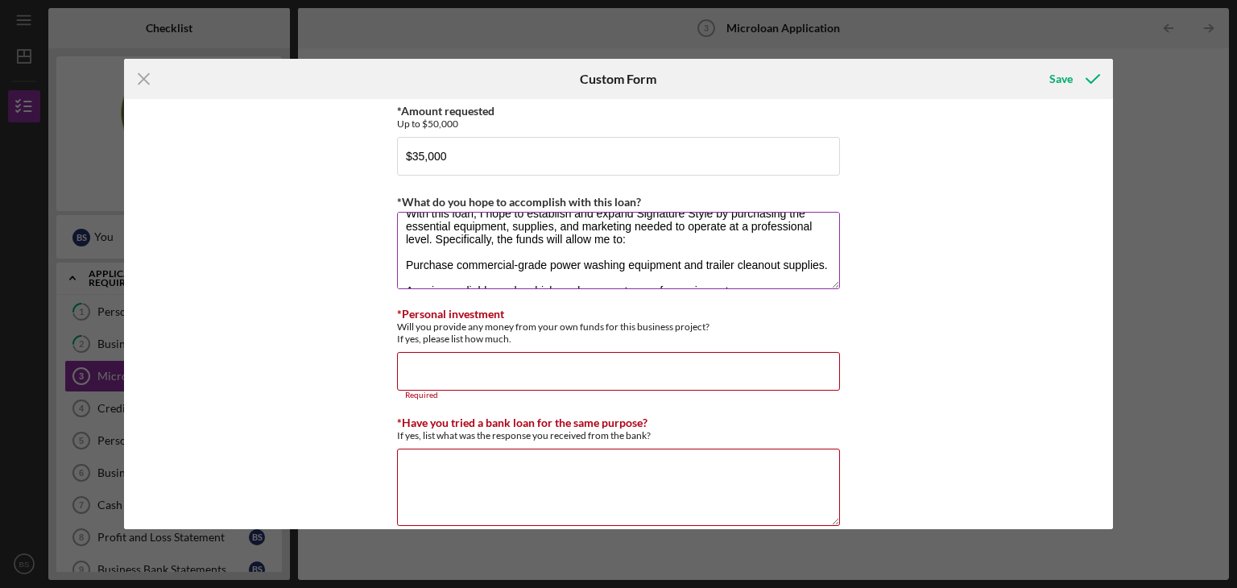
scroll to position [0, 0]
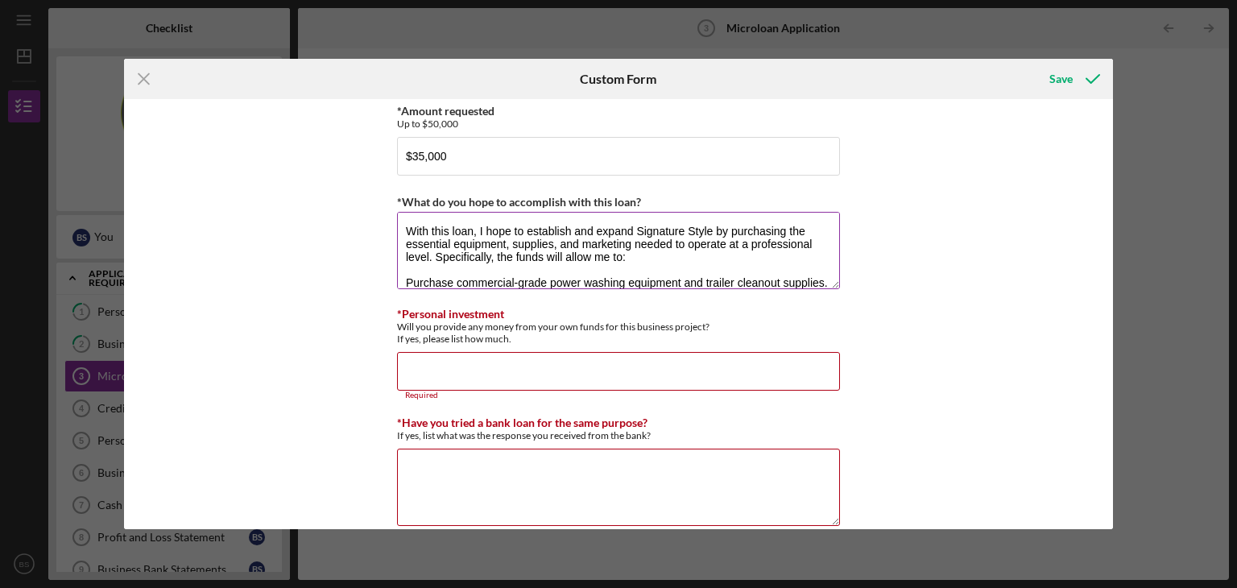
click at [632, 244] on textarea "With this loan, I hope to establish and expand Signature Style by purchasing th…" at bounding box center [618, 250] width 443 height 77
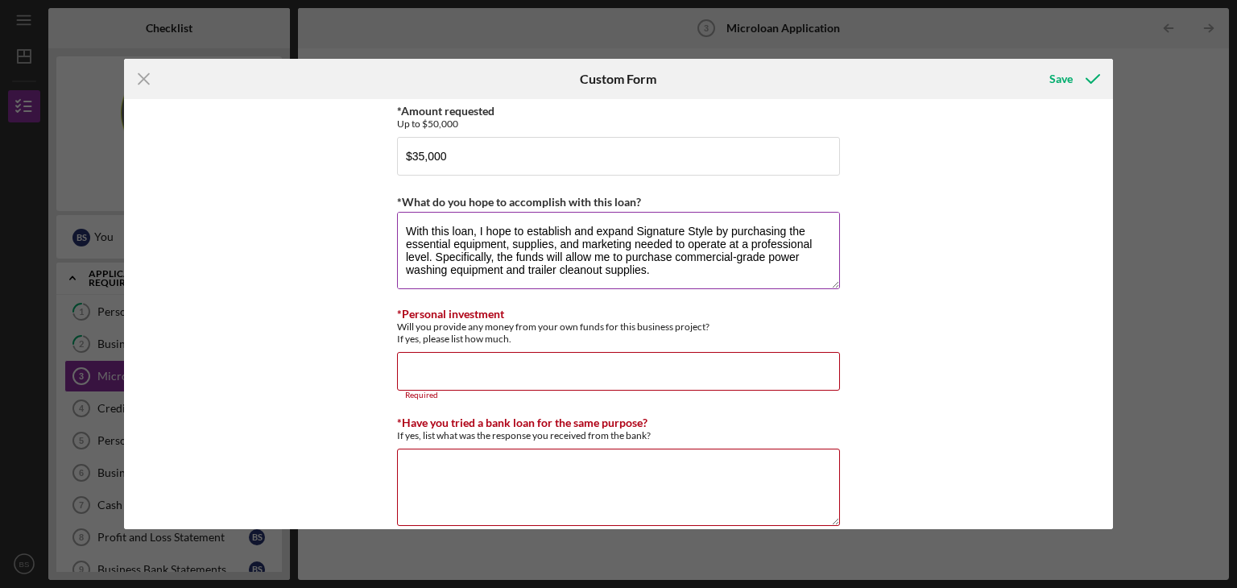
click at [658, 263] on textarea "With this loan, I hope to establish and expand Signature Style by purchasing th…" at bounding box center [618, 250] width 443 height 77
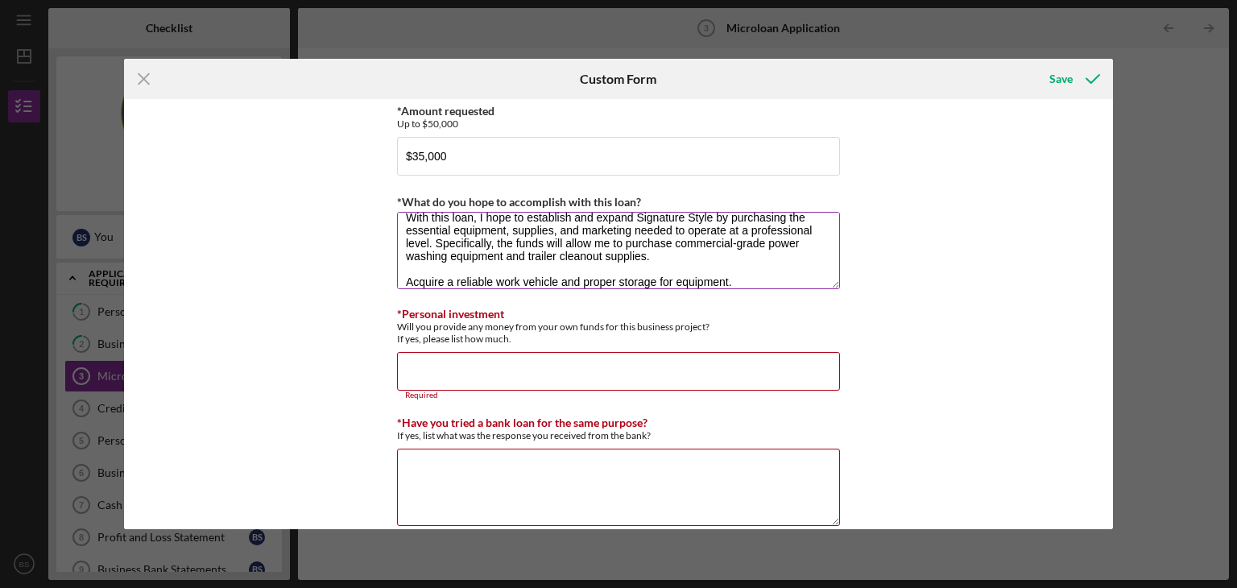
click at [402, 268] on textarea "With this loan, I hope to establish and expand Signature Style by purchasing th…" at bounding box center [618, 250] width 443 height 77
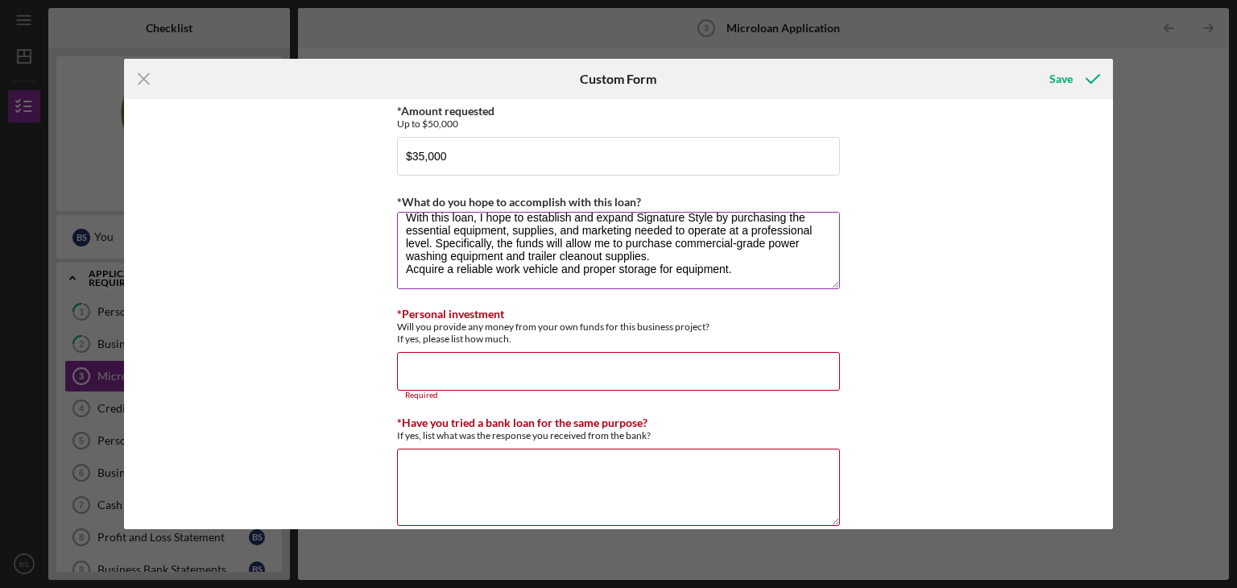
click at [624, 231] on textarea "With this loan, I hope to establish and expand Signature Style by purchasing th…" at bounding box center [618, 250] width 443 height 77
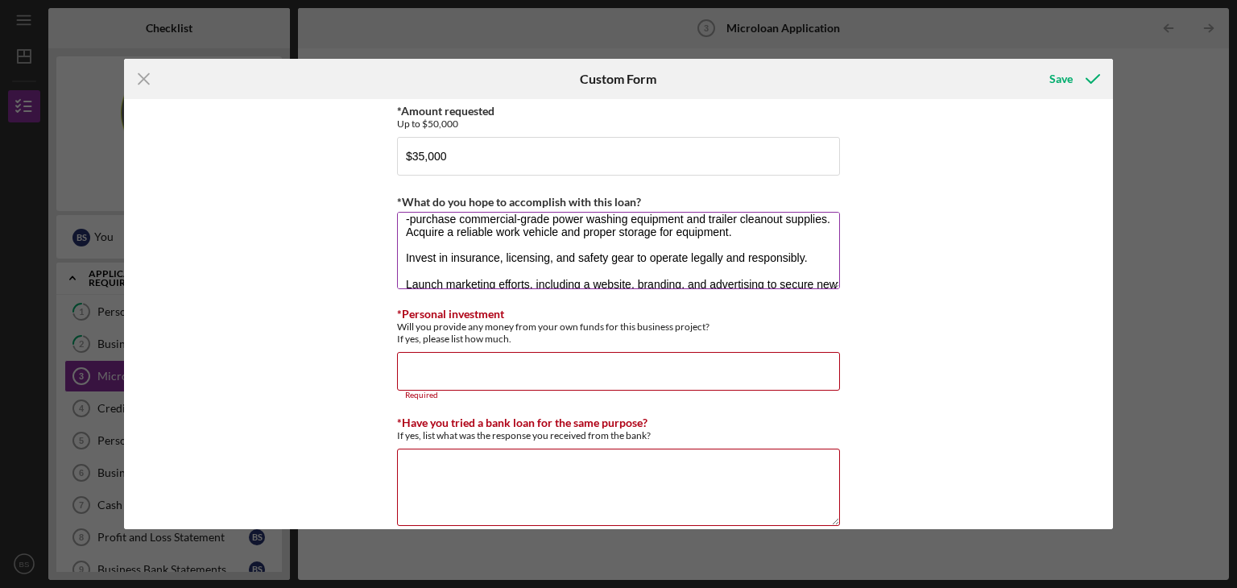
click at [400, 222] on textarea "With this loan, I hope to establish and expand Signature Style by purchasing th…" at bounding box center [618, 250] width 443 height 77
click at [405, 247] on textarea "With this loan, I hope to establish and expand Signature Style by purchasing th…" at bounding box center [618, 250] width 443 height 77
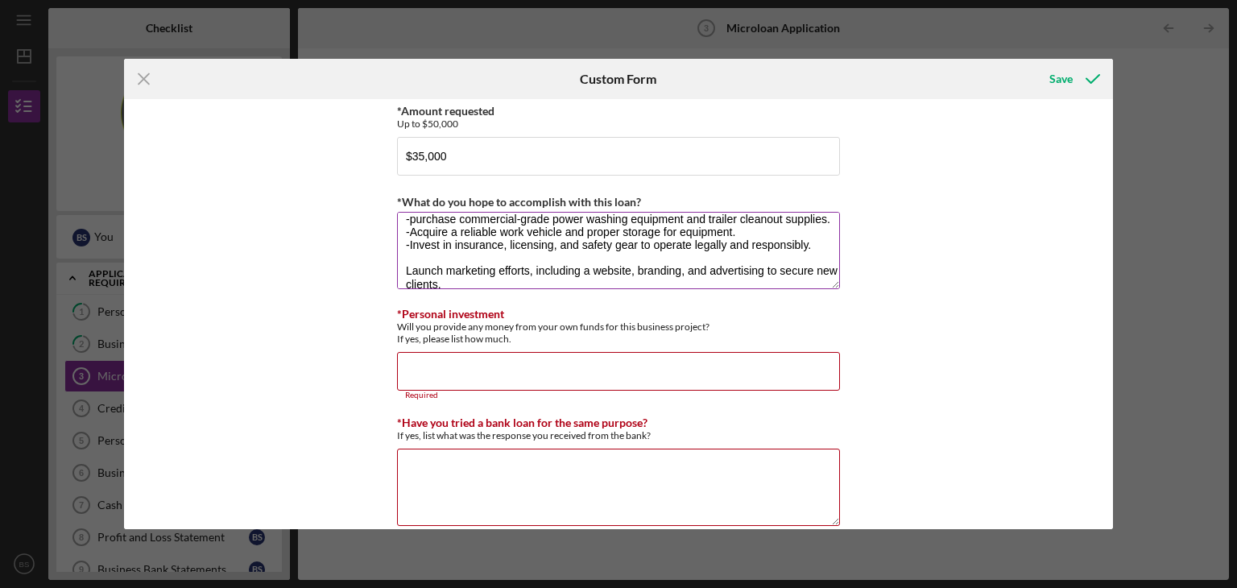
click at [406, 261] on textarea "With this loan, I hope to establish and expand Signature Style by purchasing th…" at bounding box center [618, 250] width 443 height 77
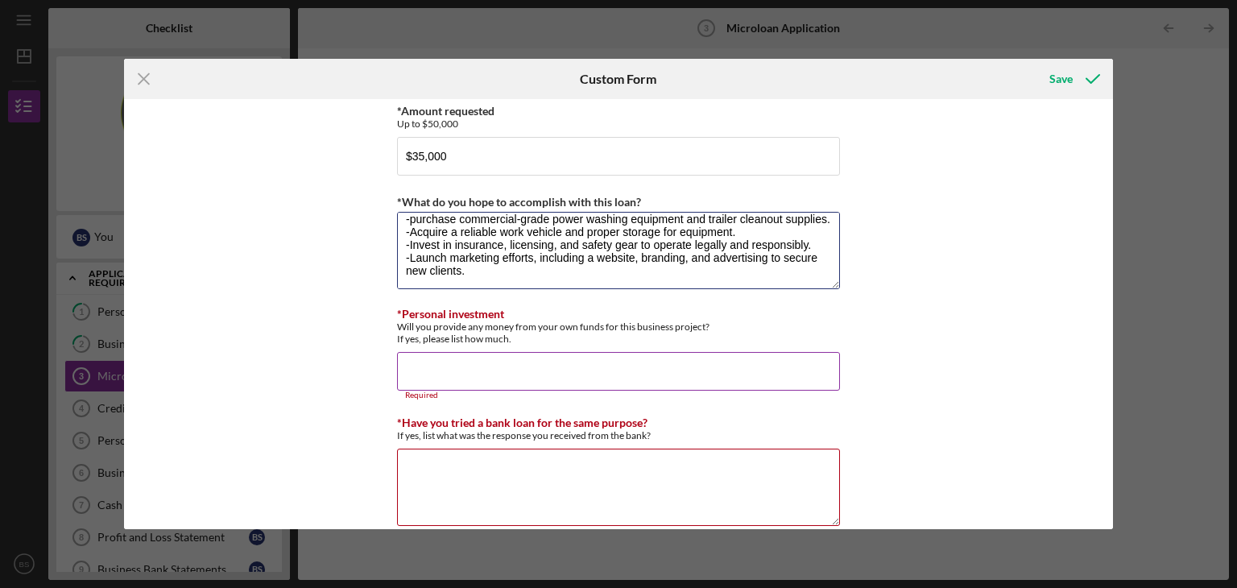
type textarea "With this loan, I hope to establish and expand Signature Style by purchasing th…"
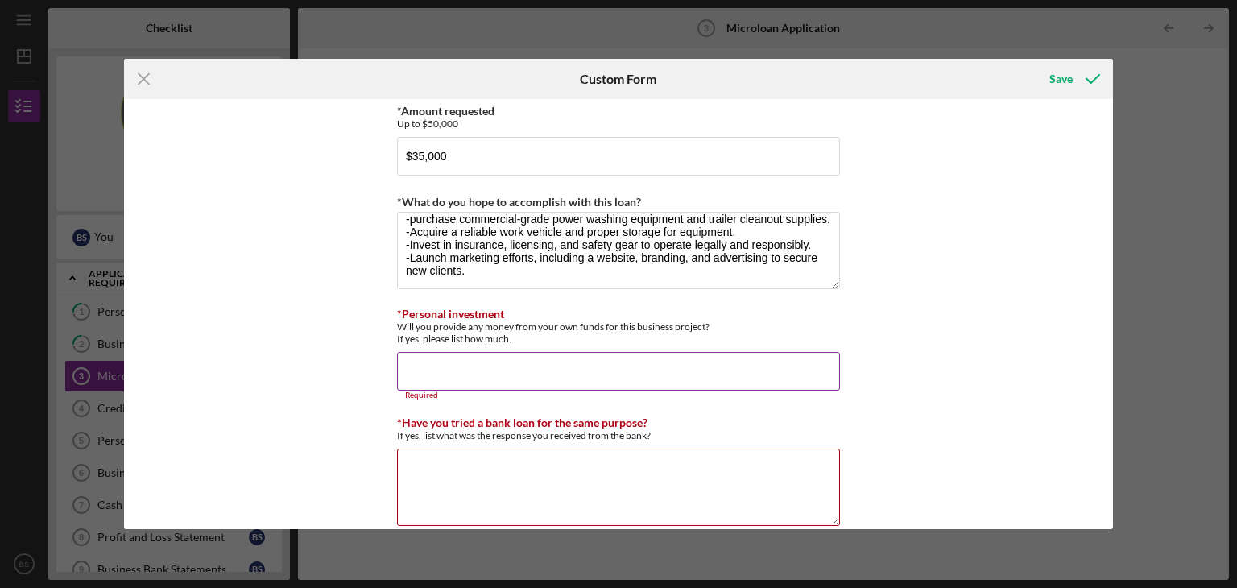
click at [435, 362] on input "*Personal investment" at bounding box center [618, 371] width 443 height 39
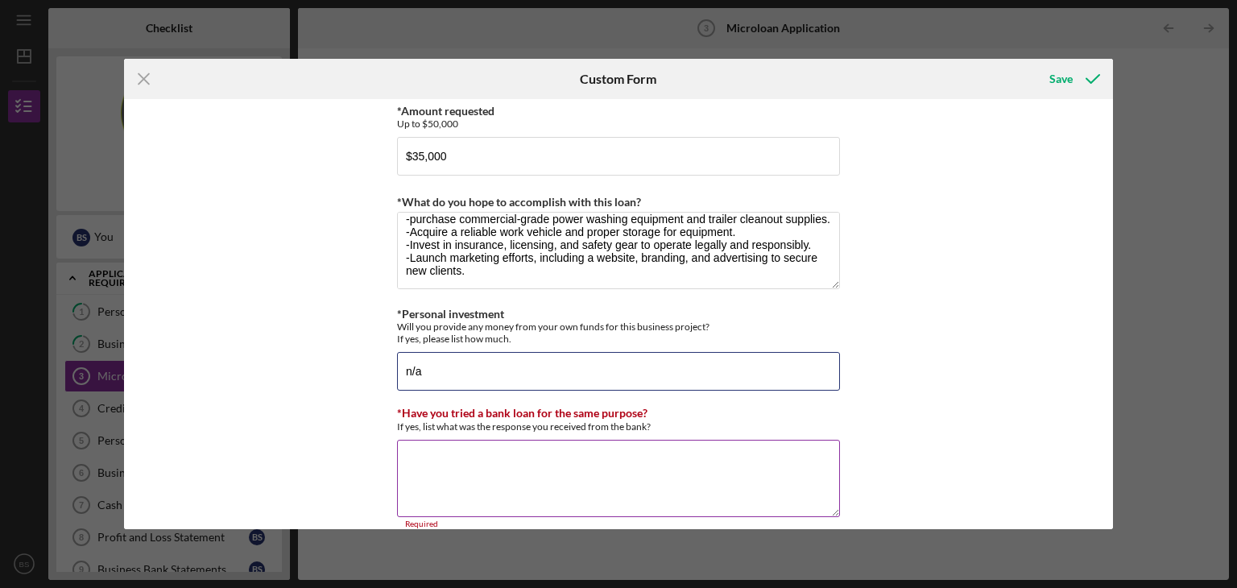
type input "n/a"
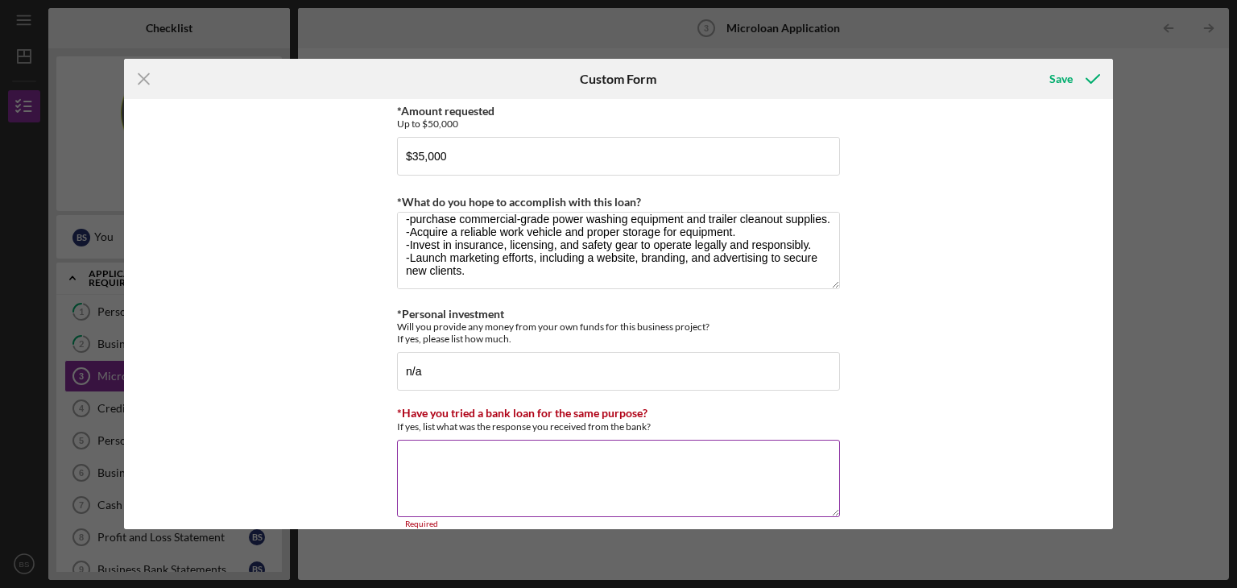
click at [440, 448] on textarea "*Have you tried a bank loan for the same purpose?" at bounding box center [618, 478] width 443 height 77
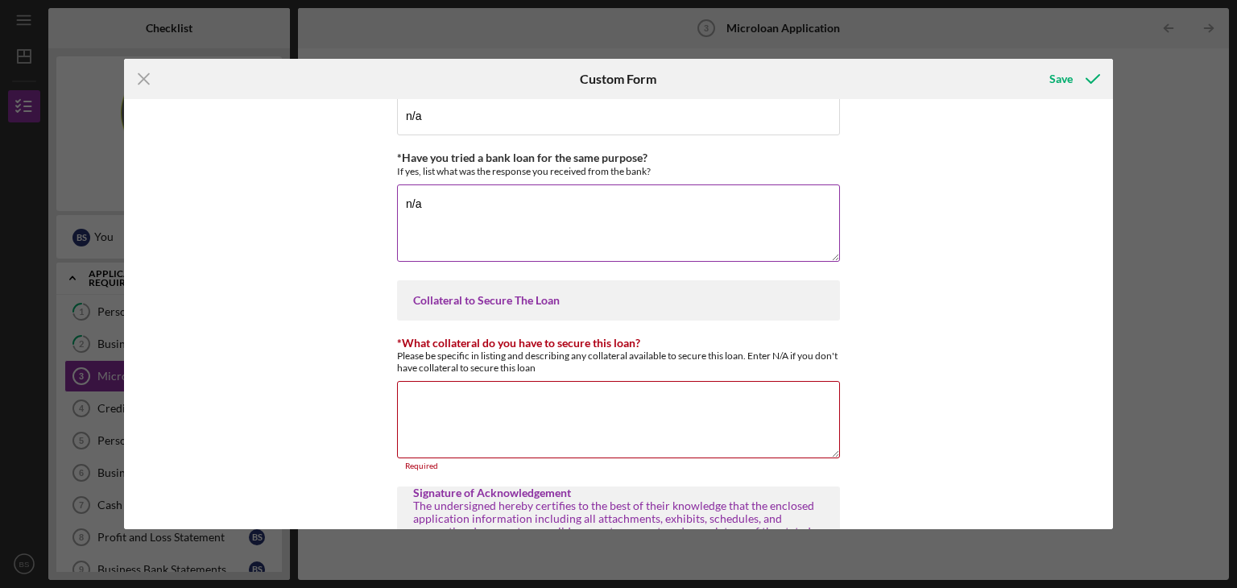
scroll to position [3683, 0]
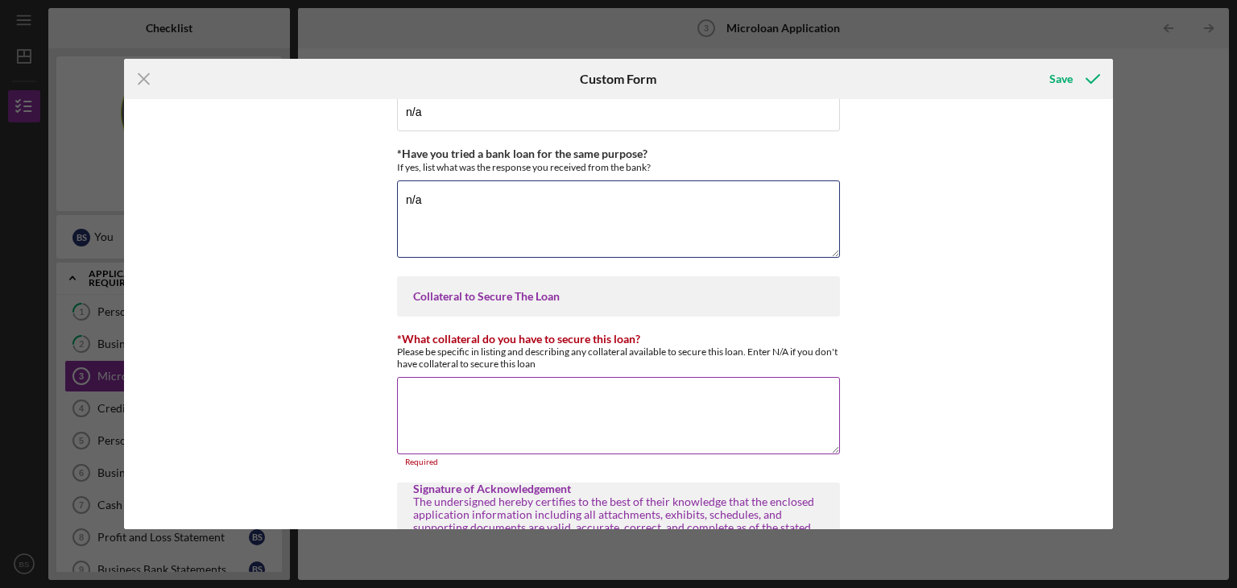
type textarea "n/a"
click at [562, 381] on textarea "*What collateral do you have to secure this loan?" at bounding box center [618, 415] width 443 height 77
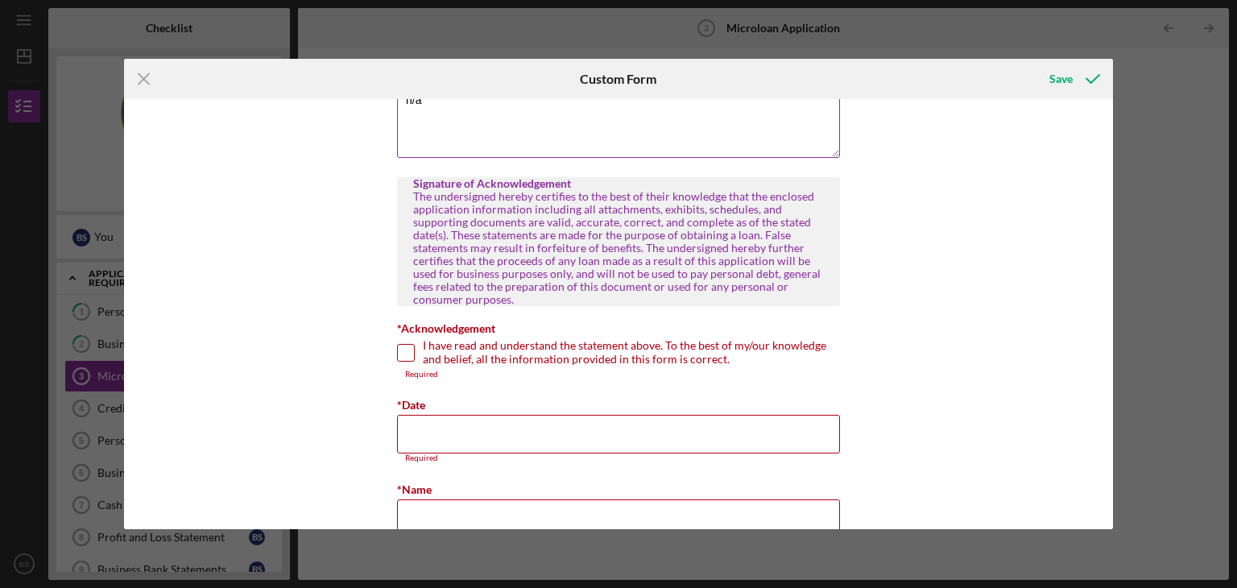
scroll to position [3982, 0]
type textarea "n/a"
click at [401, 343] on input "I have read and understand the statement above. To the best of my/our knowledge…" at bounding box center [406, 350] width 16 height 16
checkbox input "true"
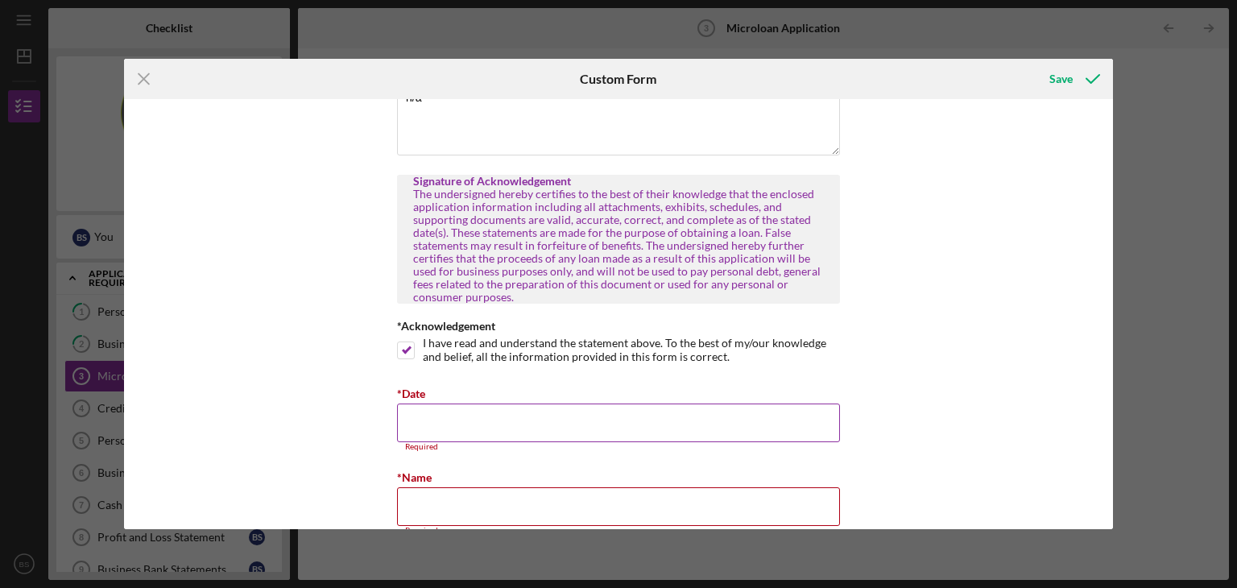
click at [408, 404] on input "*Date" at bounding box center [618, 423] width 443 height 39
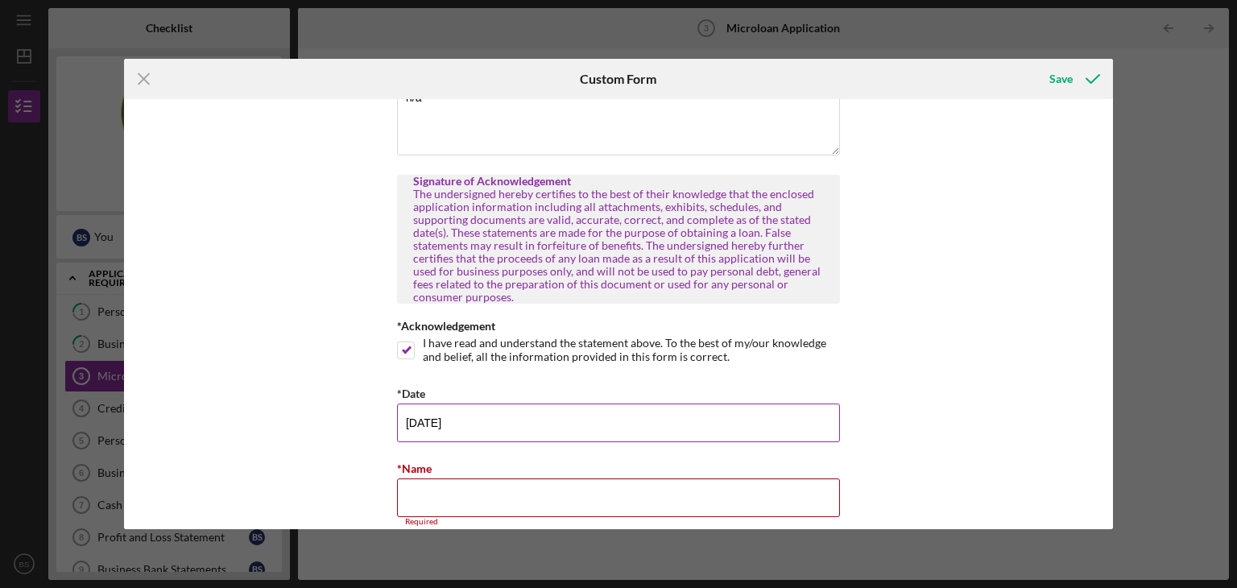
type input "[DATE]"
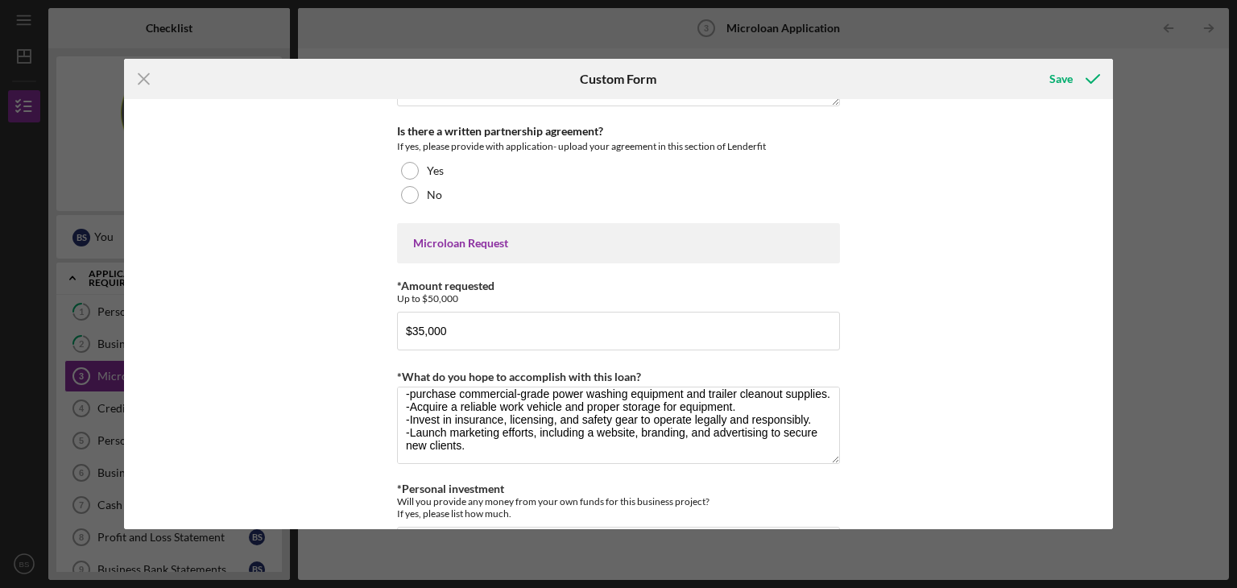
scroll to position [0, 0]
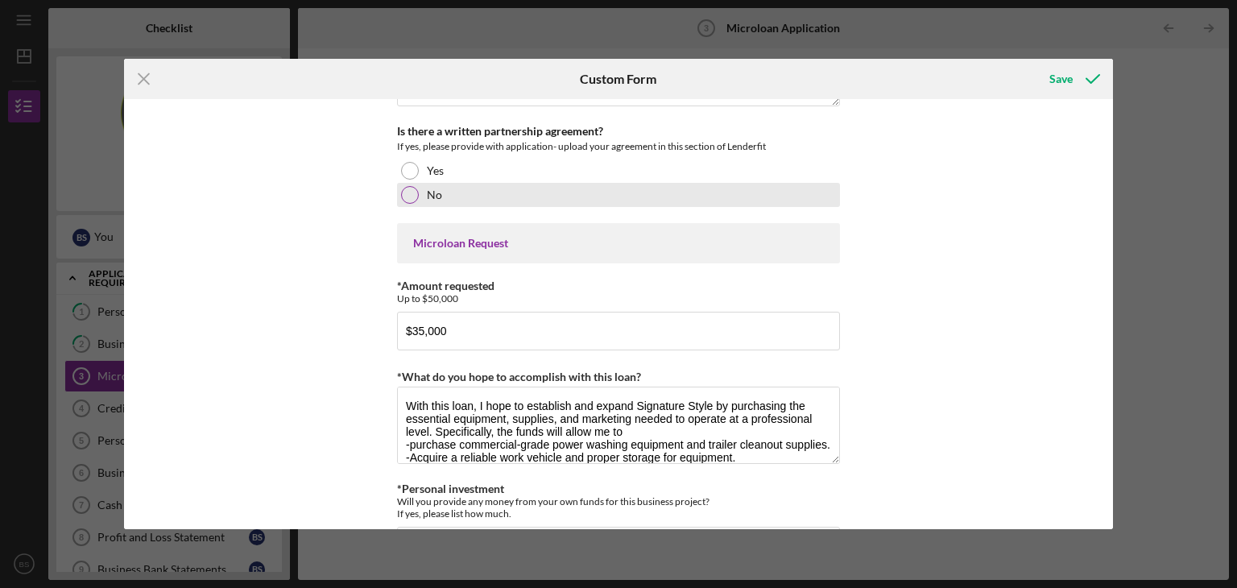
type input "[PERSON_NAME]"
click at [409, 186] on div at bounding box center [410, 195] width 18 height 18
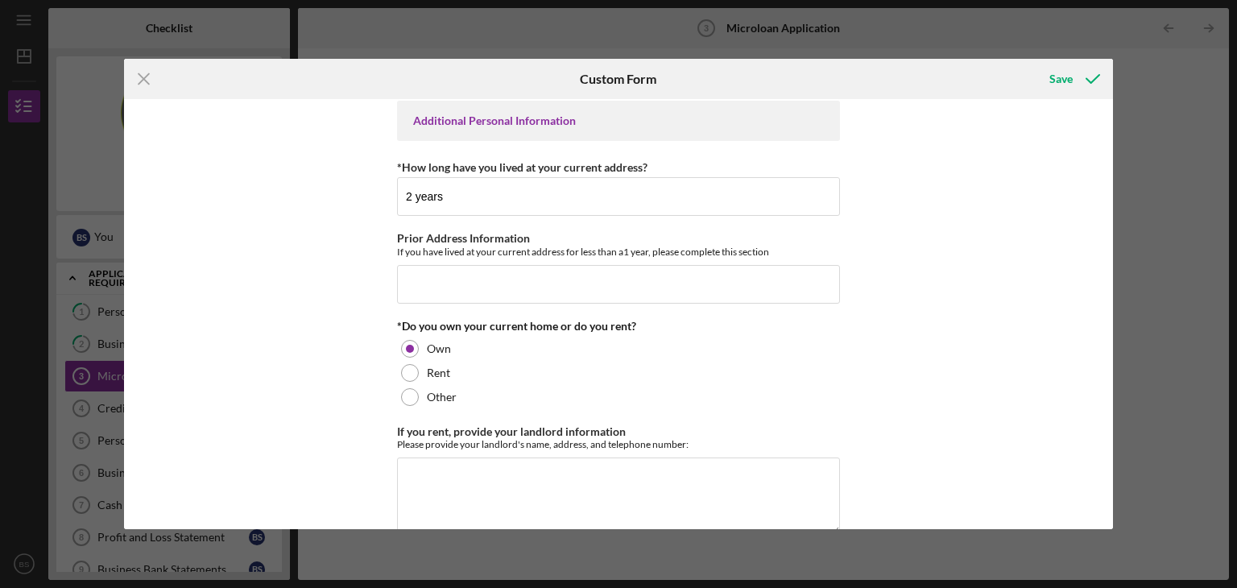
scroll to position [530, 0]
click at [1068, 85] on div "Save" at bounding box center [1061, 79] width 23 height 32
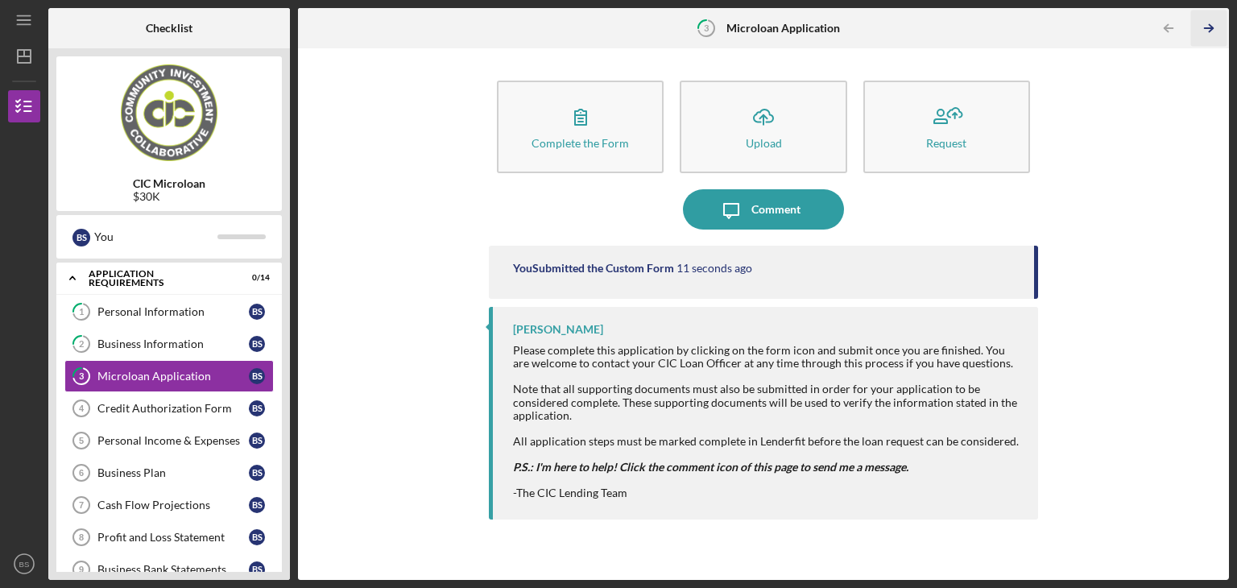
click at [1208, 36] on icon "Icon/Table Pagination Arrow" at bounding box center [1209, 28] width 36 height 36
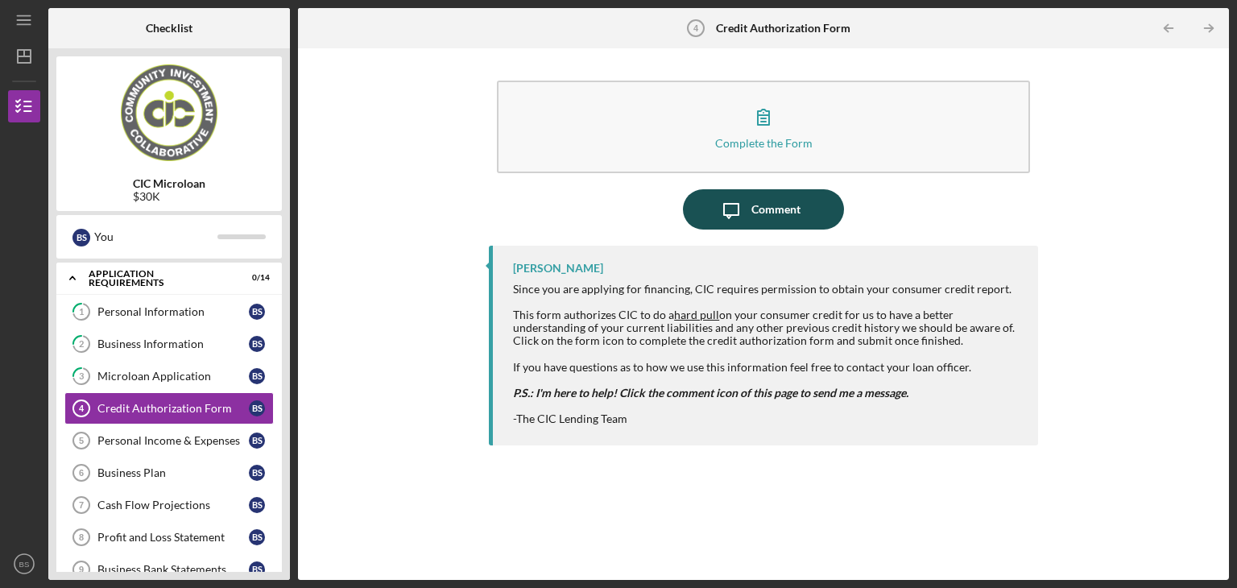
click at [790, 214] on div "Comment" at bounding box center [776, 209] width 49 height 40
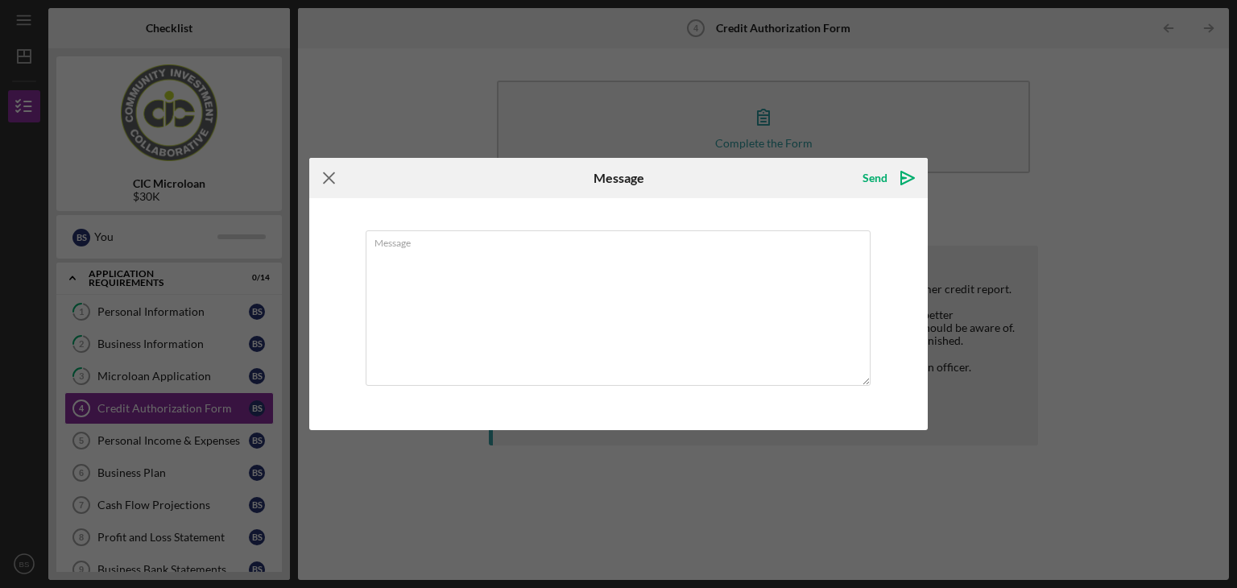
click at [331, 173] on icon "Icon/Menu Close" at bounding box center [329, 178] width 40 height 40
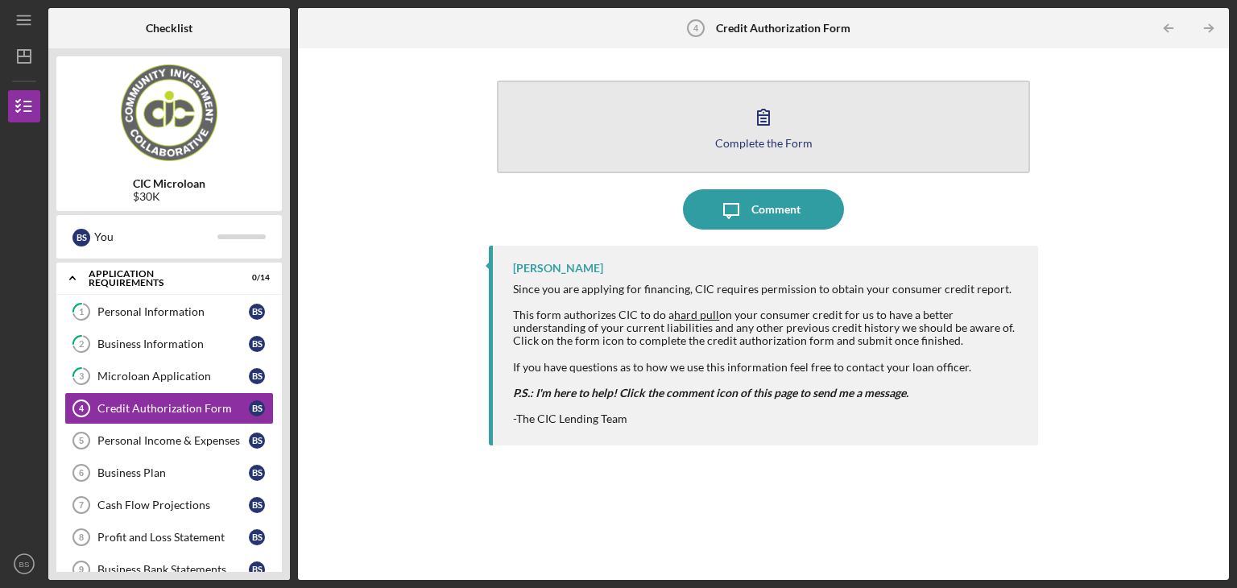
click at [906, 145] on button "Complete the Form Form" at bounding box center [763, 127] width 533 height 93
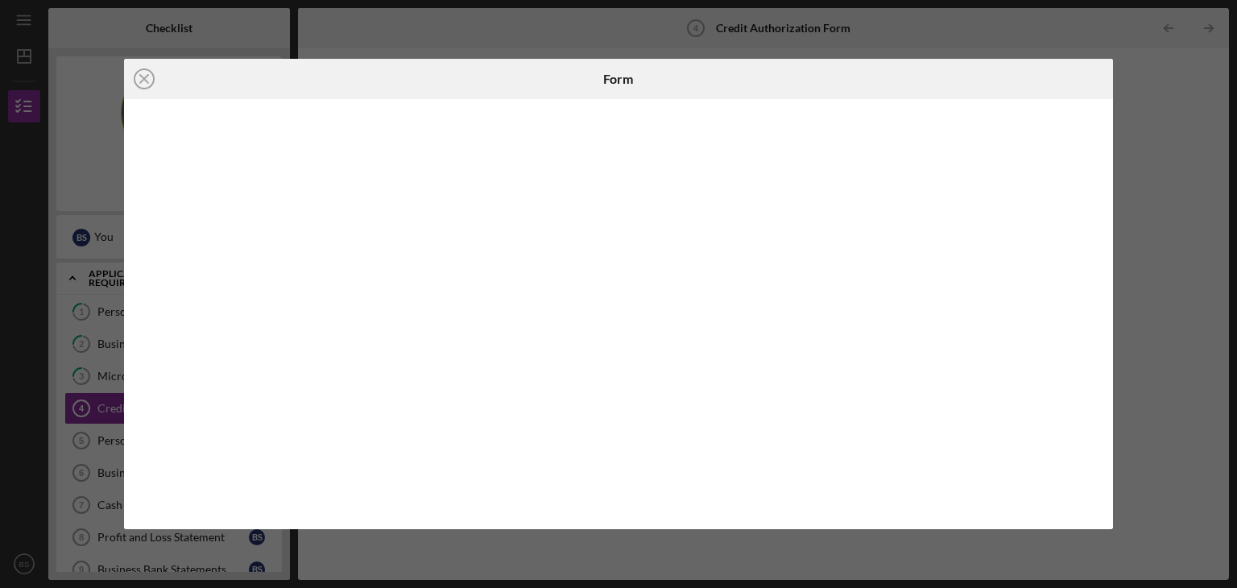
click at [1230, 52] on div "Icon/Close Form" at bounding box center [618, 294] width 1237 height 588
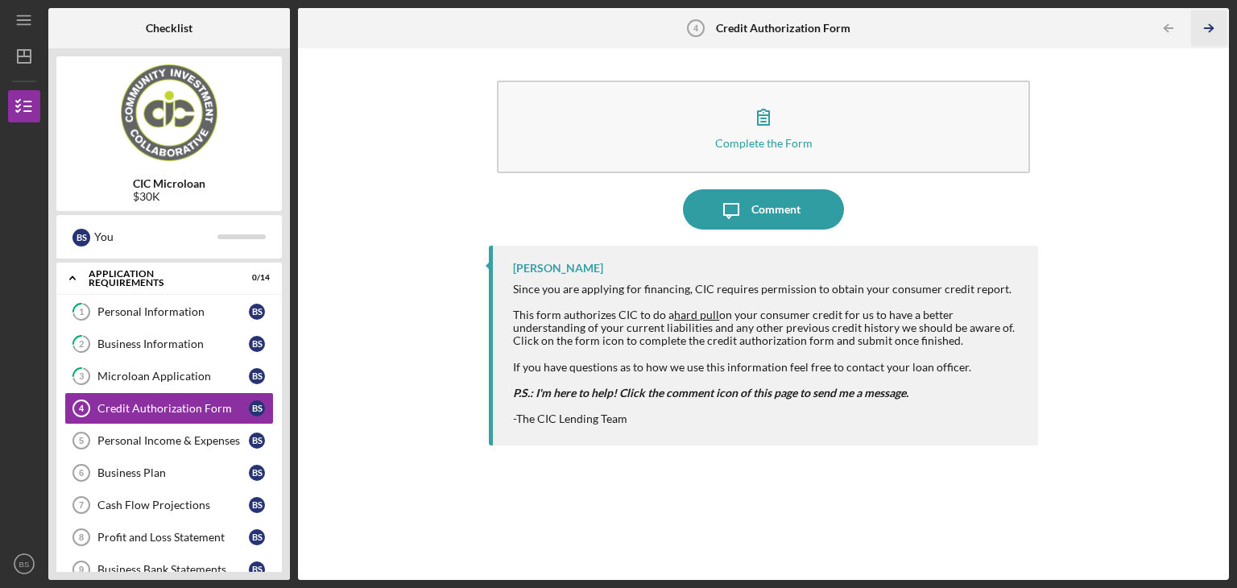
click at [1208, 33] on icon "Icon/Table Pagination Arrow" at bounding box center [1209, 28] width 36 height 36
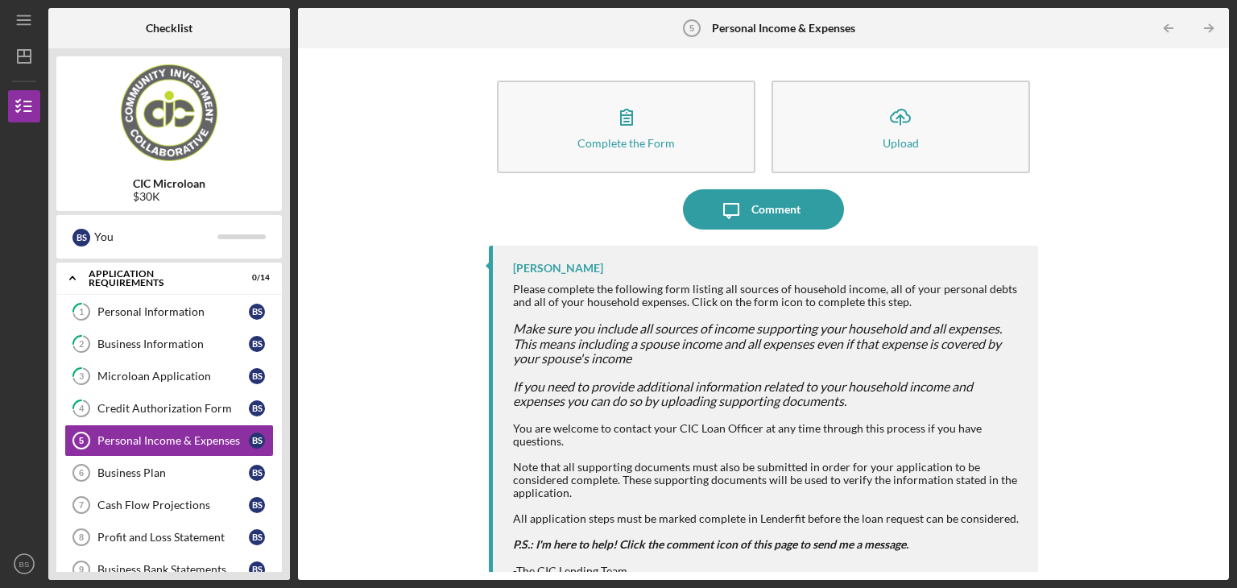
scroll to position [52, 0]
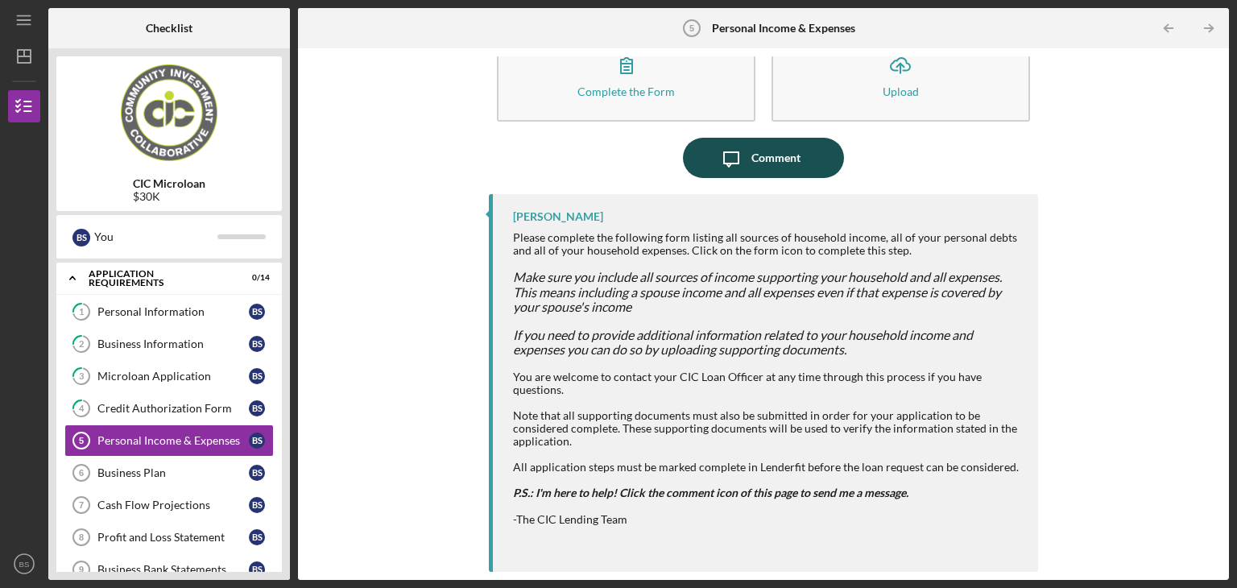
click at [776, 165] on div "Comment" at bounding box center [776, 158] width 49 height 40
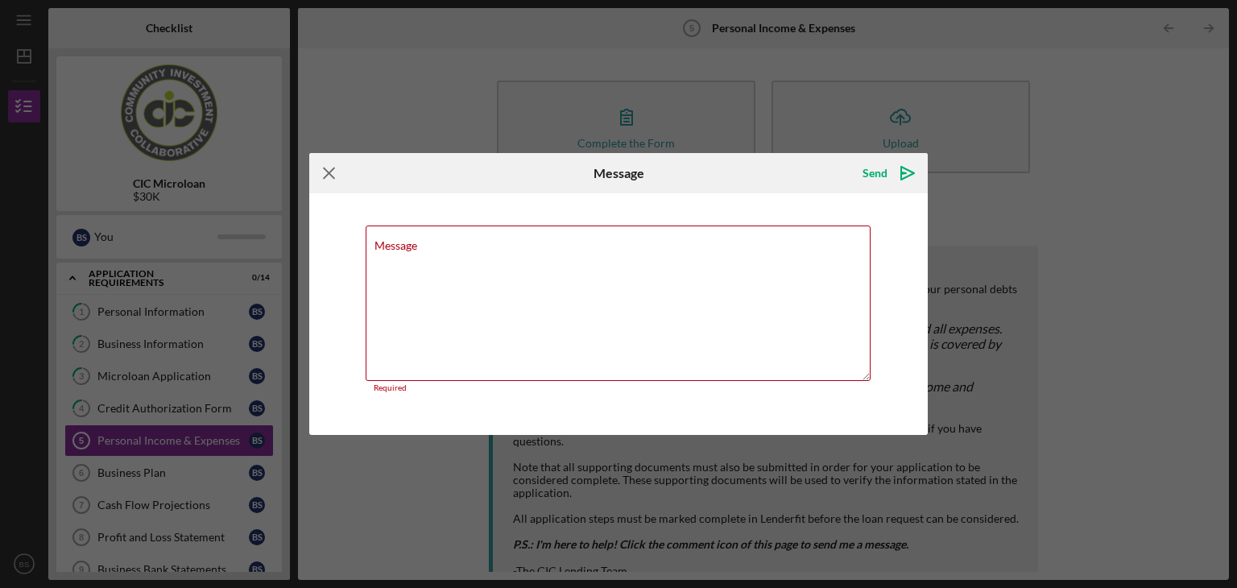
click at [333, 172] on icon "Icon/Menu Close" at bounding box center [329, 173] width 40 height 40
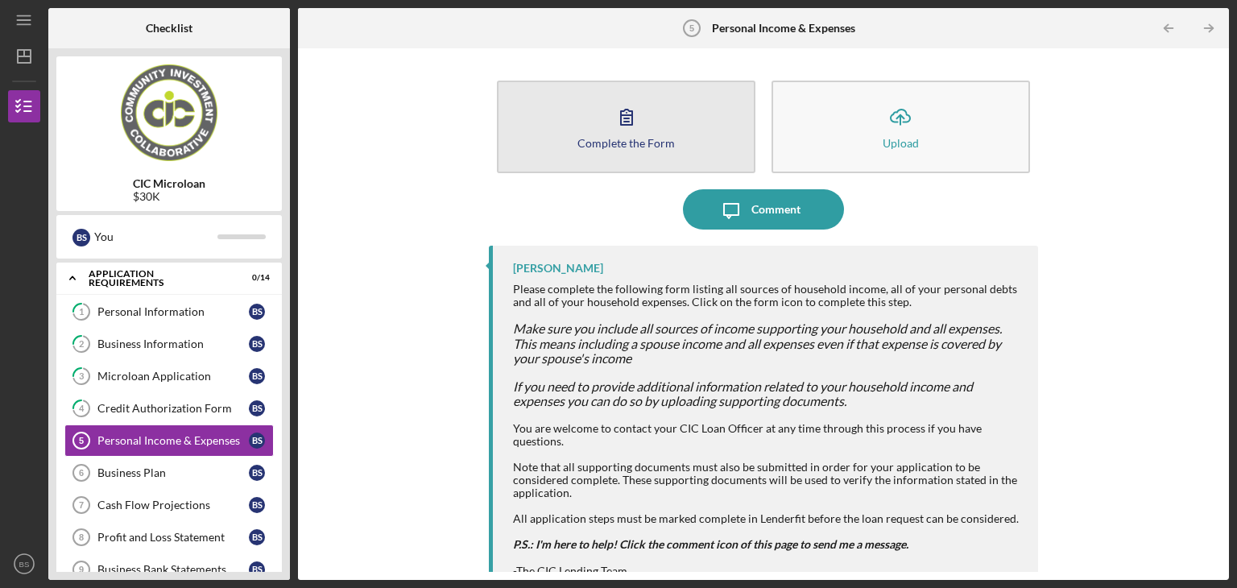
click at [596, 162] on button "Complete the Form Form" at bounding box center [626, 127] width 259 height 93
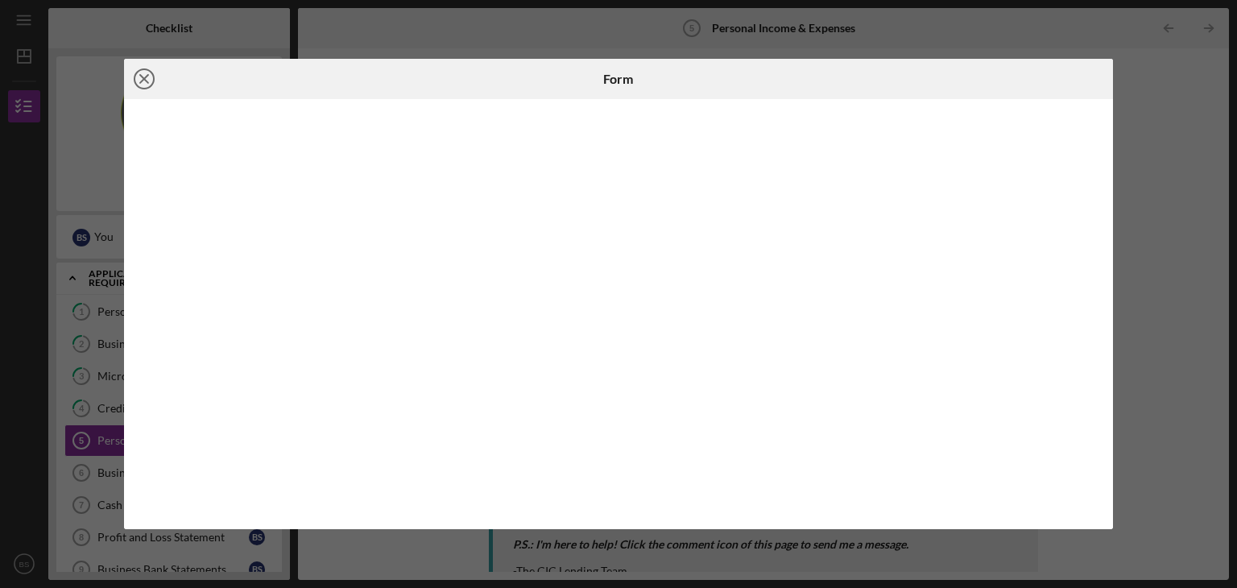
click at [140, 79] on icon "Icon/Close" at bounding box center [144, 79] width 40 height 40
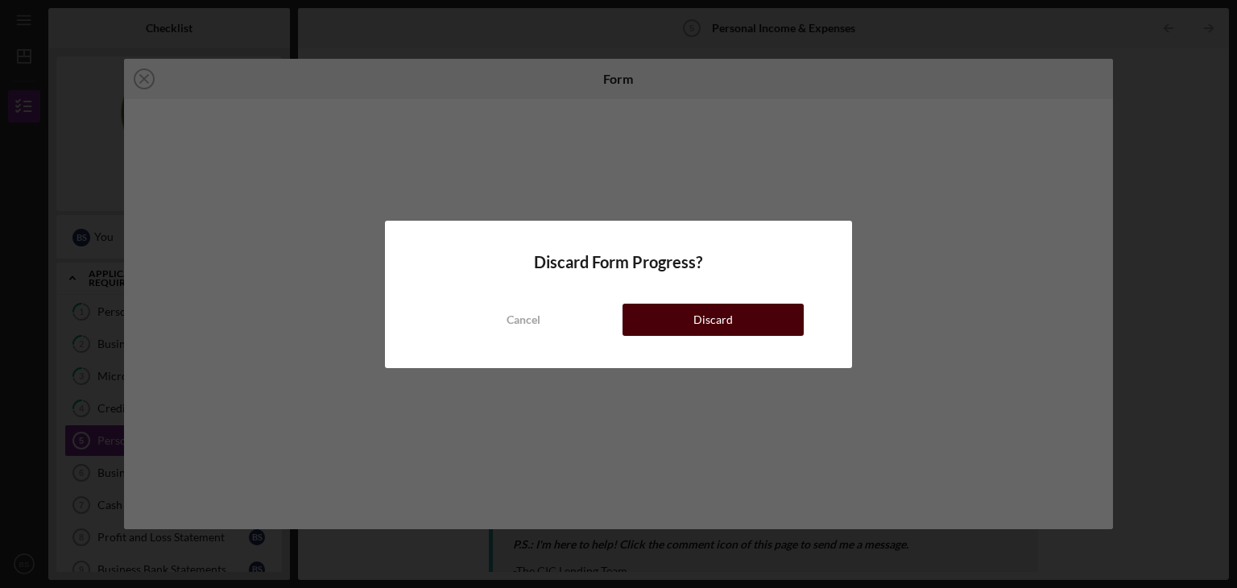
click at [679, 317] on button "Discard" at bounding box center [713, 320] width 181 height 32
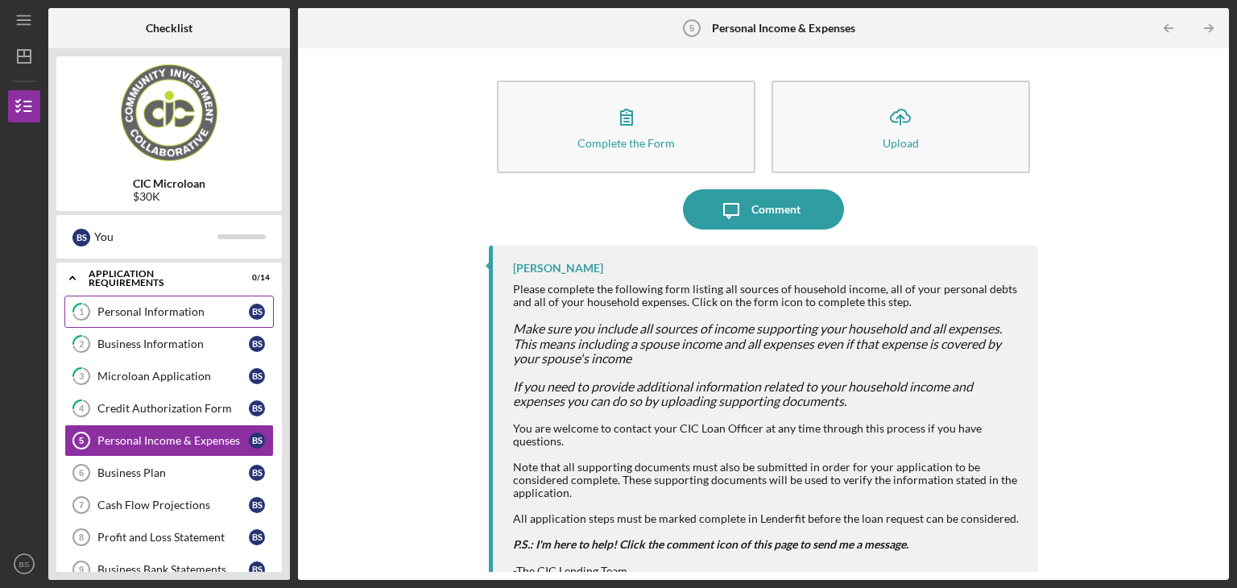
click at [162, 303] on link "1 Personal Information B S" at bounding box center [168, 312] width 209 height 32
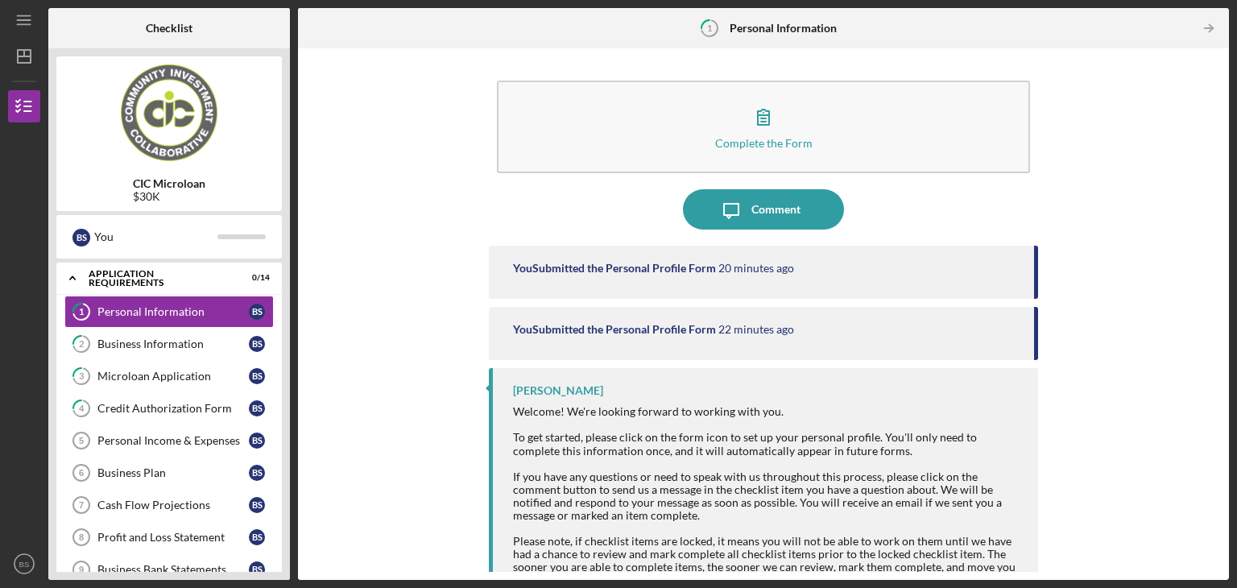
scroll to position [87, 0]
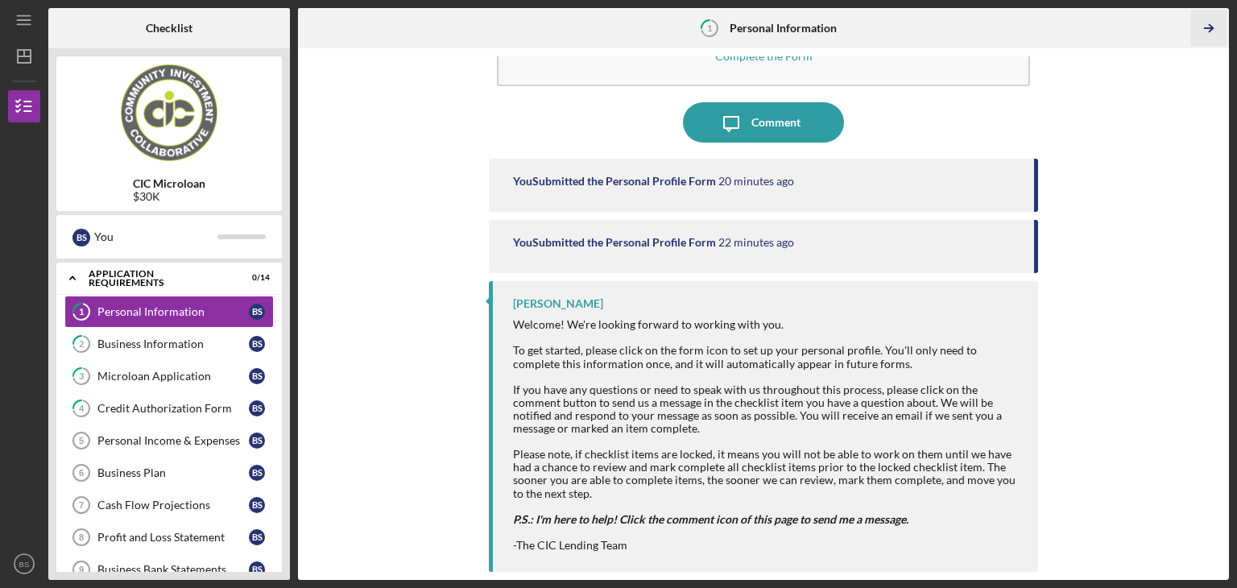
click at [1208, 30] on icon "Icon/Table Pagination Arrow" at bounding box center [1209, 28] width 36 height 36
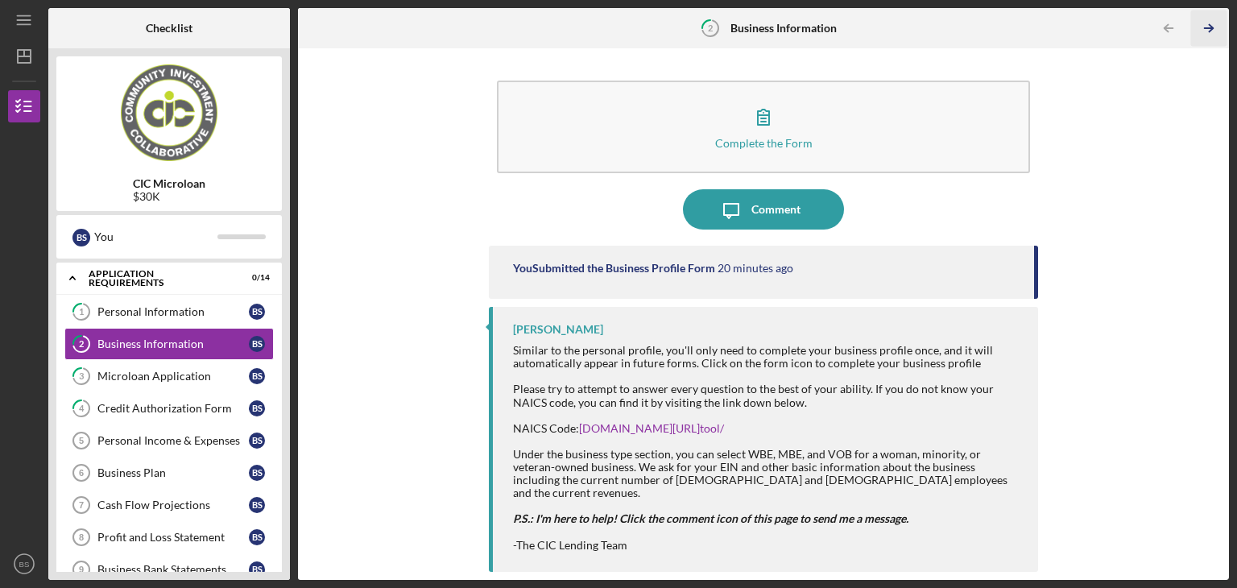
click at [1215, 32] on icon "Icon/Table Pagination Arrow" at bounding box center [1209, 28] width 36 height 36
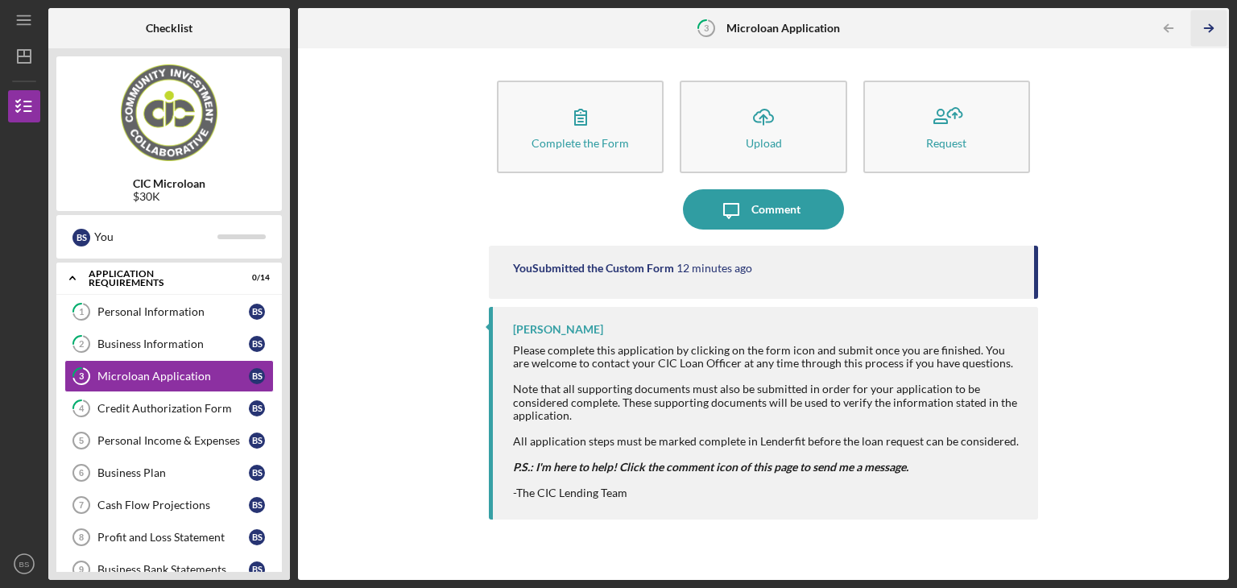
click at [1215, 33] on icon "Icon/Table Pagination Arrow" at bounding box center [1209, 28] width 36 height 36
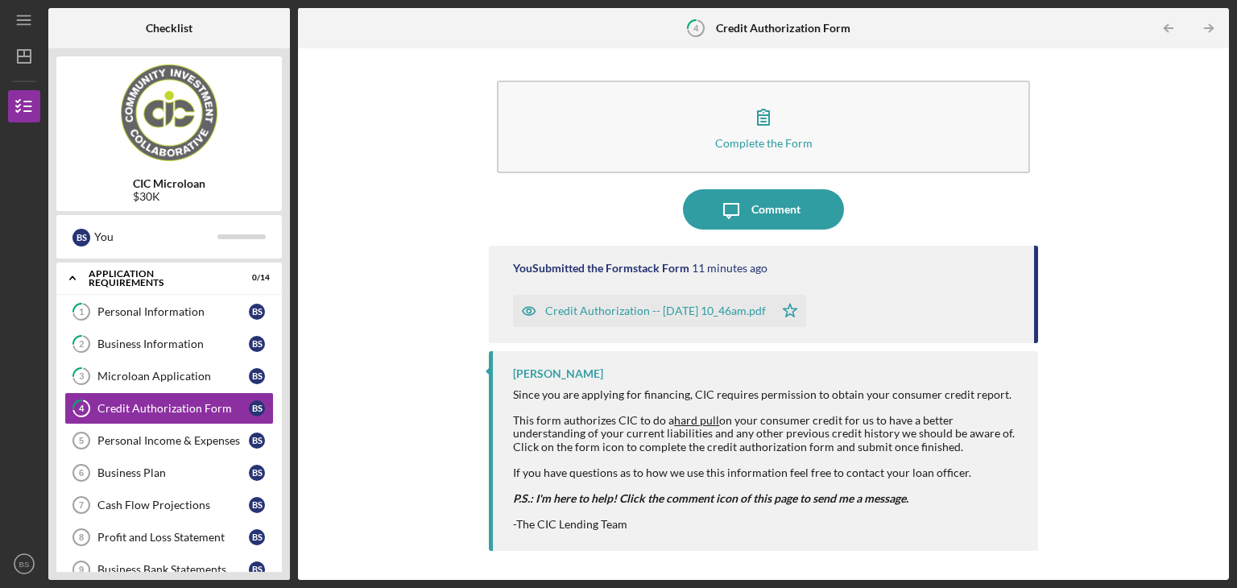
click at [1215, 33] on icon "Icon/Table Pagination Arrow" at bounding box center [1209, 28] width 36 height 36
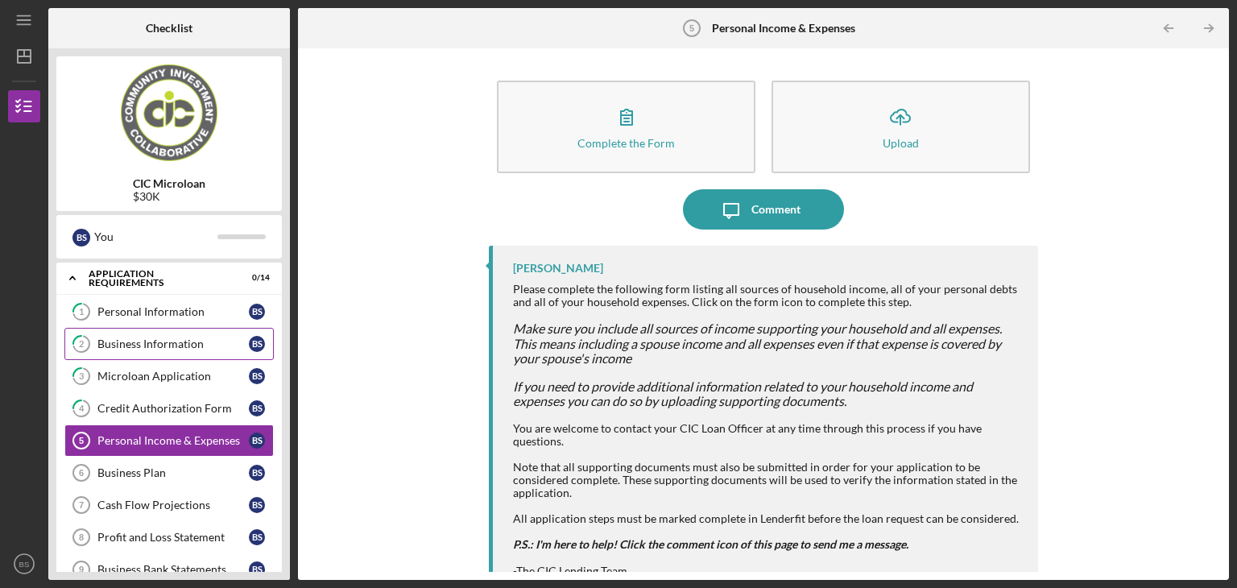
click at [218, 346] on div "Business Information" at bounding box center [172, 344] width 151 height 13
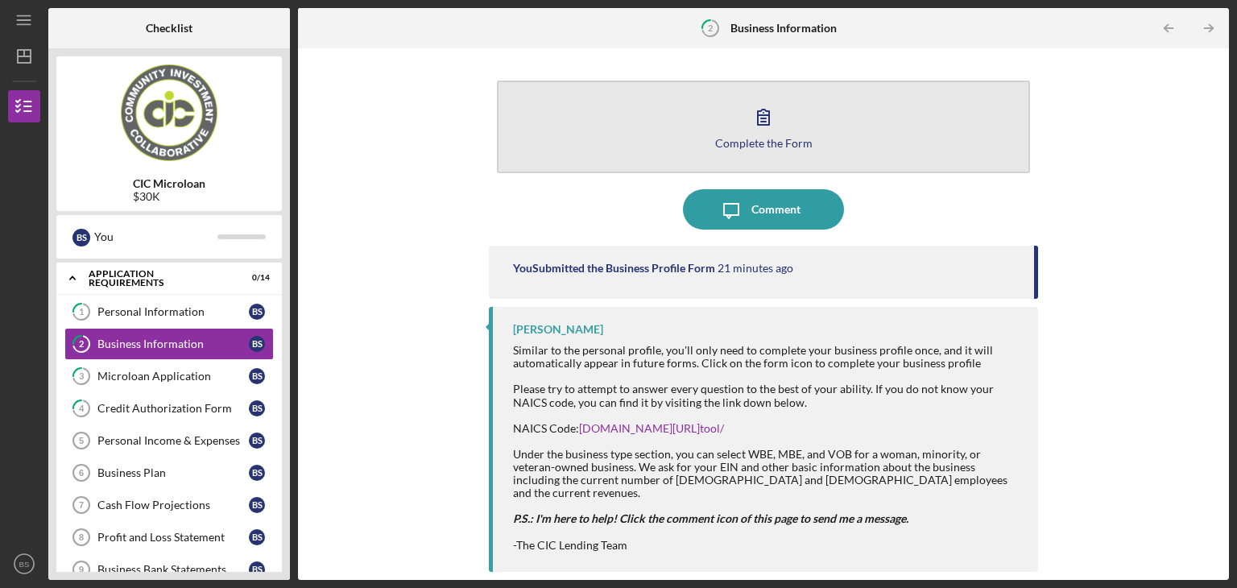
click at [676, 109] on button "Complete the Form Form" at bounding box center [763, 127] width 533 height 93
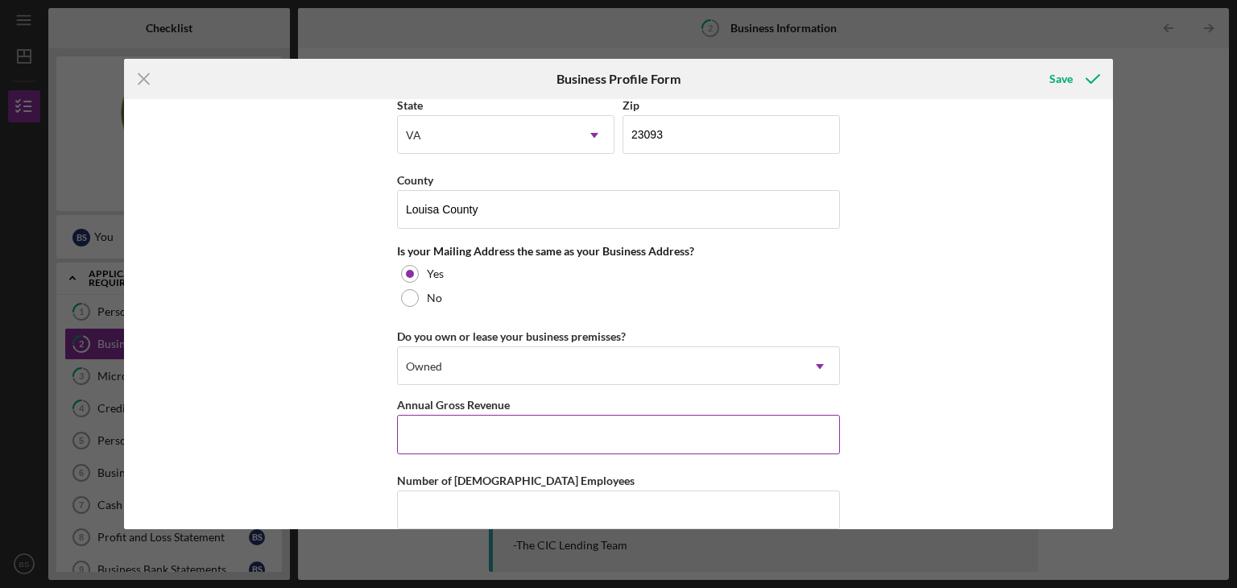
scroll to position [1212, 0]
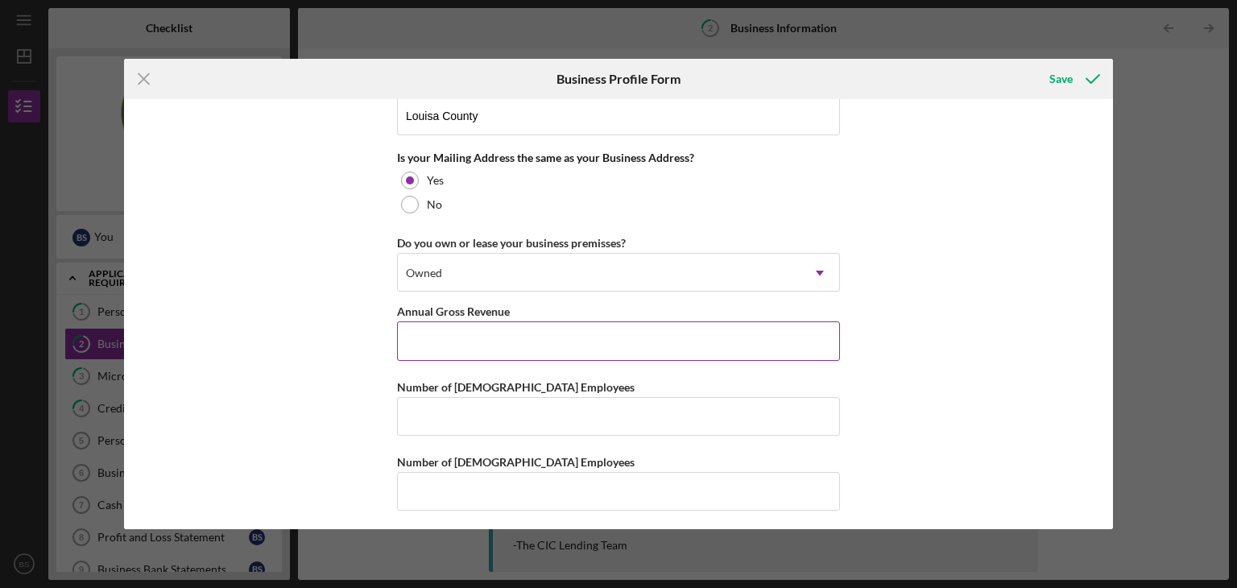
click at [465, 323] on input "Annual Gross Revenue" at bounding box center [618, 340] width 443 height 39
click at [487, 326] on input "Annual Gross Revenue" at bounding box center [618, 340] width 443 height 39
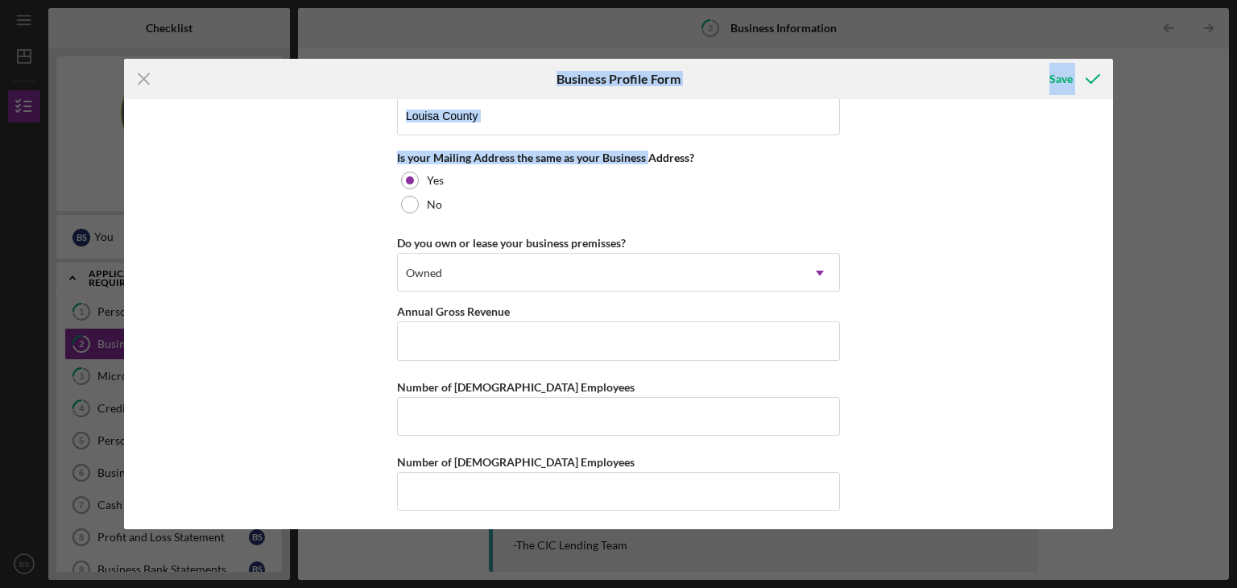
drag, startPoint x: 270, startPoint y: 90, endPoint x: 648, endPoint y: 149, distance: 382.4
click at [648, 149] on form "Icon/Menu Close Business Profile Form Save Business Name Signature Style DBA Bu…" at bounding box center [619, 294] width 990 height 471
click at [151, 76] on icon "Icon/Menu Close" at bounding box center [144, 79] width 40 height 40
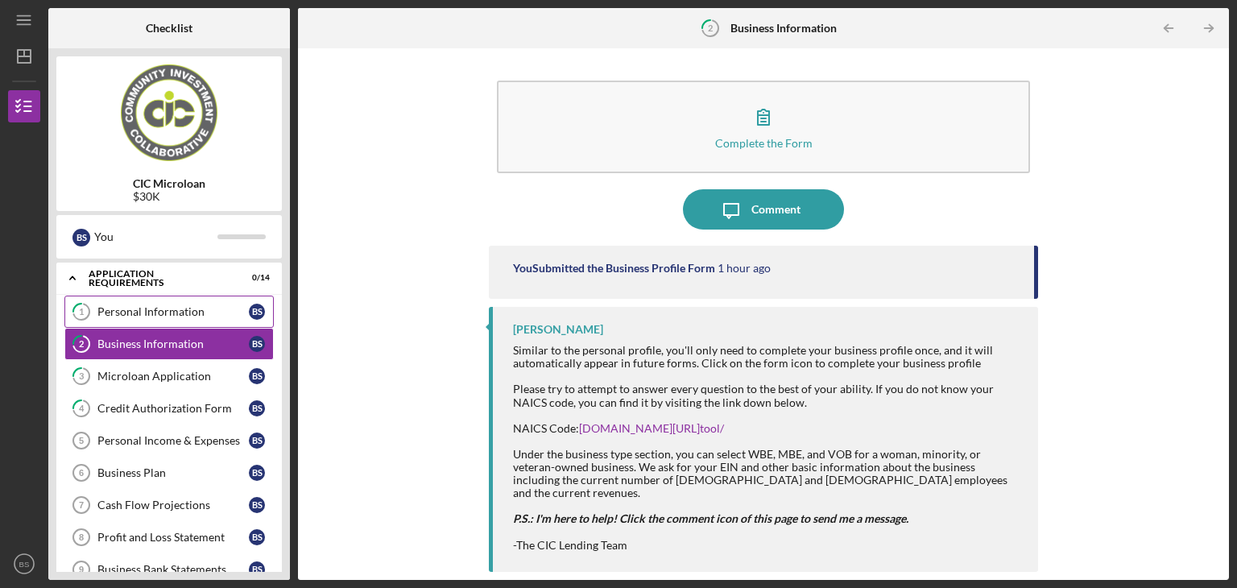
click at [118, 301] on link "1 Personal Information B S" at bounding box center [168, 312] width 209 height 32
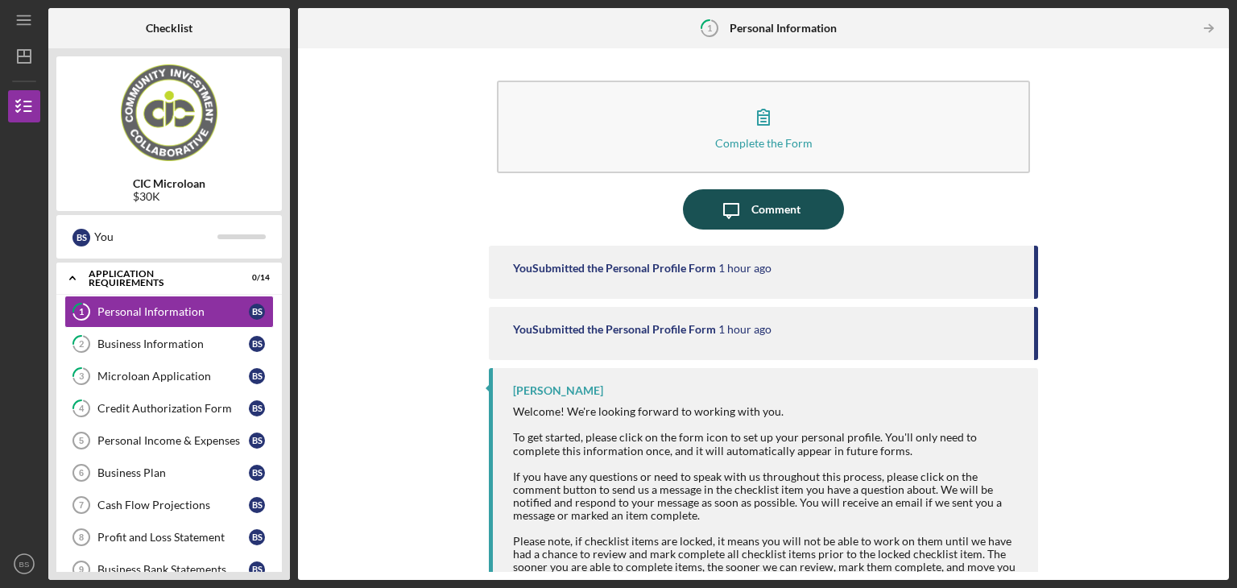
scroll to position [87, 0]
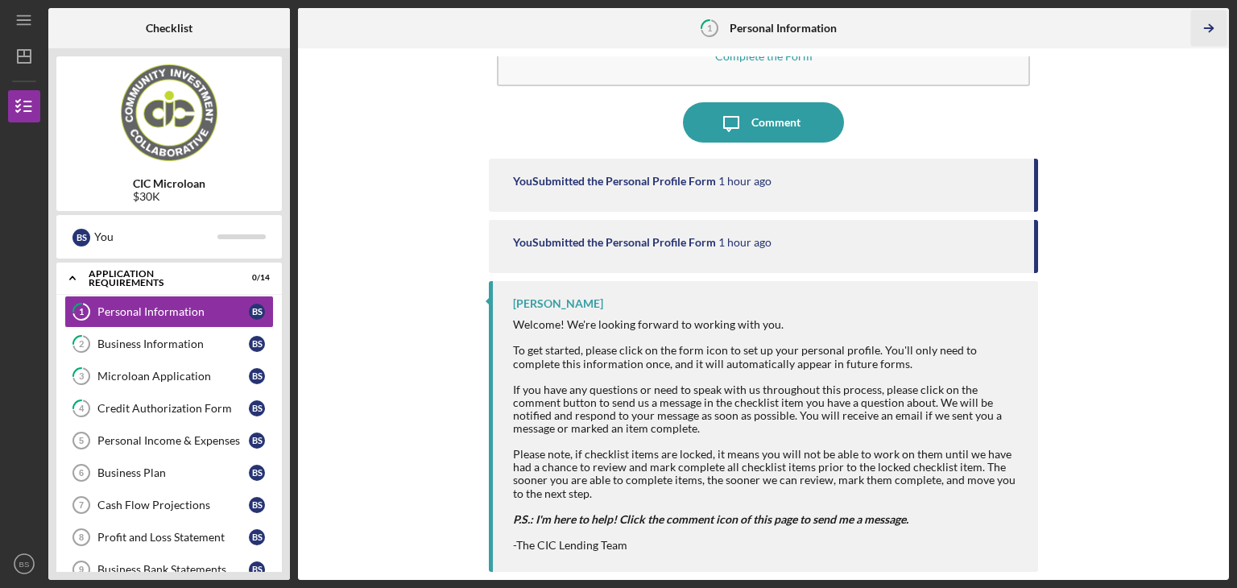
click at [1214, 27] on icon "Icon/Table Pagination Arrow" at bounding box center [1209, 28] width 36 height 36
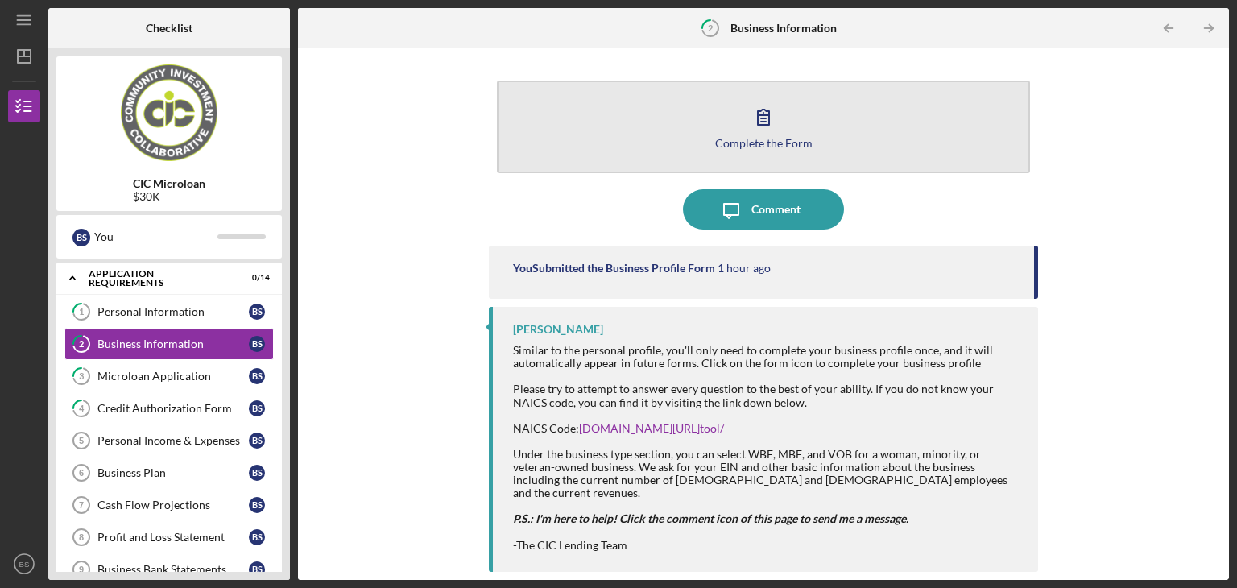
click at [721, 133] on button "Complete the Form Form" at bounding box center [763, 127] width 533 height 93
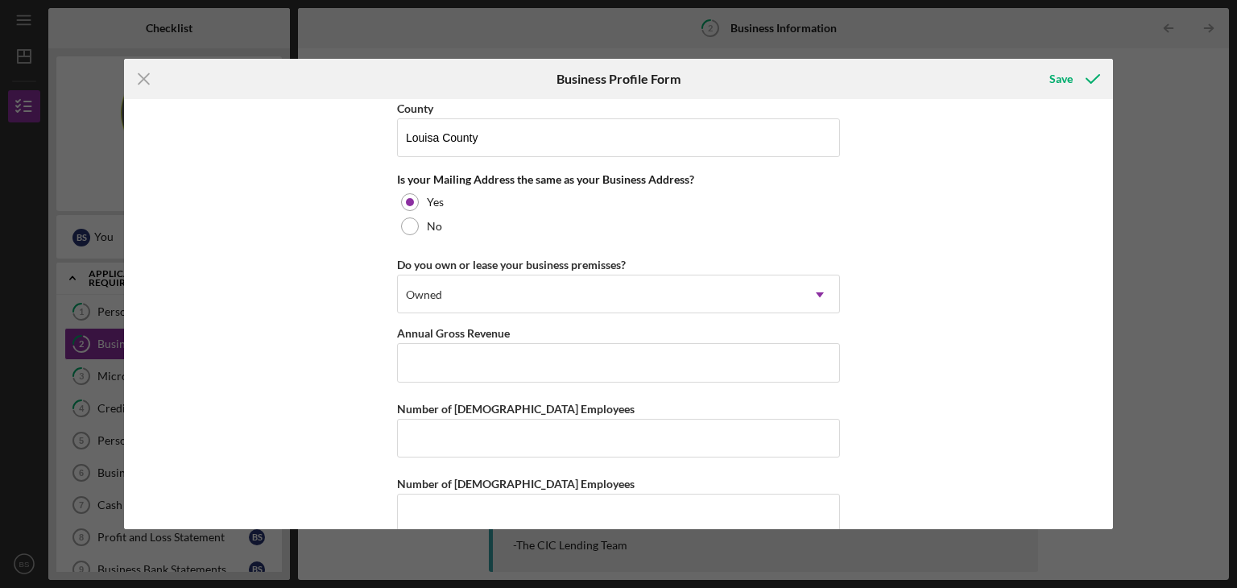
scroll to position [1212, 0]
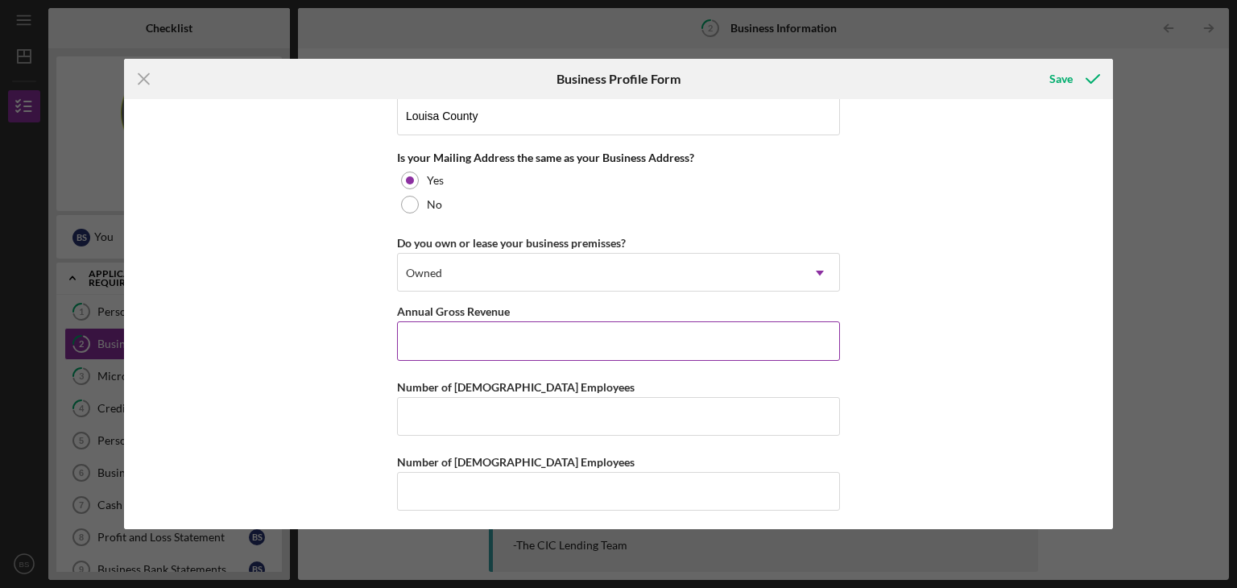
click at [774, 342] on input "Annual Gross Revenue" at bounding box center [618, 340] width 443 height 39
click at [716, 404] on input "Number of [DEMOGRAPHIC_DATA] Employees" at bounding box center [618, 416] width 443 height 39
type input "1"
click at [572, 492] on input "Number of [DEMOGRAPHIC_DATA] Employees" at bounding box center [618, 491] width 443 height 39
type input "0"
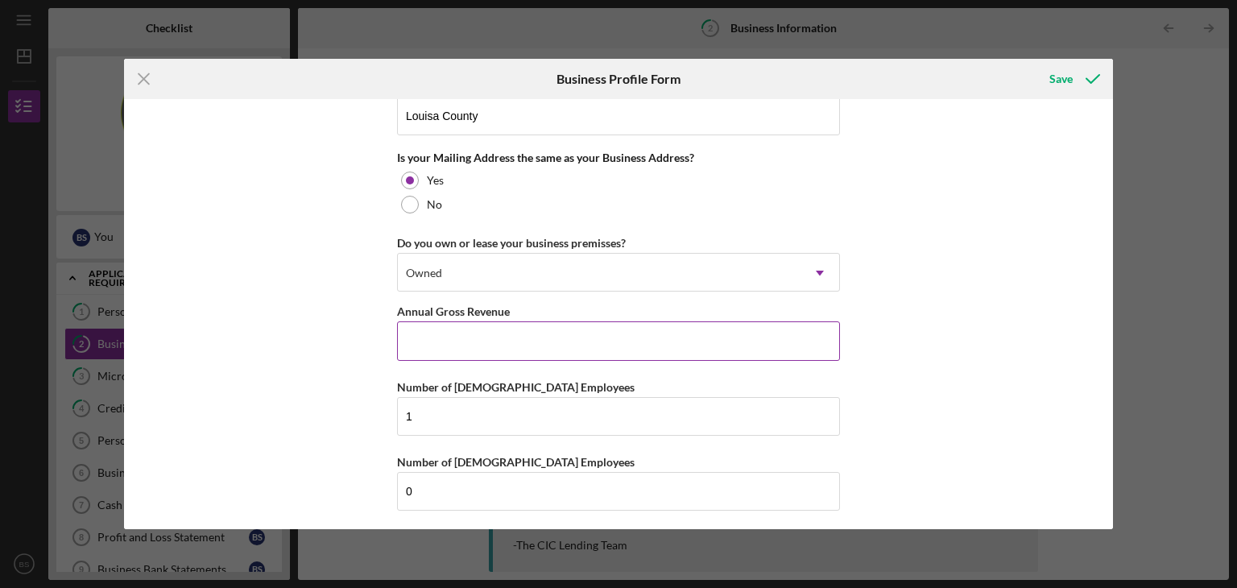
click at [516, 337] on input "Annual Gross Revenue" at bounding box center [618, 340] width 443 height 39
type input "$7"
type input "$80,000"
click at [1059, 74] on div "Save" at bounding box center [1061, 79] width 23 height 32
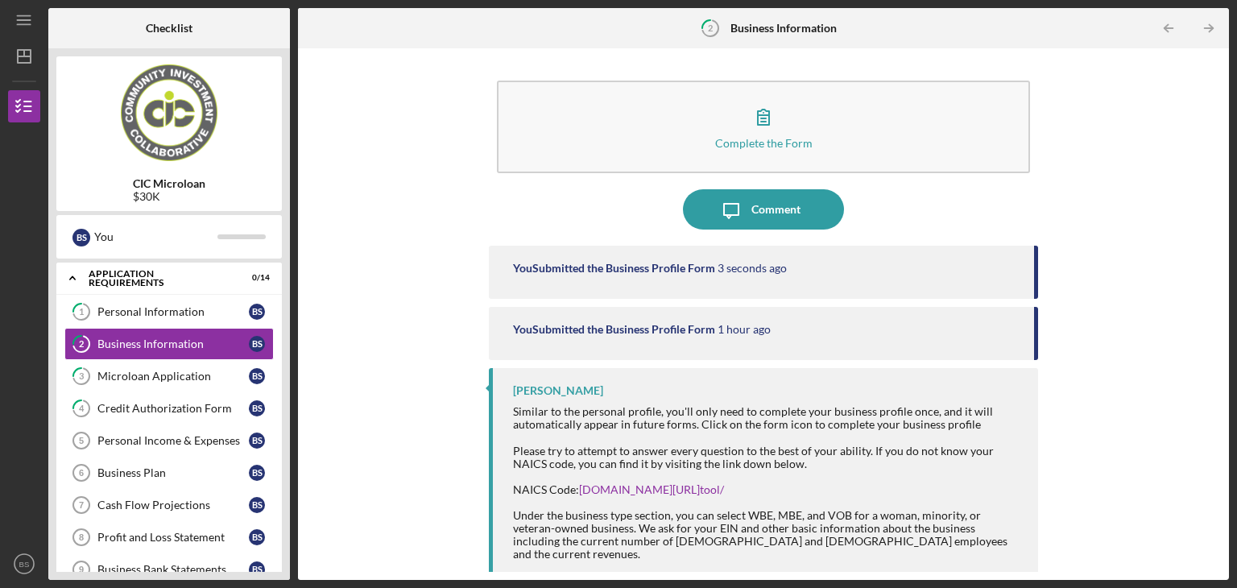
scroll to position [48, 0]
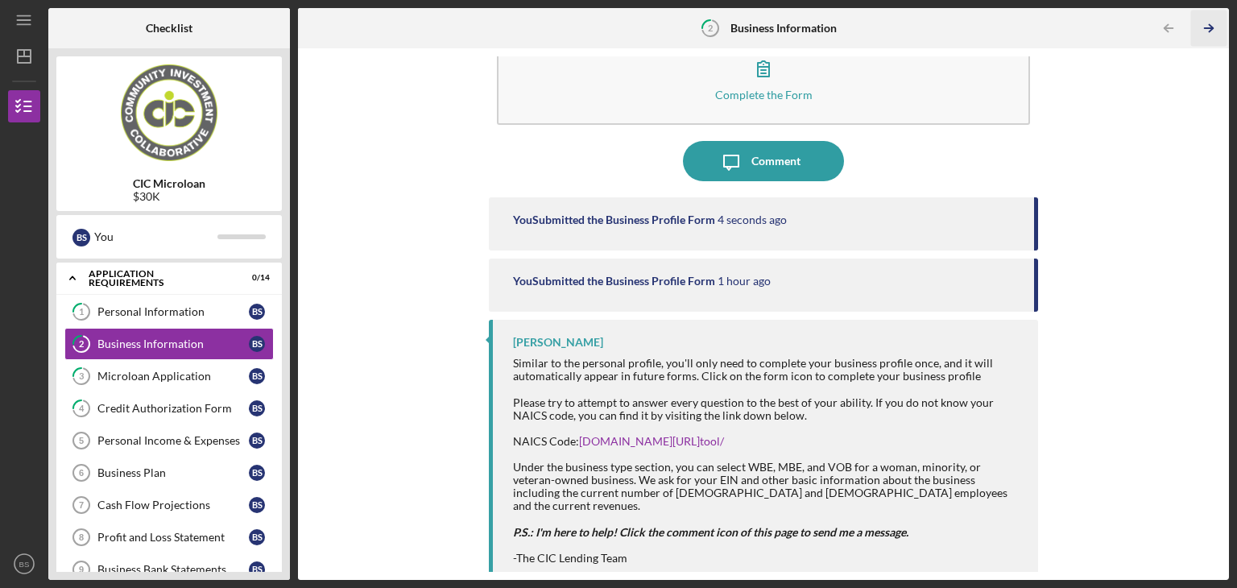
click at [1211, 28] on line "button" at bounding box center [1209, 28] width 8 height 0
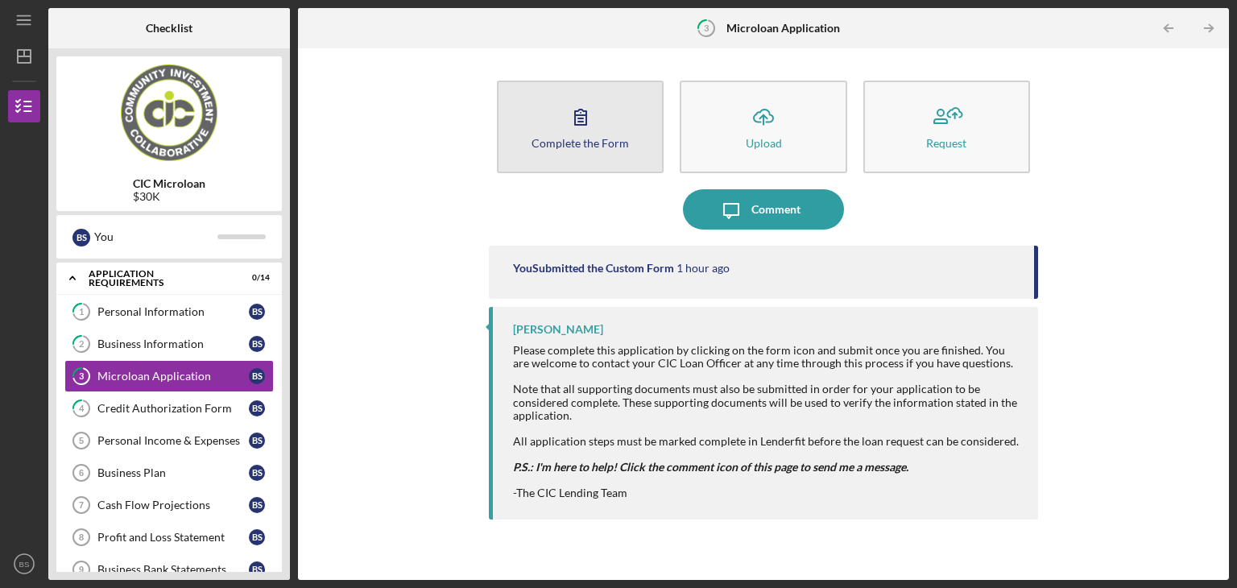
click at [601, 140] on div "Complete the Form" at bounding box center [580, 143] width 97 height 12
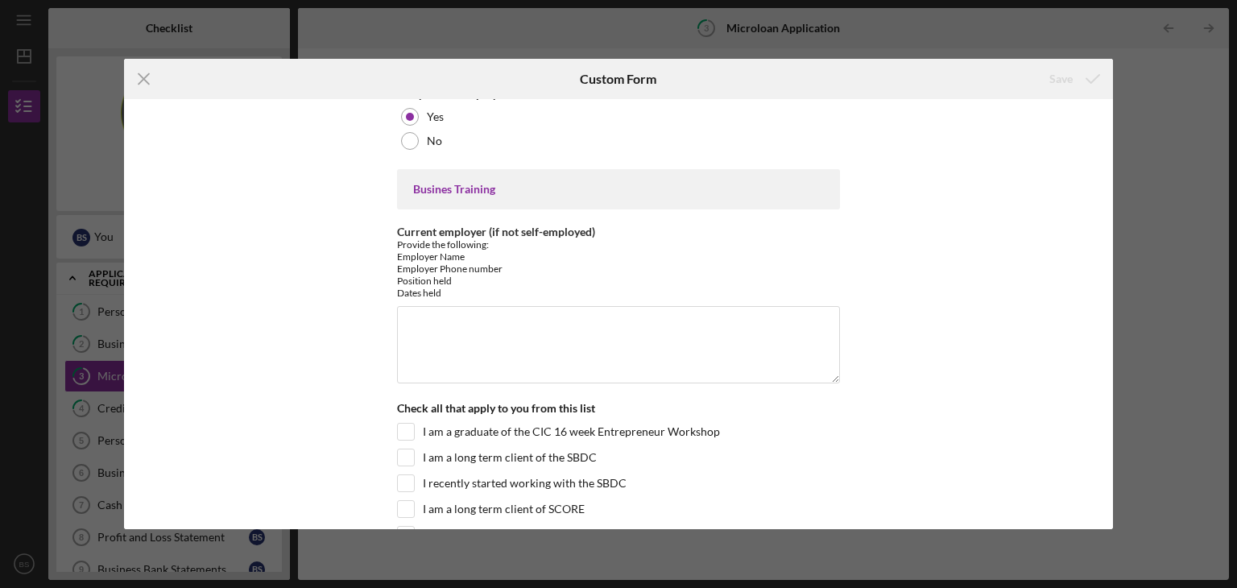
scroll to position [1276, 0]
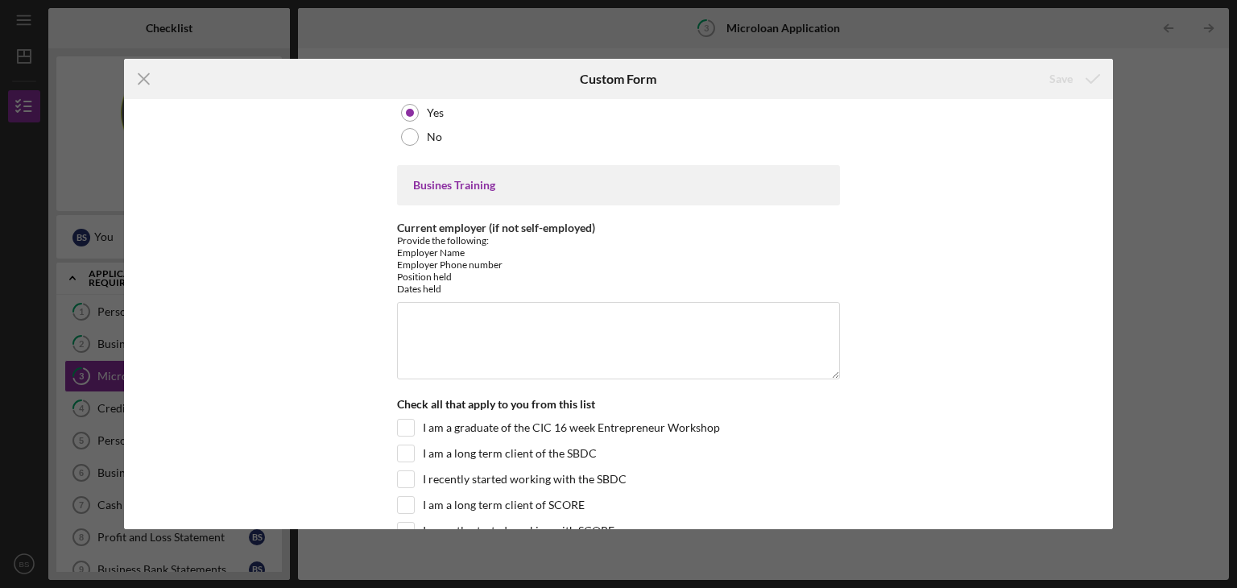
click at [564, 280] on div "Provide the following: Employer Name Employer Phone number Position held Dates …" at bounding box center [618, 264] width 443 height 60
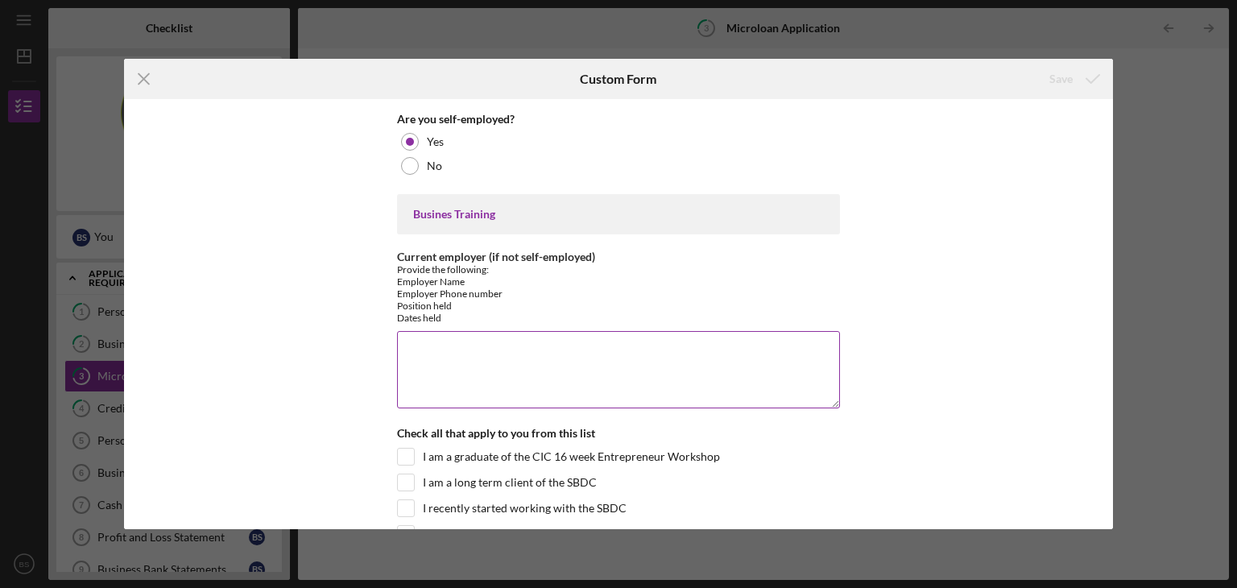
scroll to position [1247, 0]
click at [415, 340] on textarea "Current employer (if not self-employed)" at bounding box center [618, 369] width 443 height 77
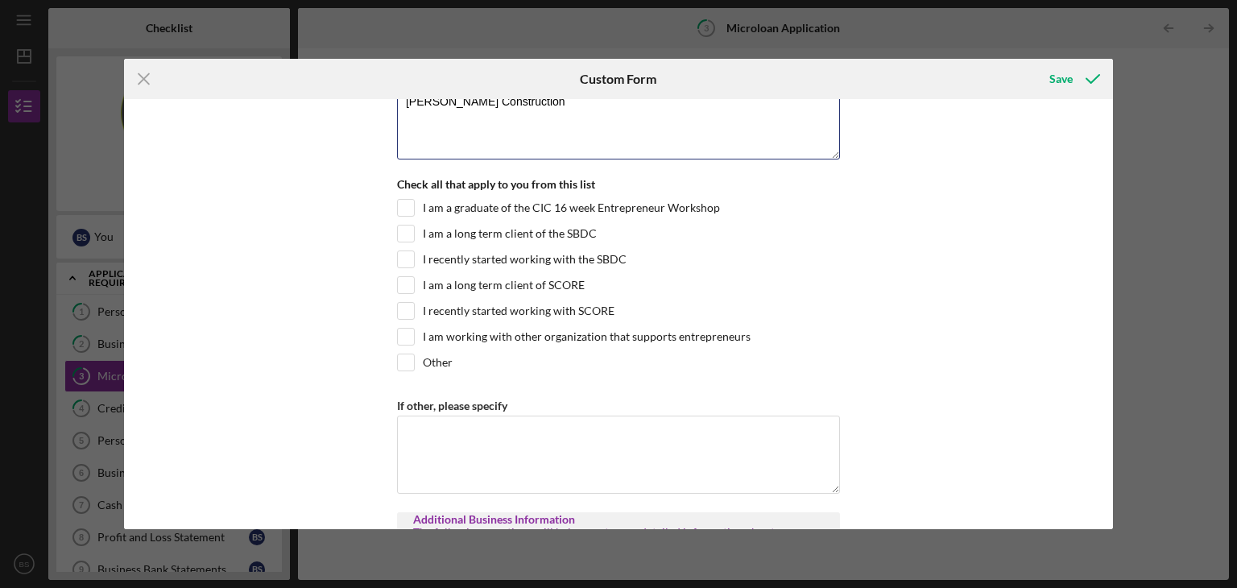
scroll to position [1502, 0]
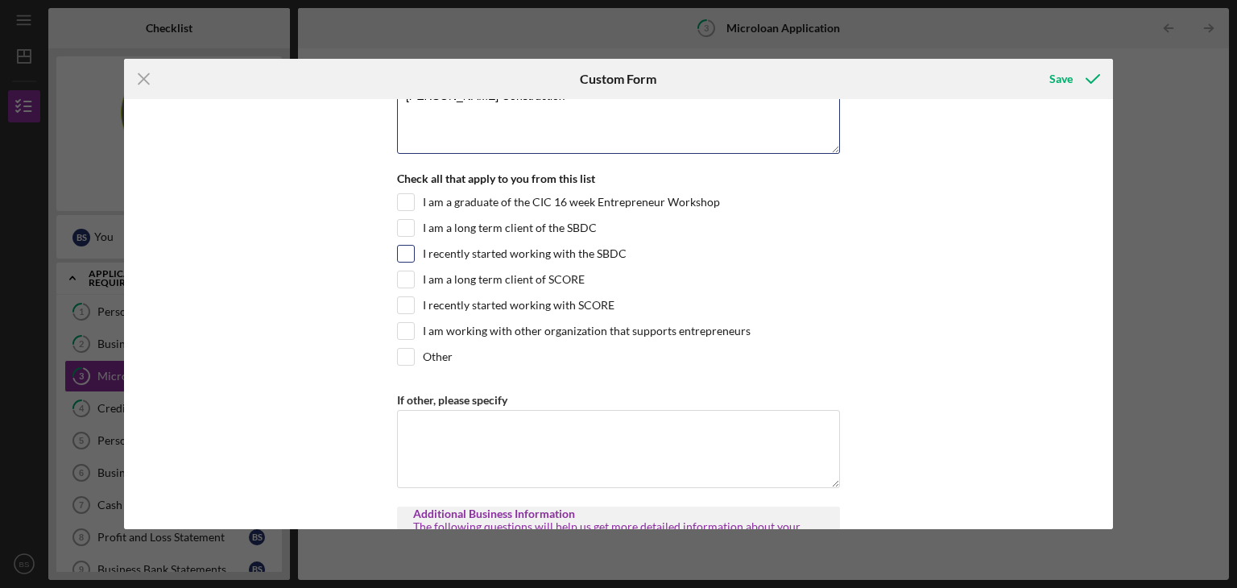
type textarea "[PERSON_NAME] Construction"
click at [406, 250] on input "I recently started working with the SBDC" at bounding box center [406, 254] width 16 height 16
checkbox input "true"
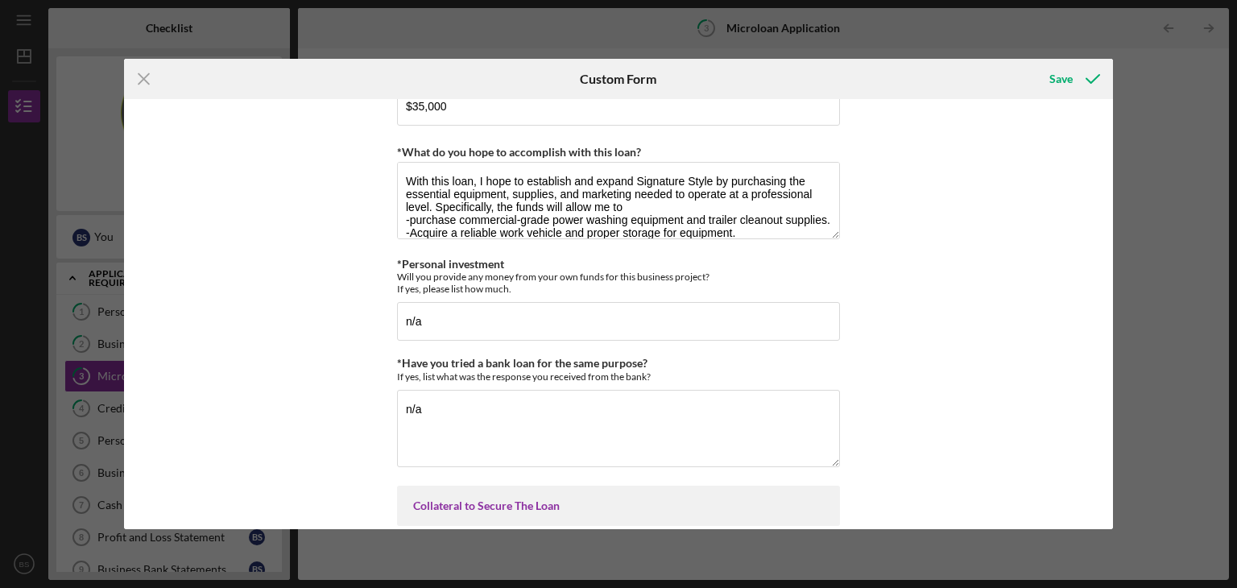
scroll to position [3476, 0]
